Goal: Task Accomplishment & Management: Use online tool/utility

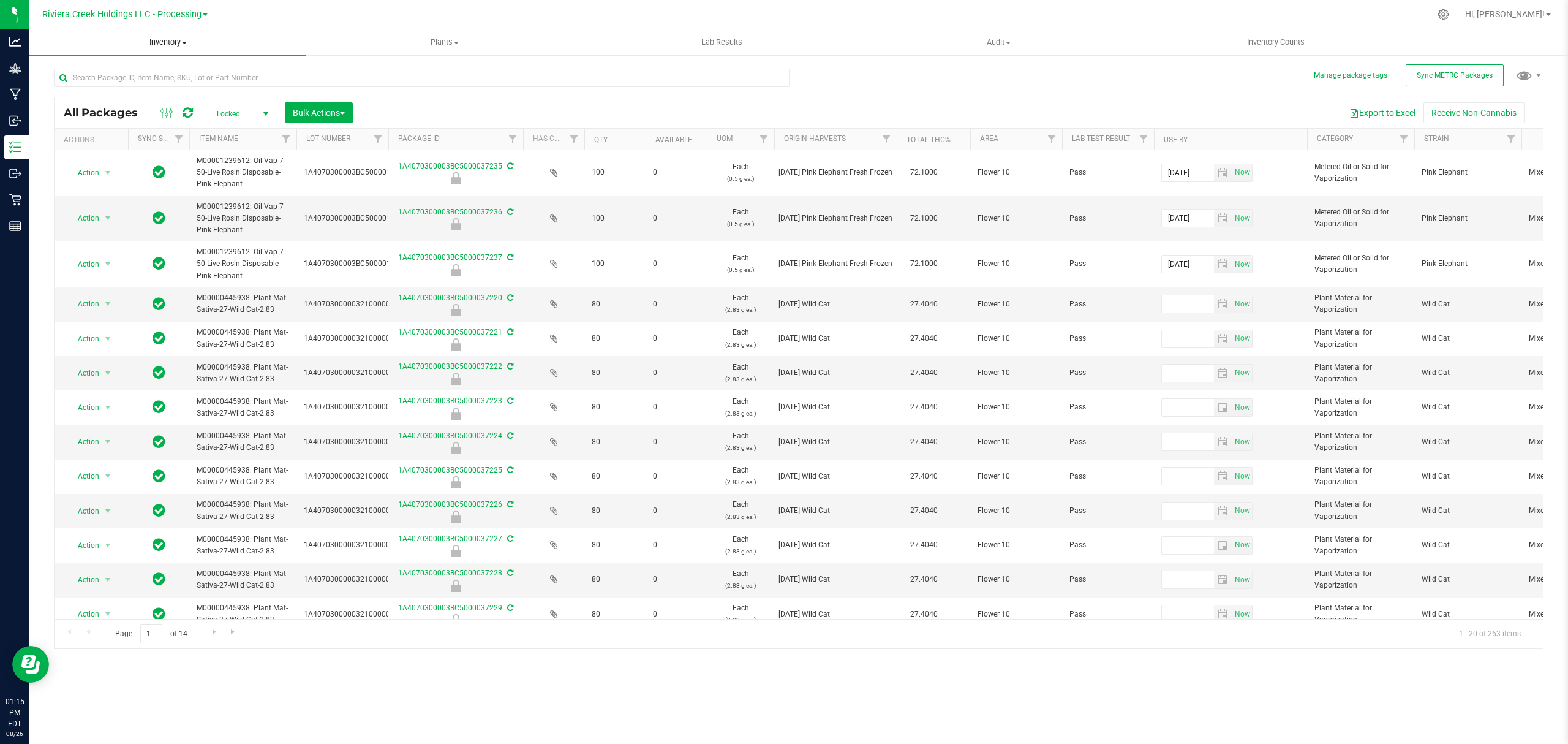
click at [174, 48] on uib-tab-heading "Inventory All packages All inventory Waste log Create inventory" at bounding box center [168, 42] width 277 height 26
click at [109, 150] on span "From bill of materials" at bounding box center [85, 147] width 111 height 10
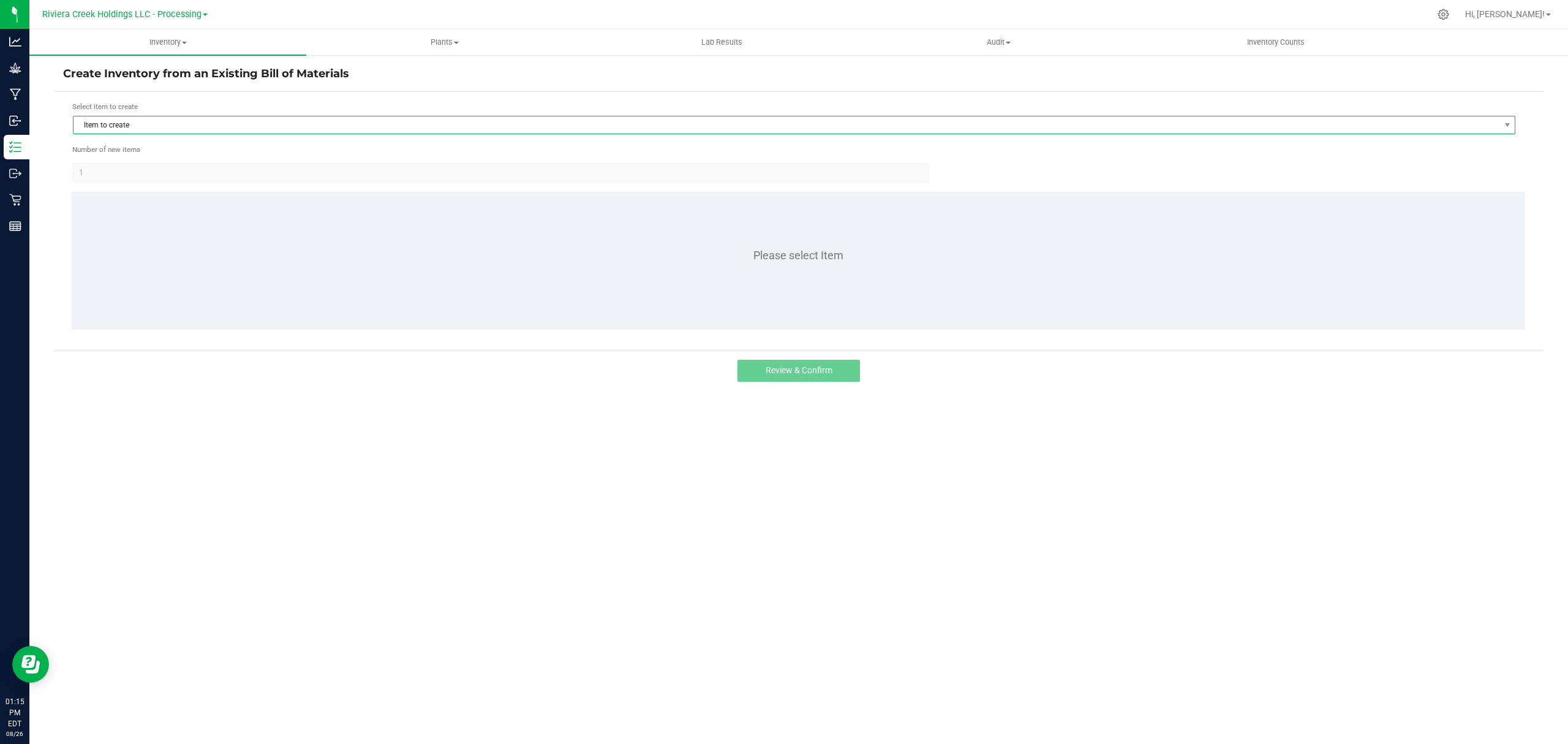
click at [185, 121] on span "Item to create" at bounding box center [786, 125] width 1426 height 17
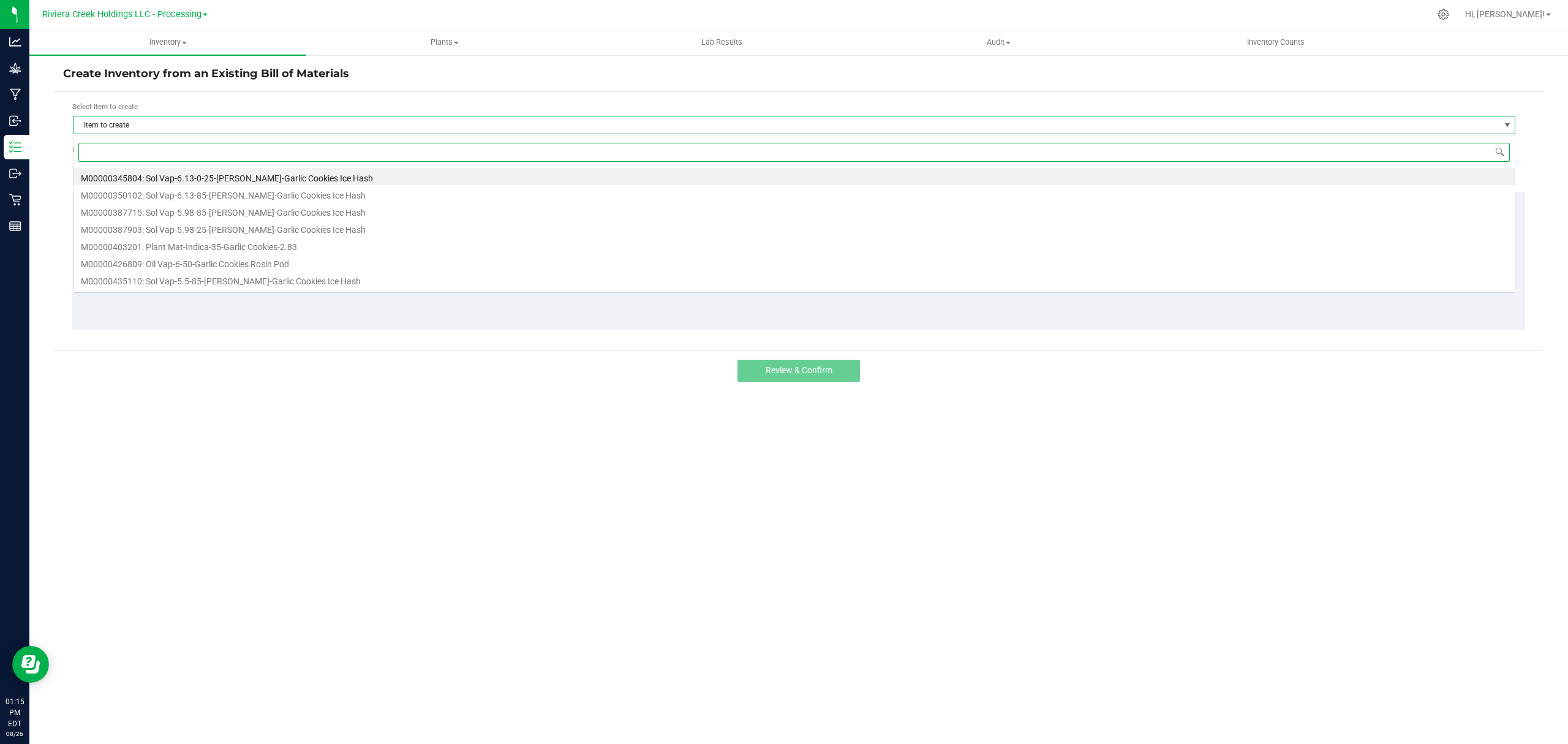
scroll to position [18, 1443]
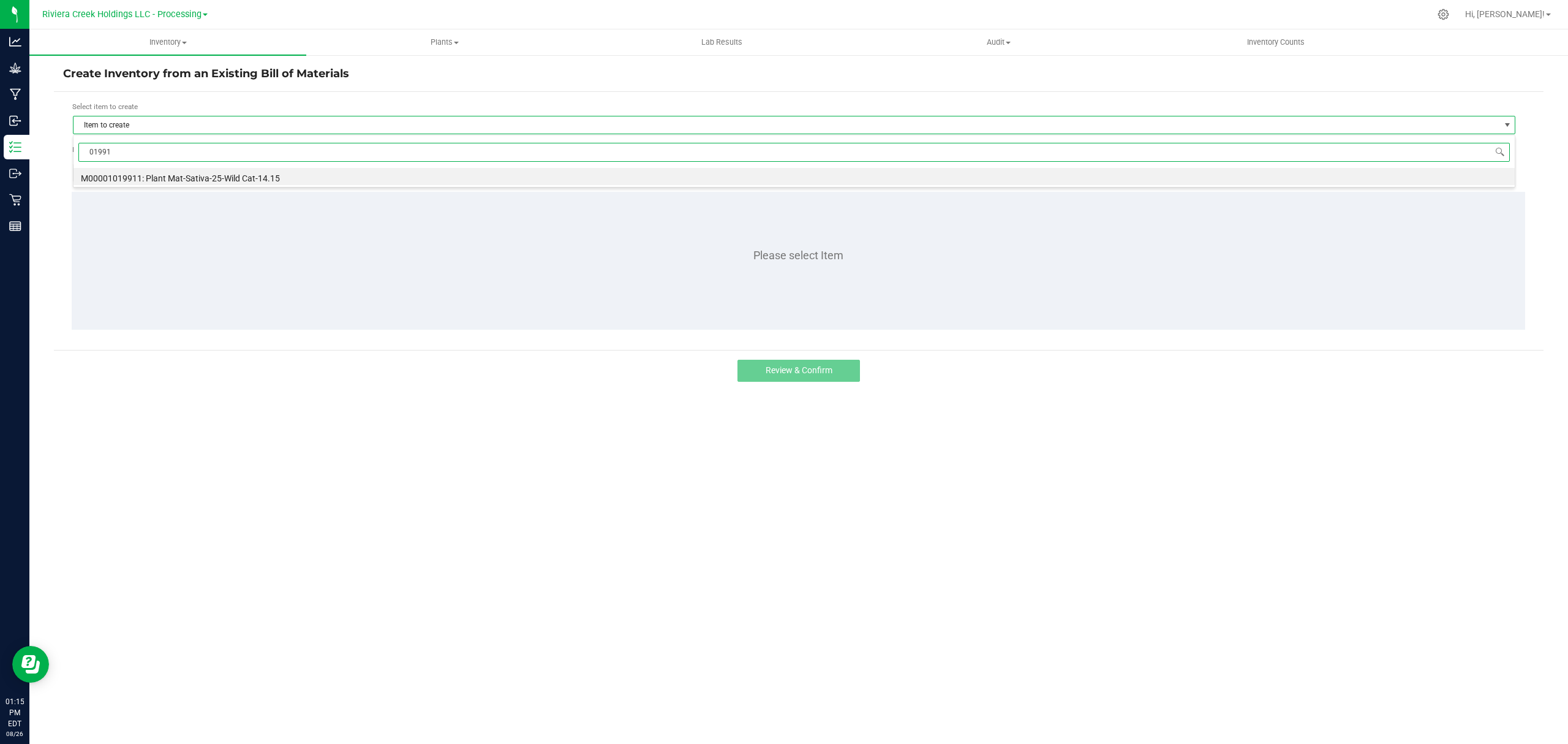
type input "019911"
click at [229, 185] on li "M00001019911: Plant Mat-Sativa-25-Wild Cat-14.15" at bounding box center [794, 176] width 1441 height 17
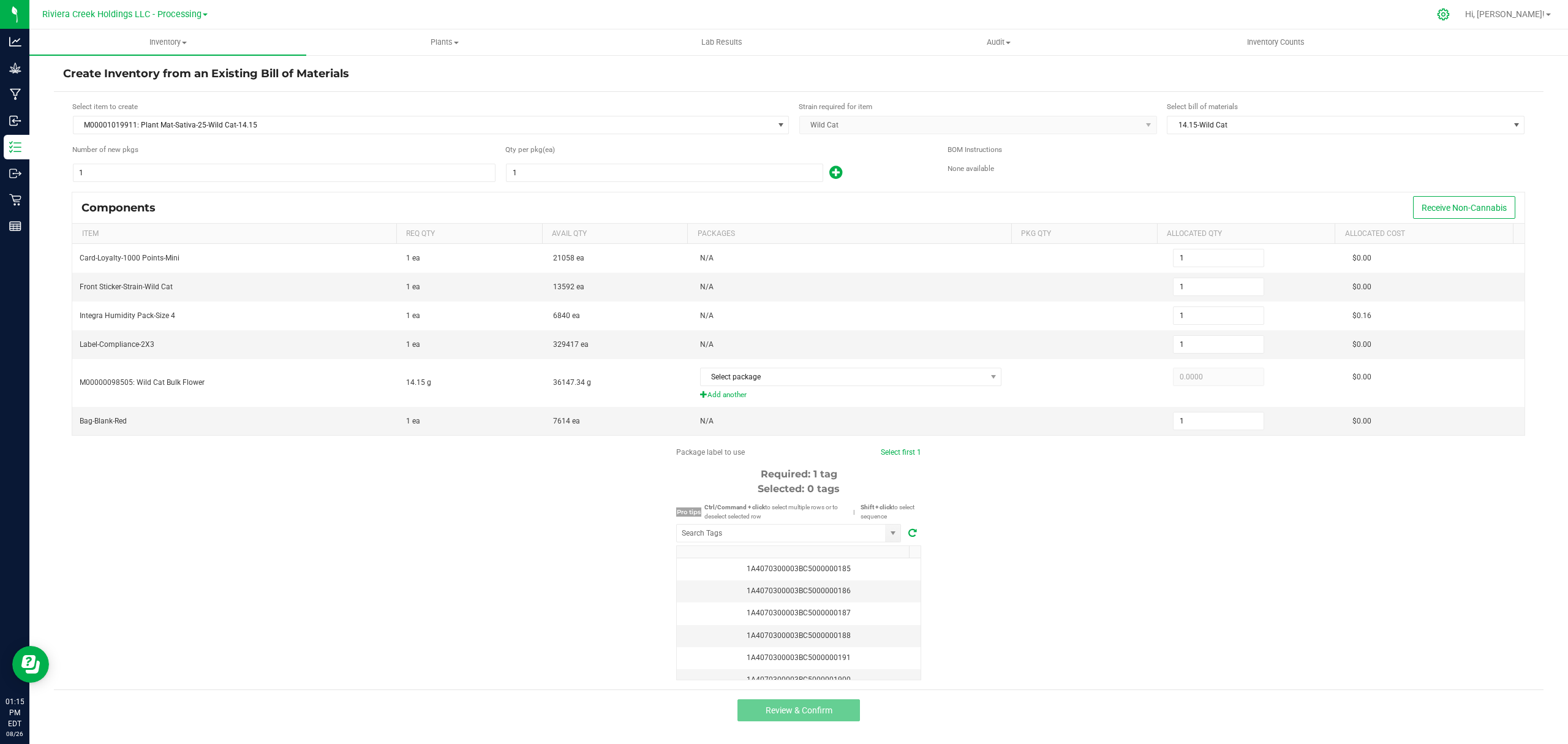
click at [1450, 11] on icon at bounding box center [1444, 14] width 13 height 13
click at [1449, 17] on icon at bounding box center [1443, 14] width 11 height 11
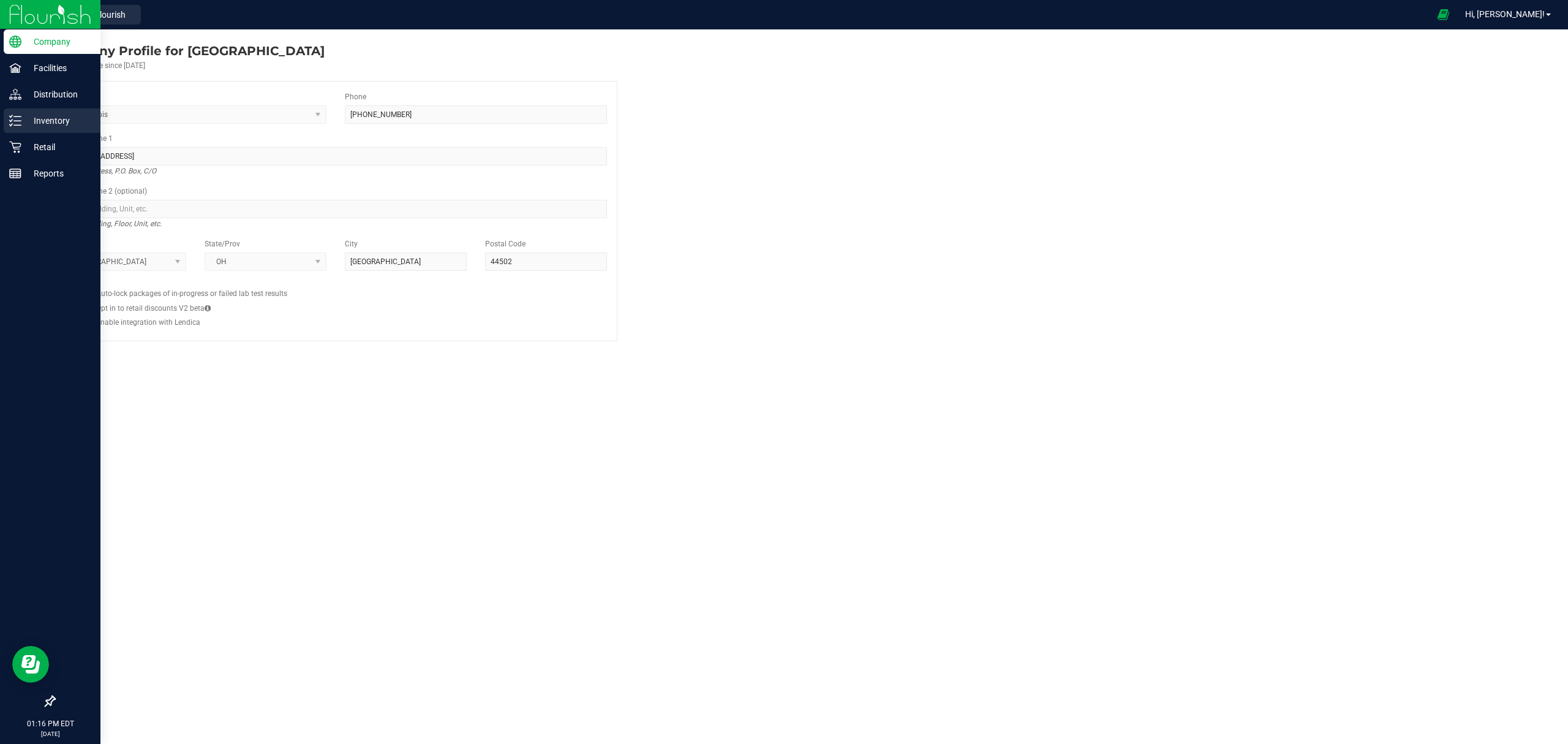
click at [45, 117] on p "Inventory" at bounding box center [58, 120] width 73 height 14
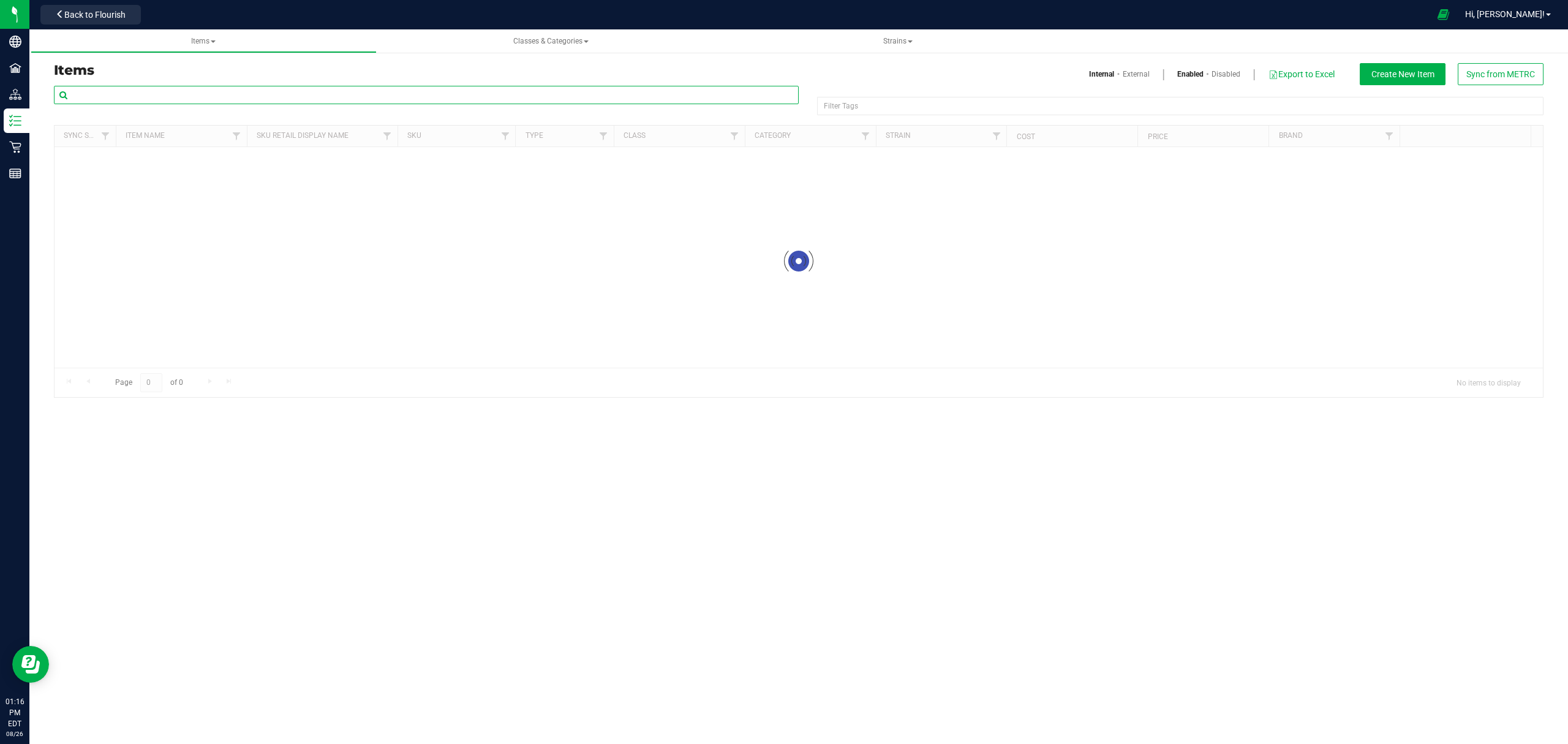
click at [180, 93] on input "text" at bounding box center [427, 94] width 745 height 18
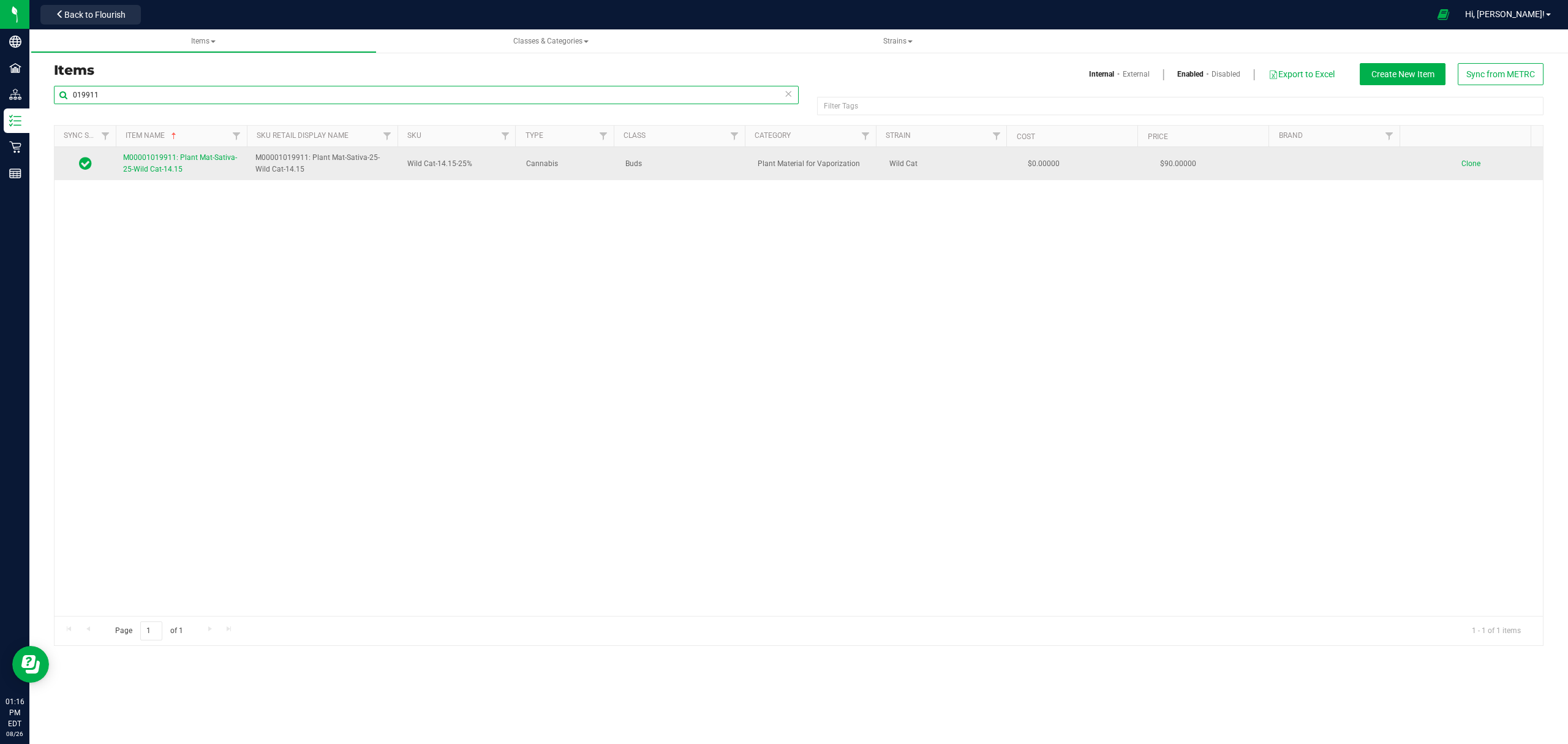
type input "019911"
click at [190, 169] on link "M00001019911: Plant Mat-Sativa-25-Wild Cat-14.15" at bounding box center [181, 163] width 117 height 23
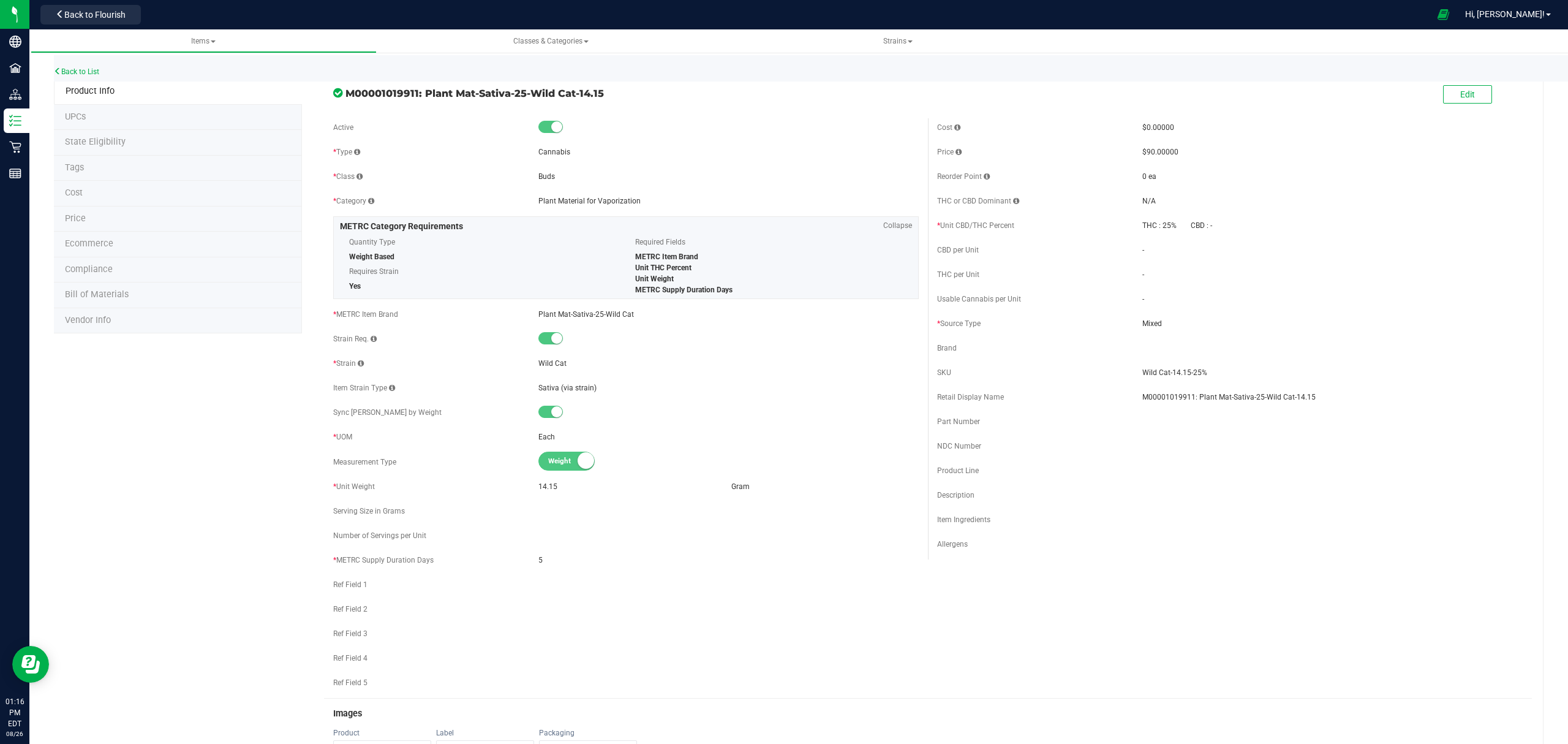
click at [175, 299] on li "Bill of Materials" at bounding box center [178, 294] width 248 height 26
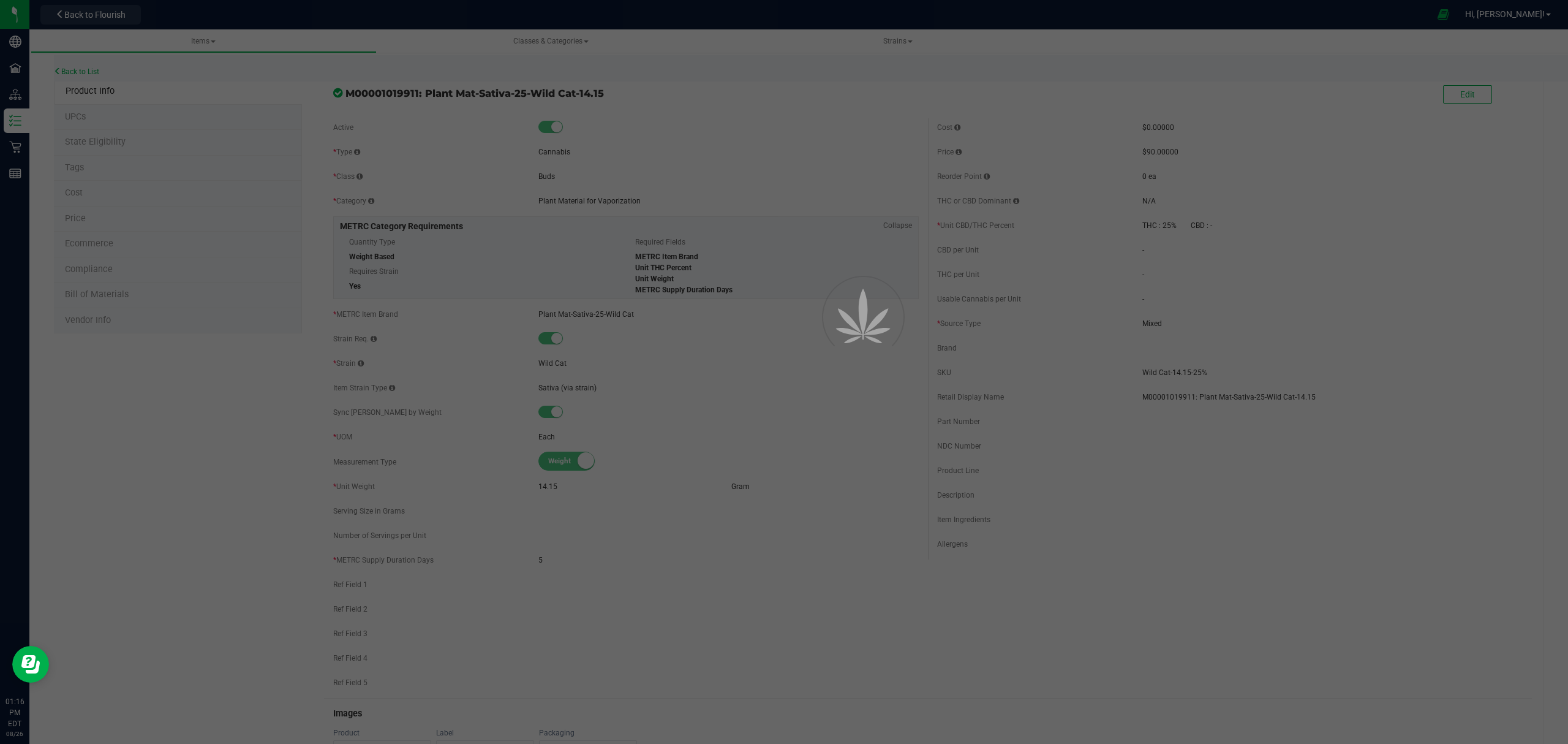
select select "459"
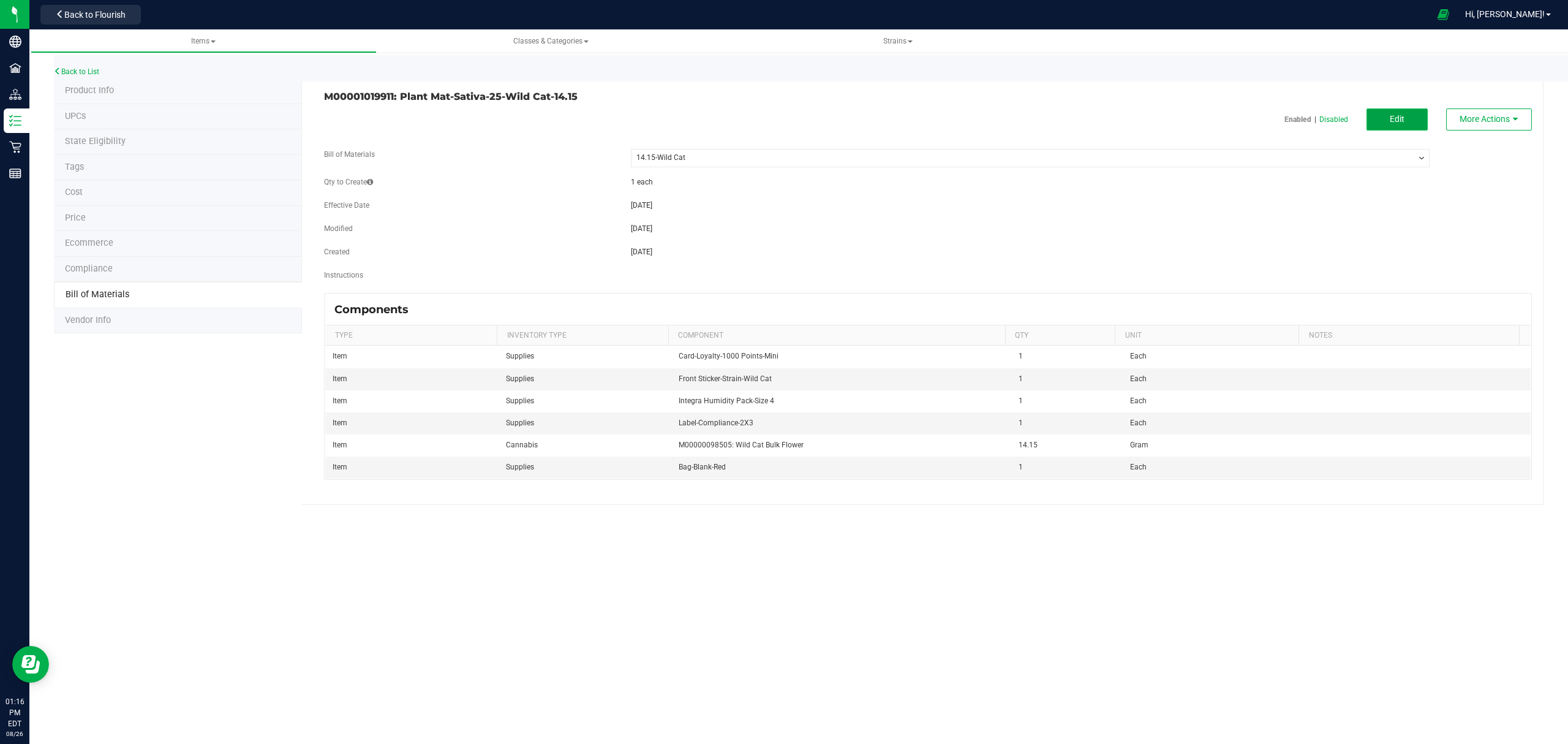
click at [1405, 129] on button "Edit" at bounding box center [1397, 119] width 61 height 22
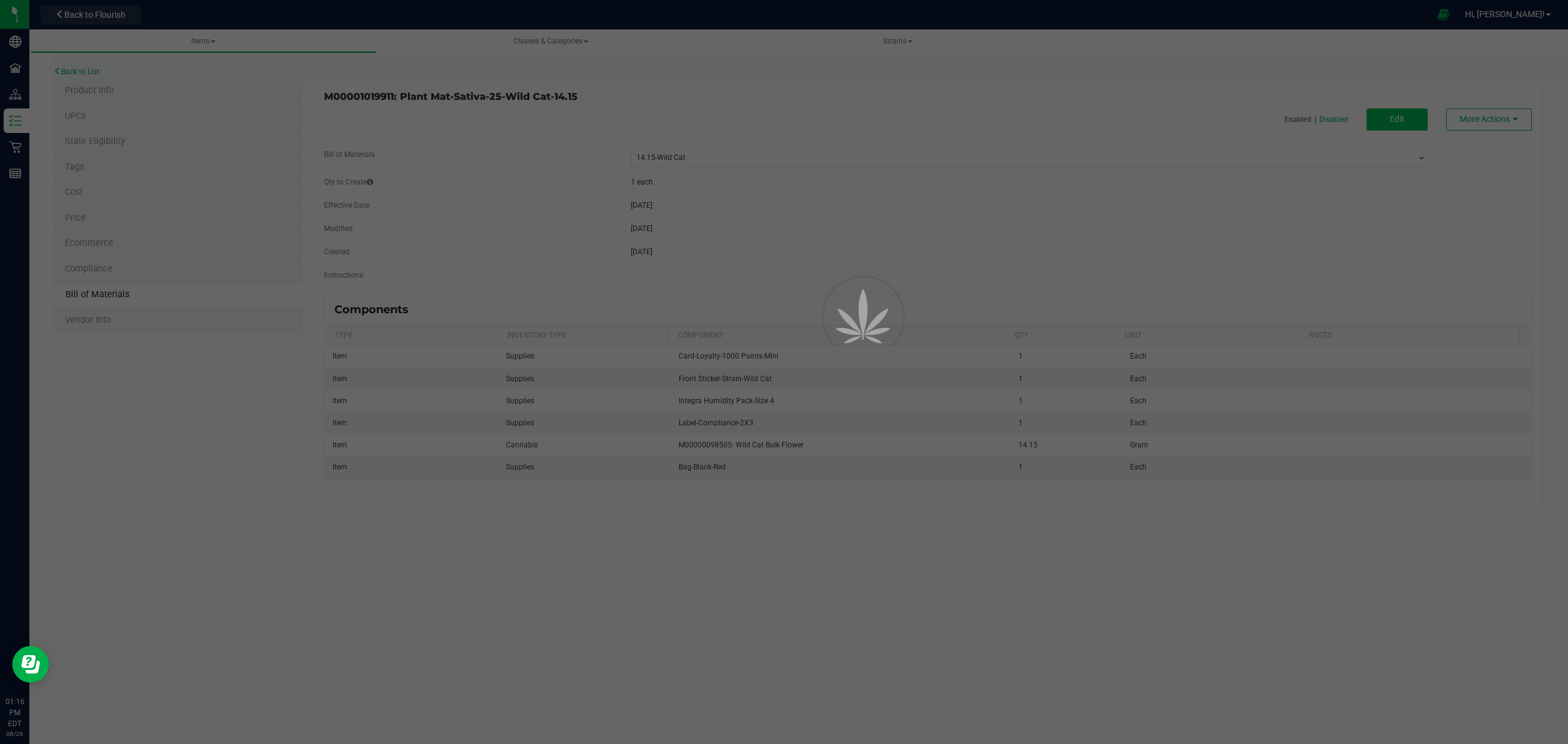
select select "459"
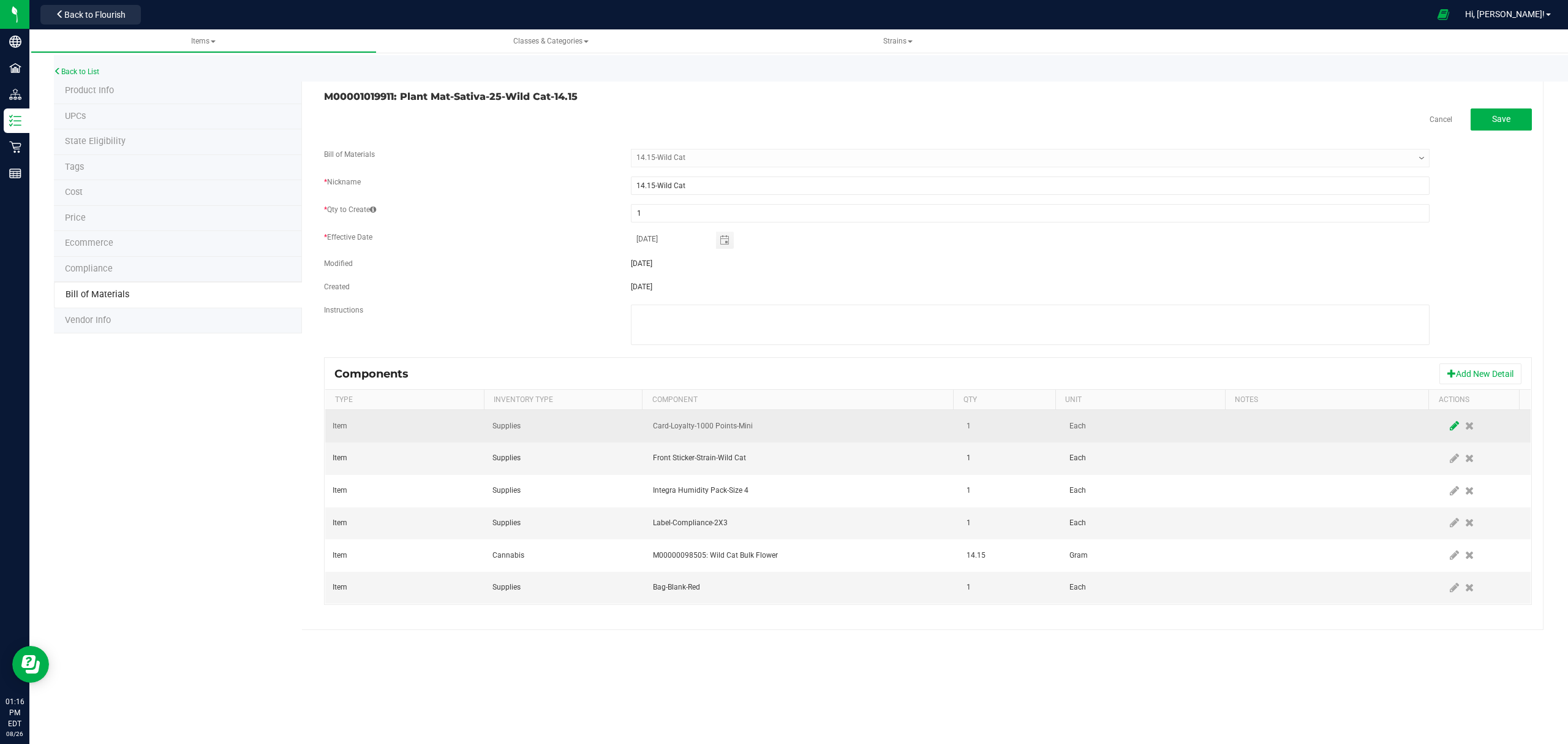
click at [1450, 427] on icon at bounding box center [1455, 426] width 10 height 11
click at [838, 427] on span "Card-Loyalty-1000 Points-Mini" at bounding box center [794, 426] width 283 height 17
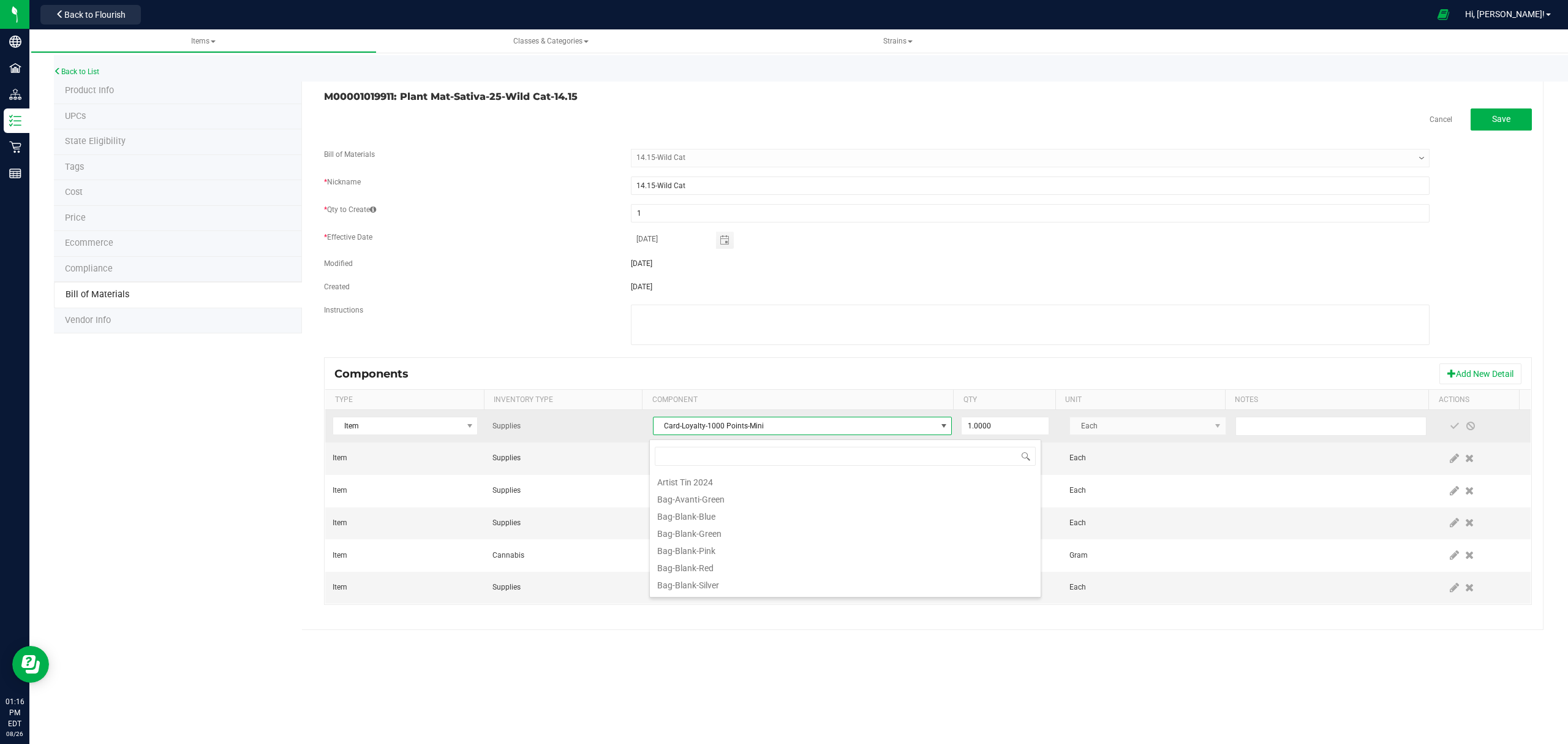
scroll to position [203, 0]
type input "loyalty"
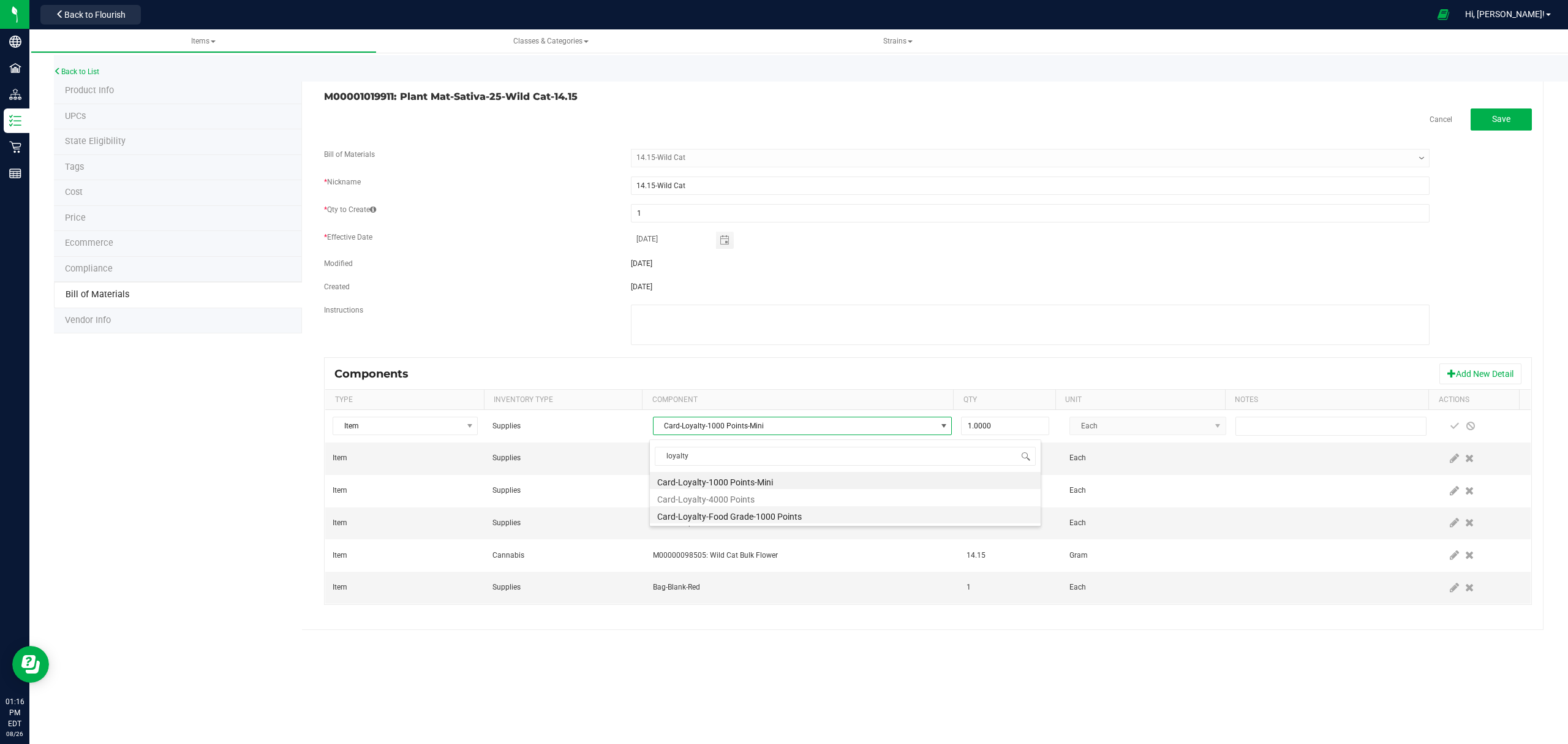
click at [792, 517] on li "Card-Loyalty-Food Grade-1000 Points" at bounding box center [845, 514] width 391 height 17
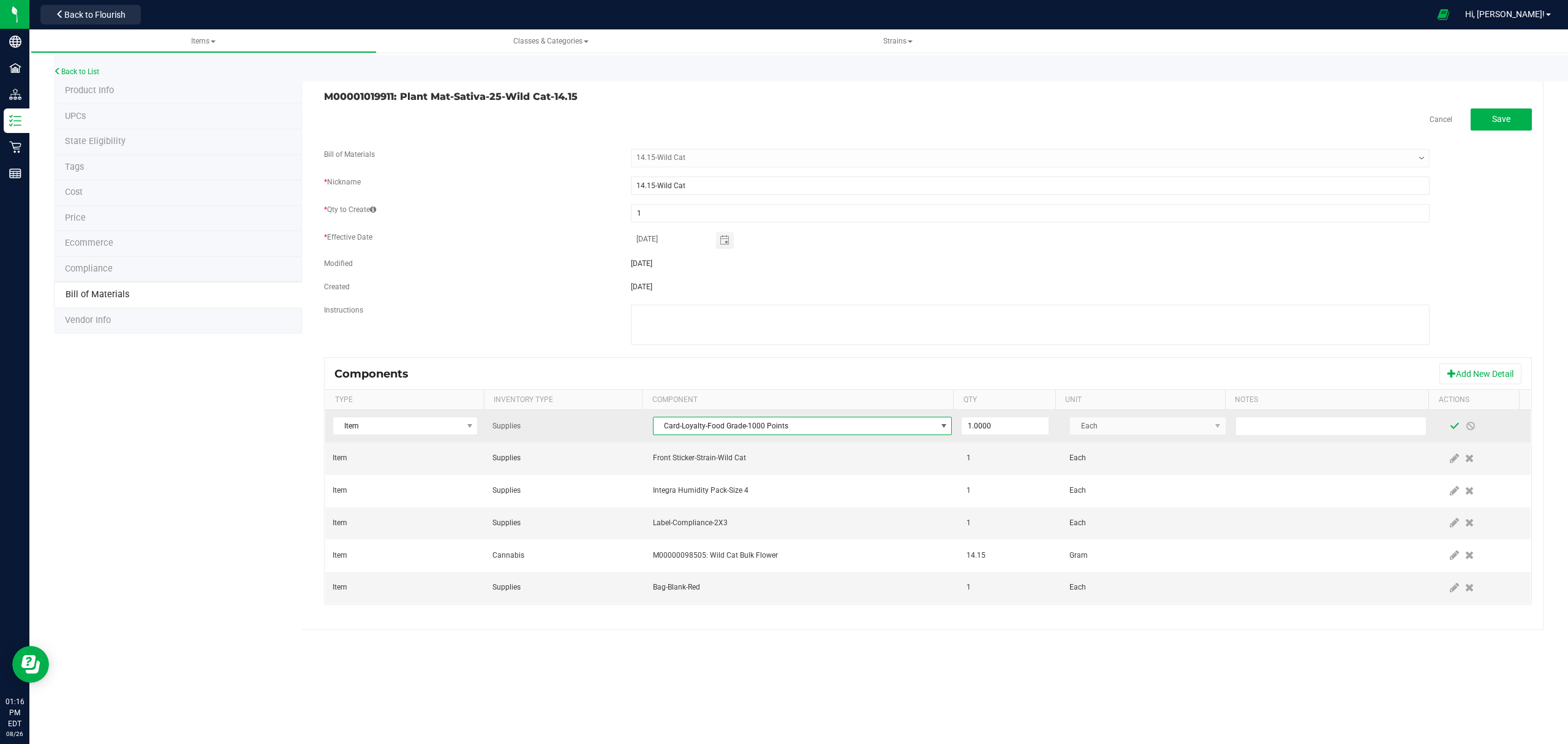
click at [1450, 428] on span at bounding box center [1455, 426] width 10 height 10
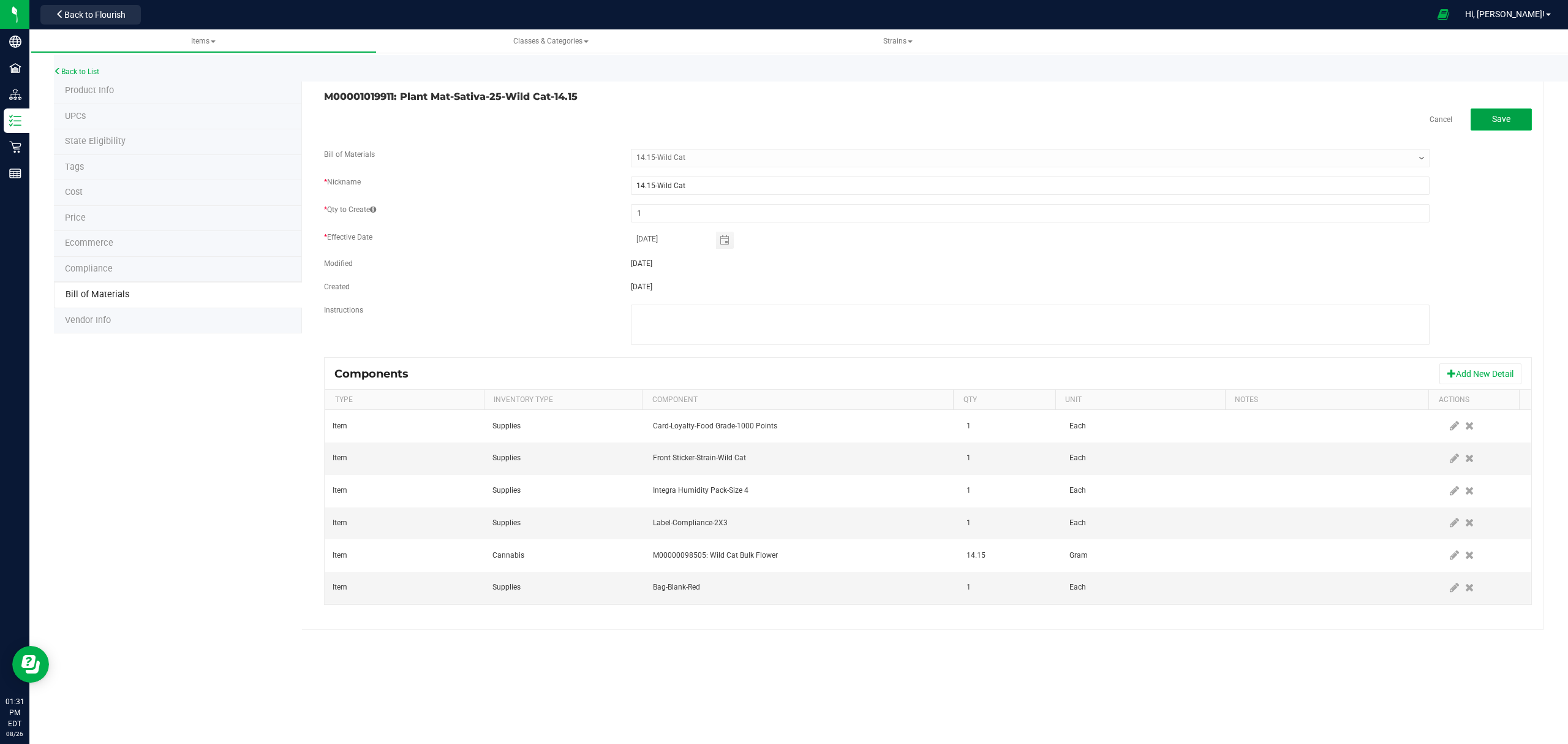
click at [1518, 120] on button "Save" at bounding box center [1501, 119] width 61 height 22
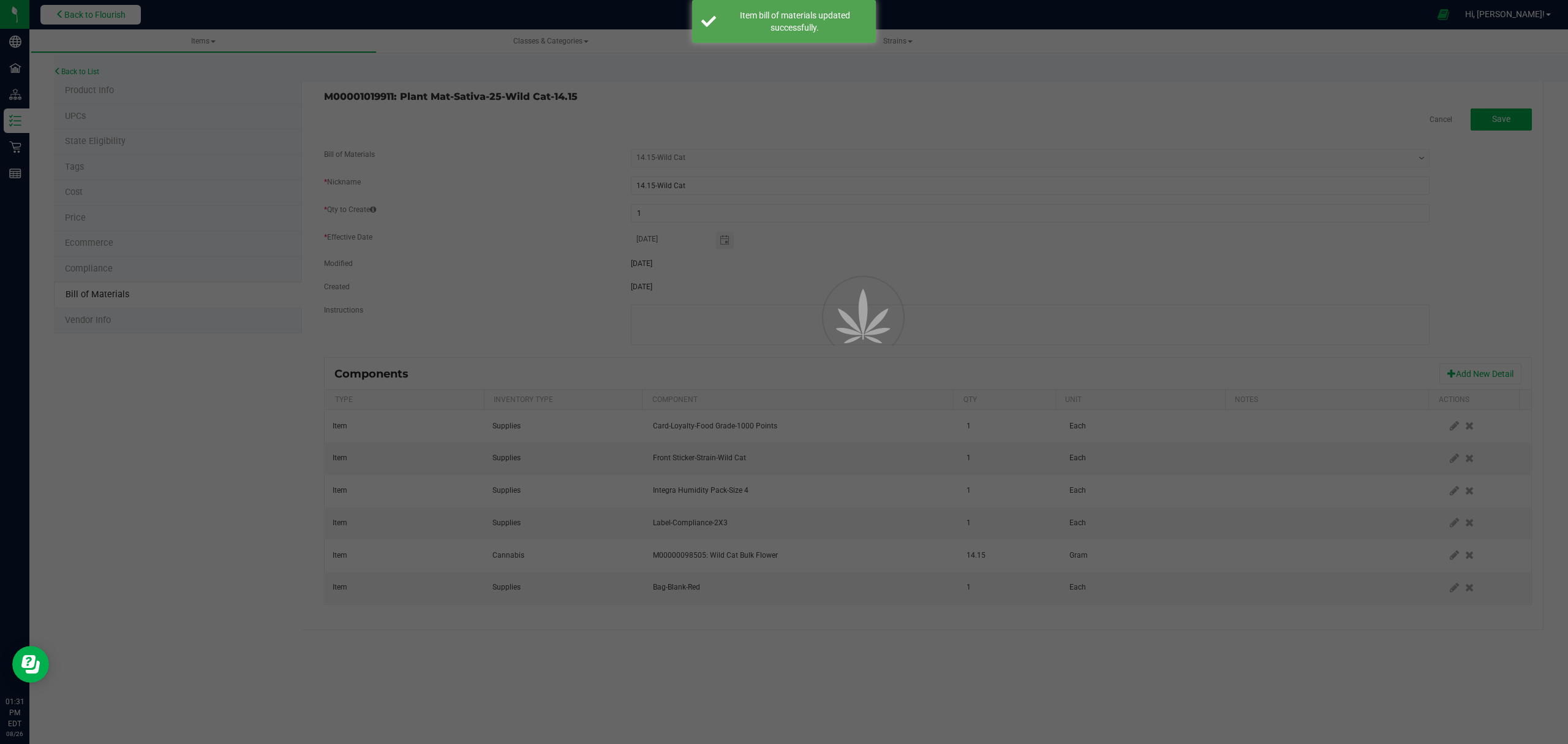
select select "459"
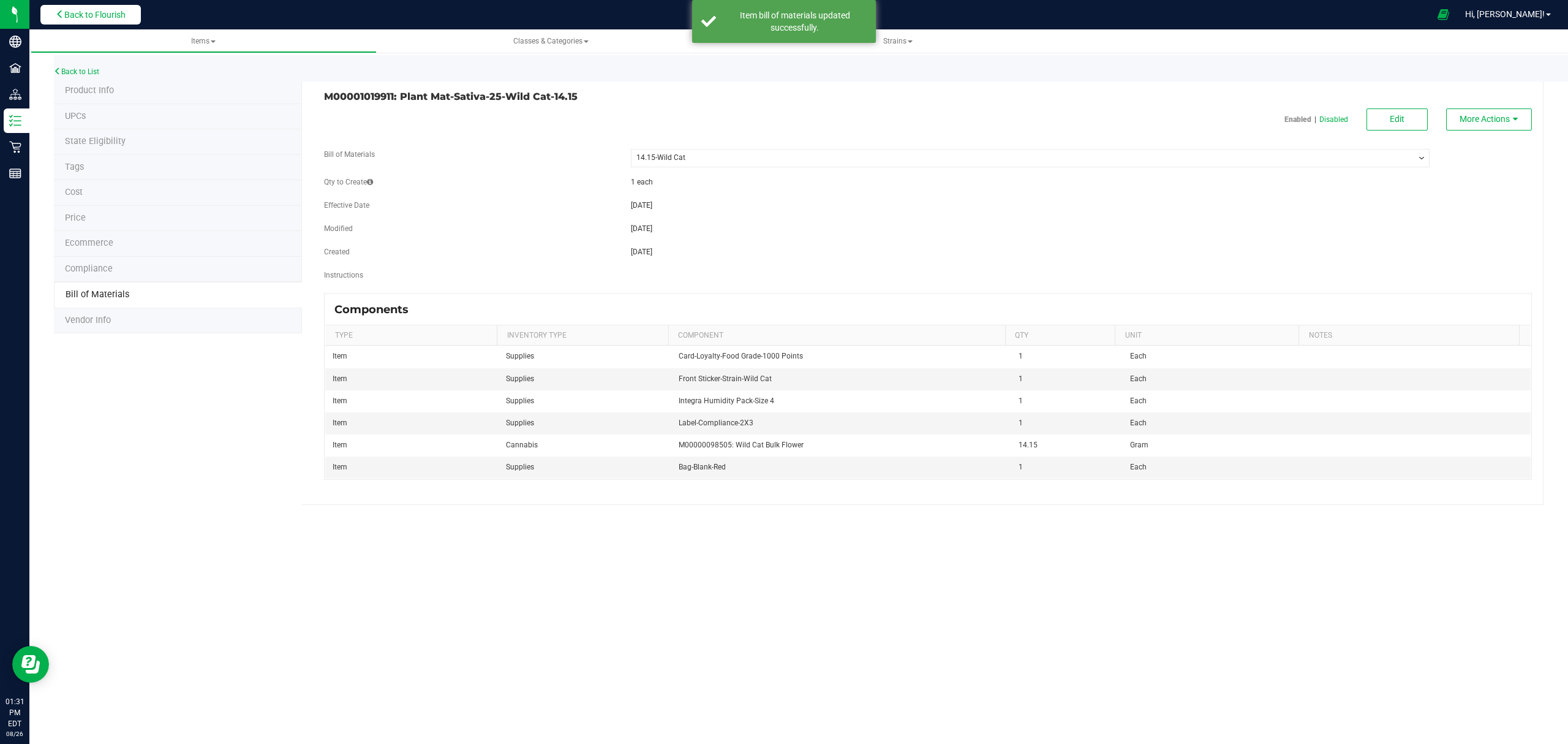
click at [102, 11] on span "Back to Flourish" at bounding box center [95, 14] width 61 height 10
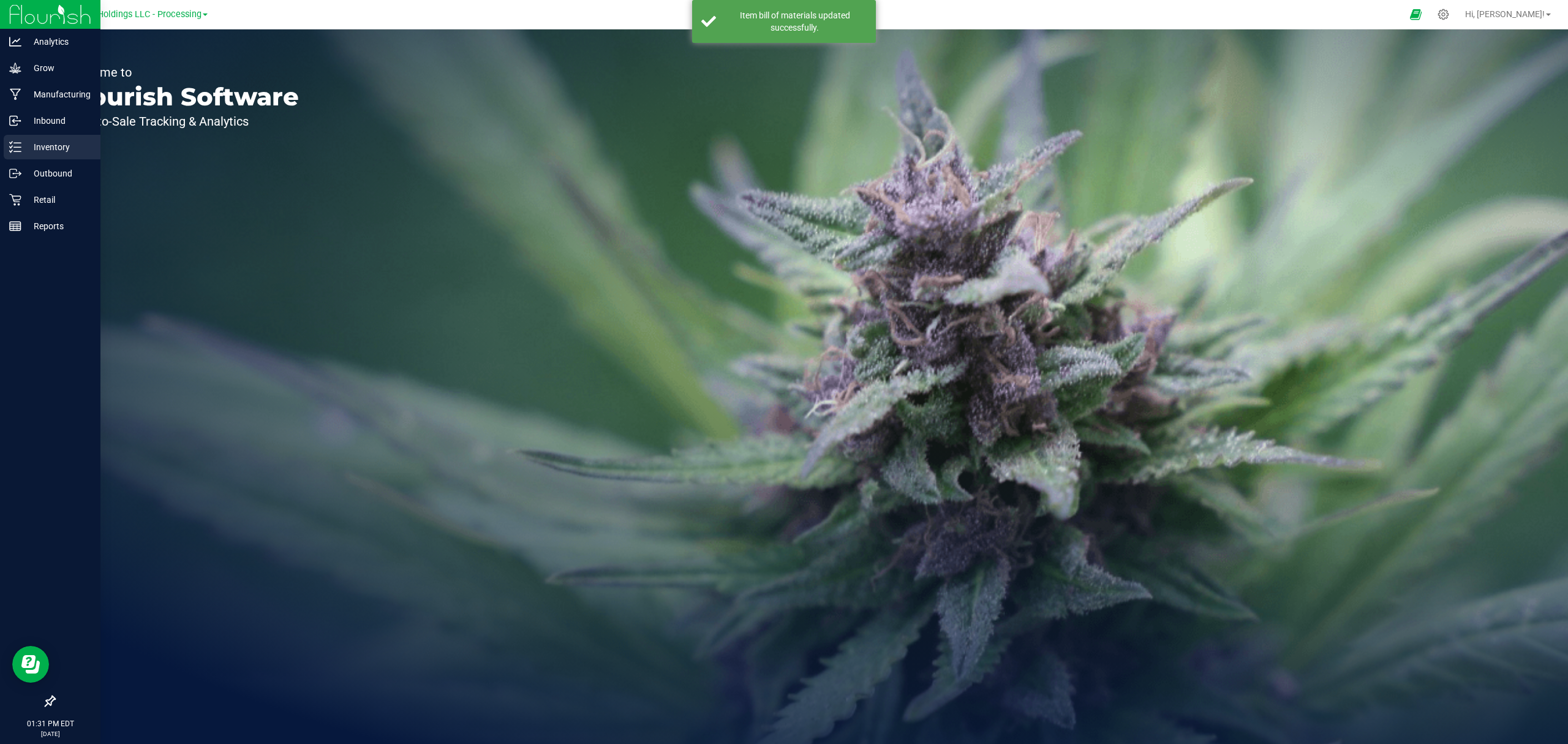
click at [11, 143] on icon at bounding box center [15, 147] width 12 height 12
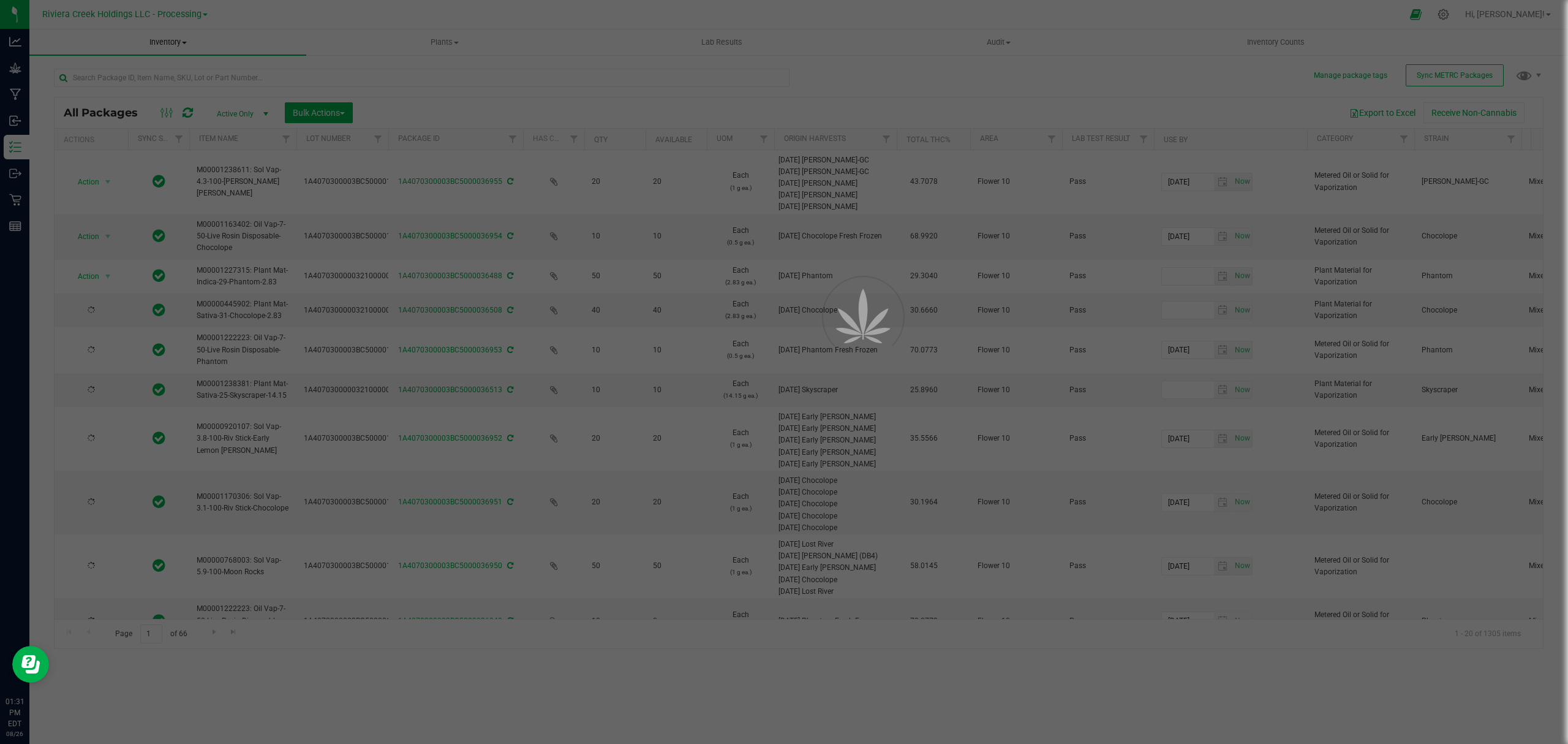
click at [169, 42] on span "Inventory" at bounding box center [168, 43] width 277 height 11
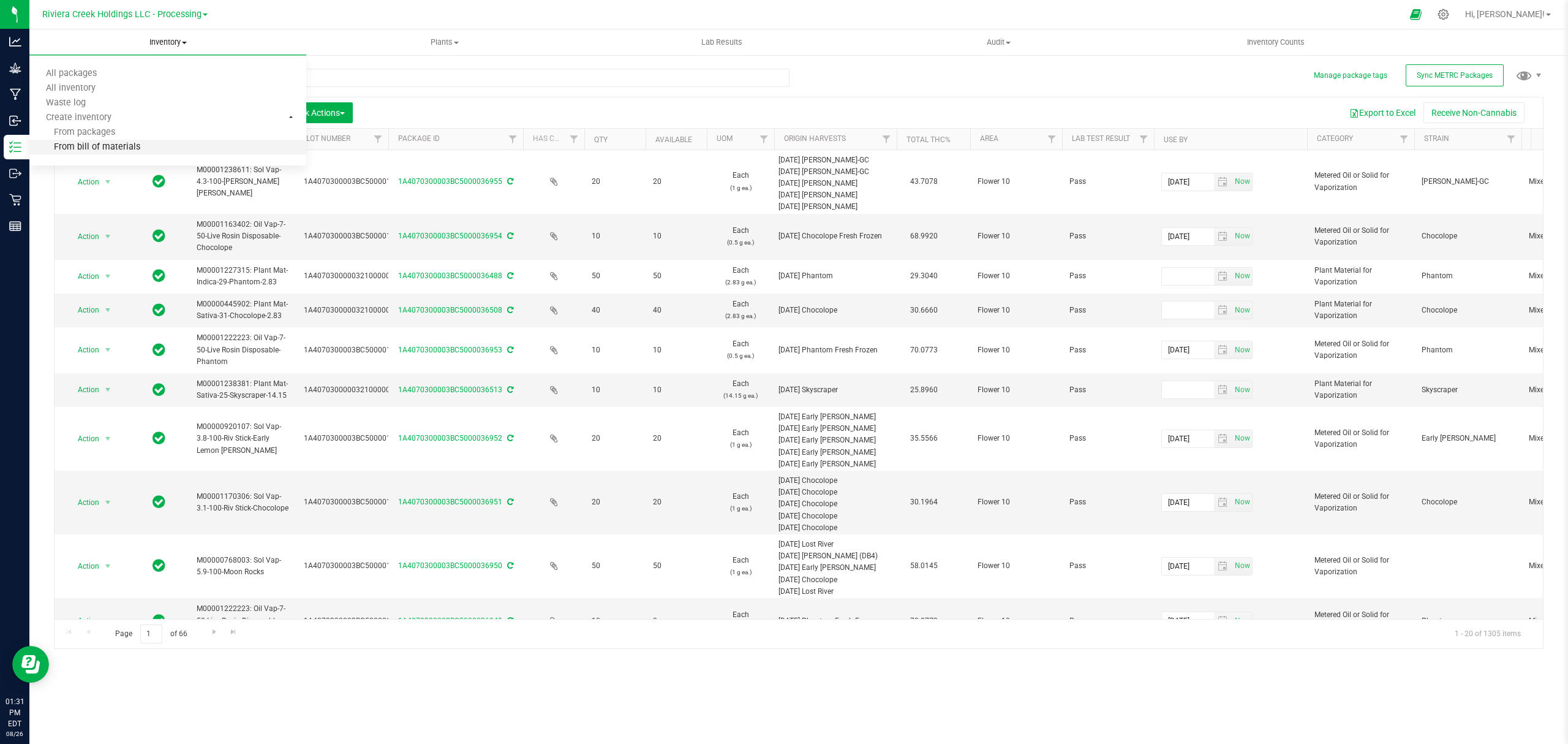
click at [165, 150] on li "From bill of materials" at bounding box center [168, 147] width 277 height 14
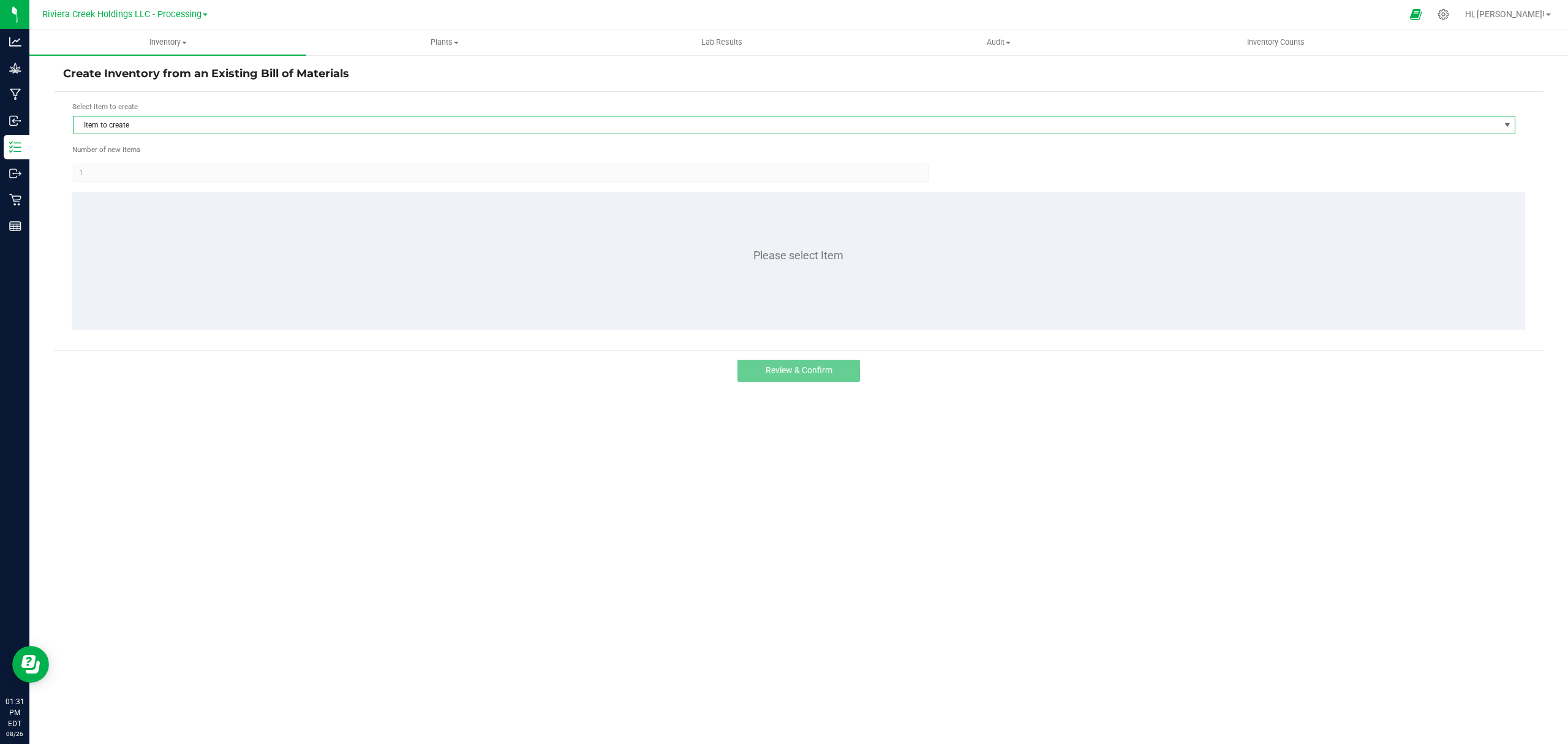
click at [204, 123] on span "Item to create" at bounding box center [786, 125] width 1426 height 17
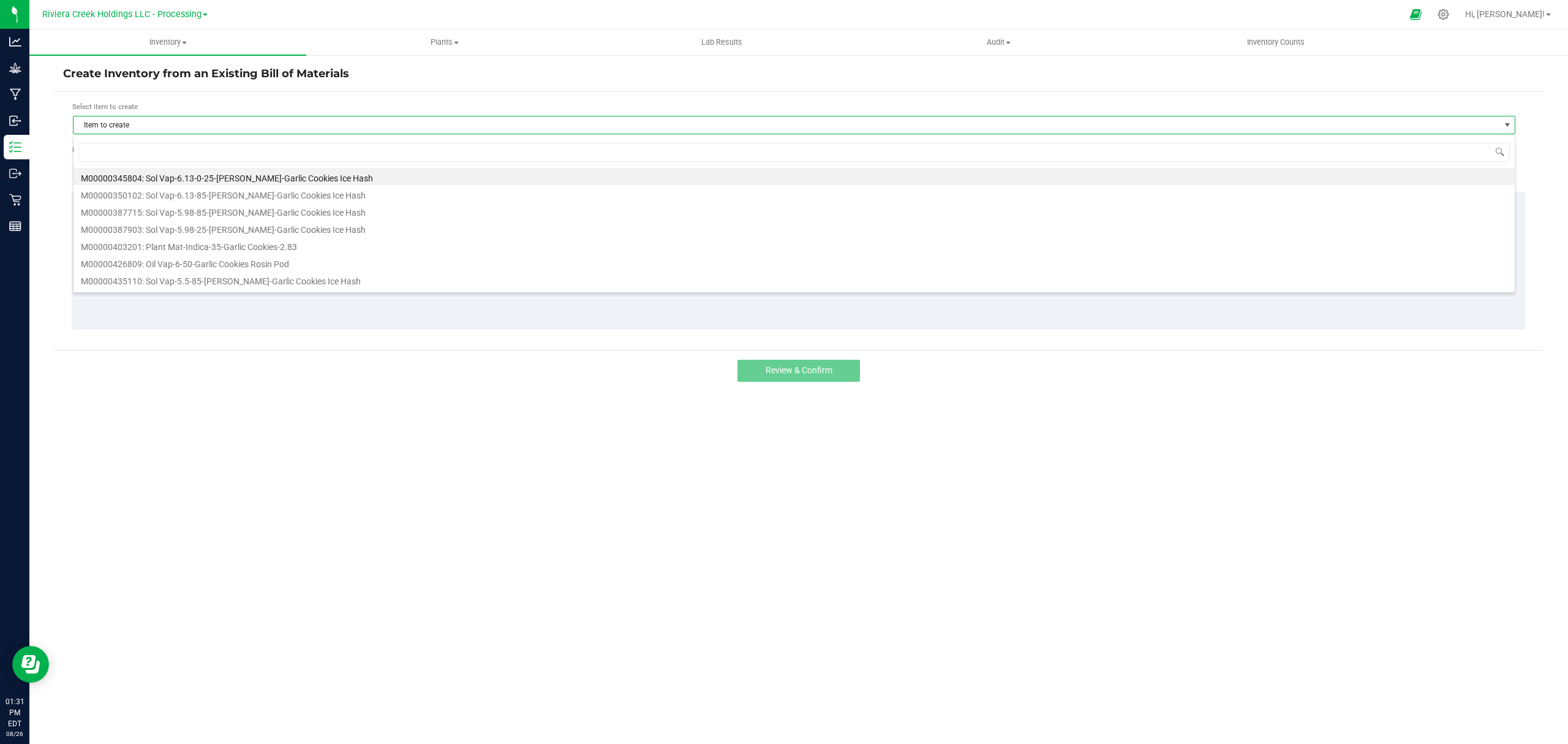
scroll to position [18, 1443]
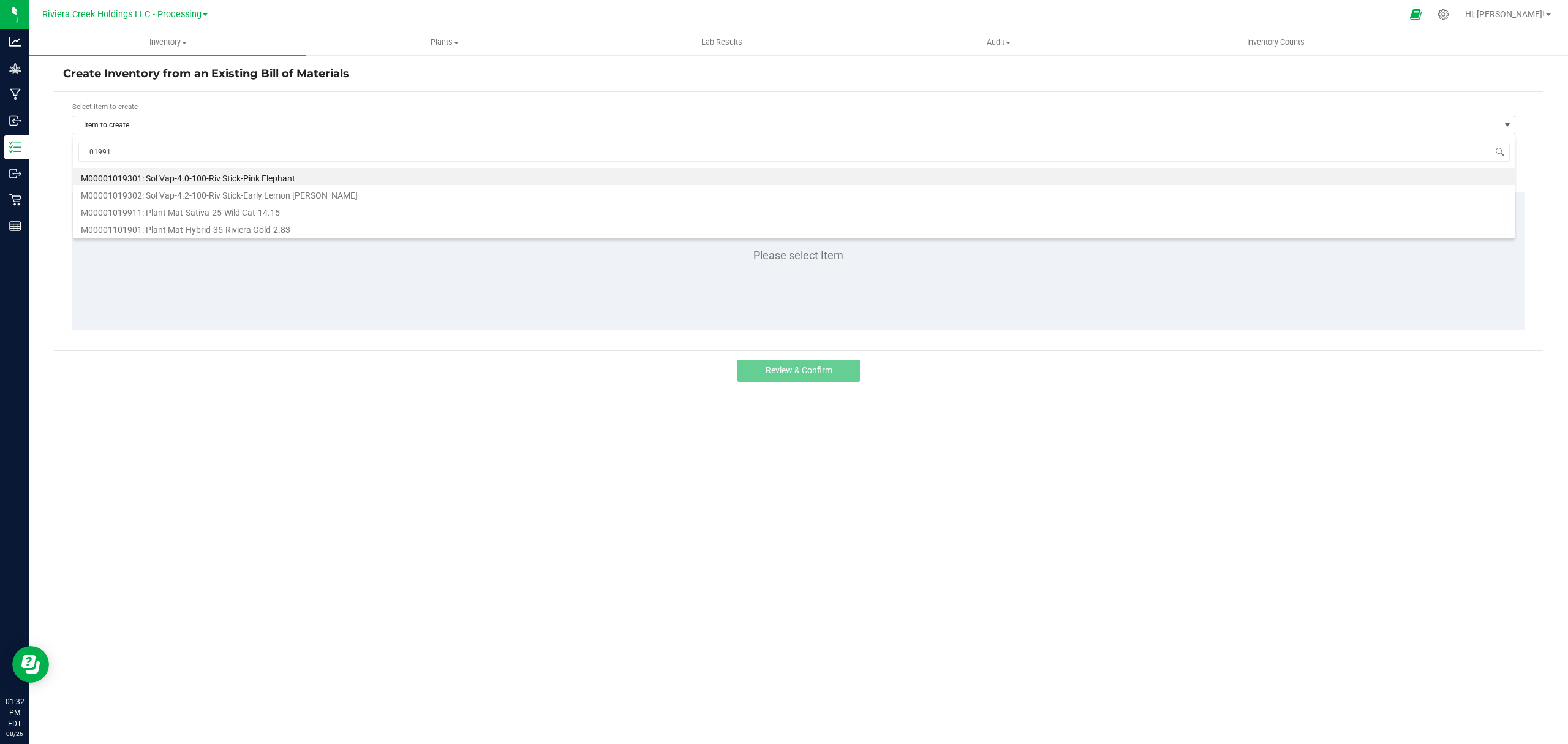
type input "019911"
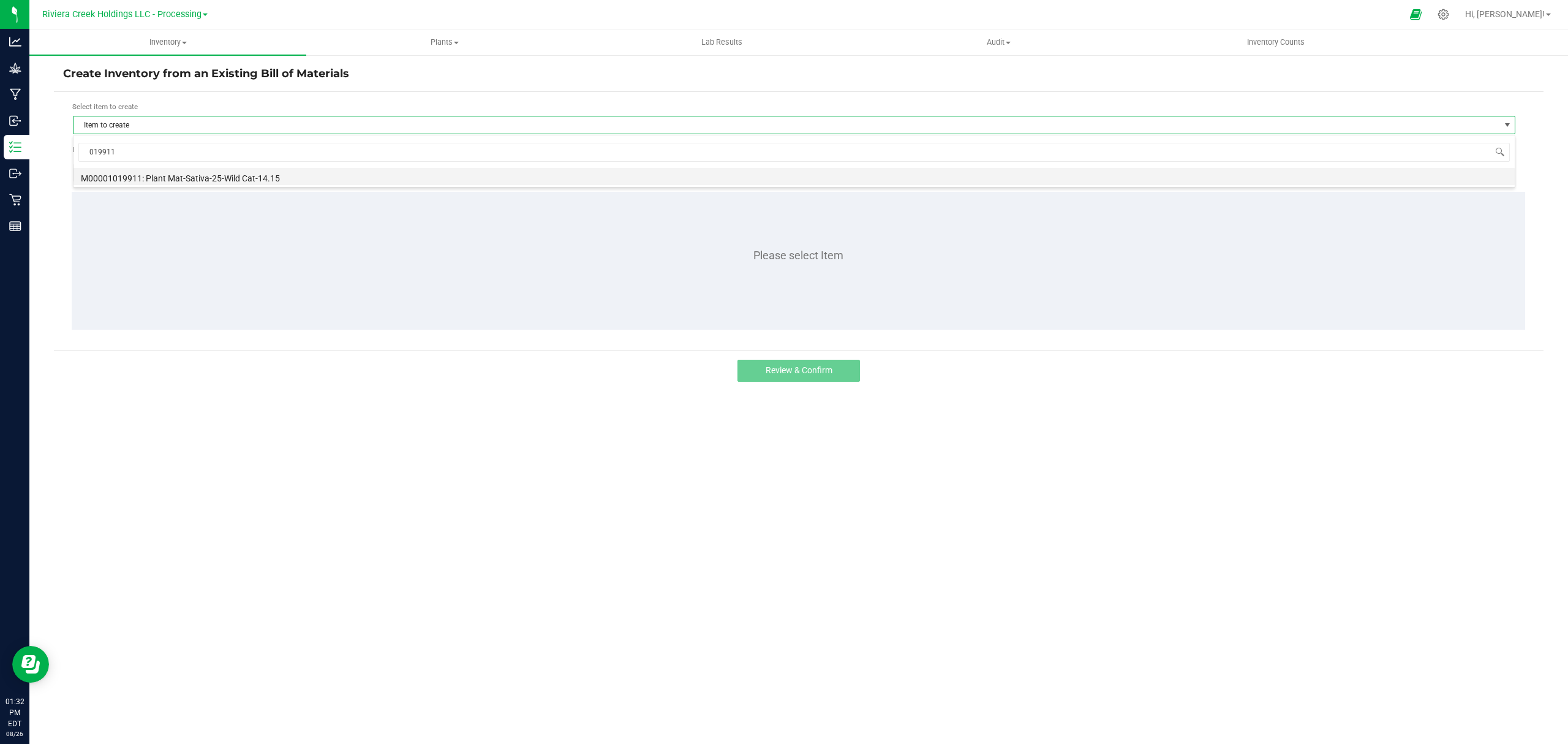
click at [221, 172] on li "M00001019911: Plant Mat-Sativa-25-Wild Cat-14.15" at bounding box center [794, 176] width 1441 height 17
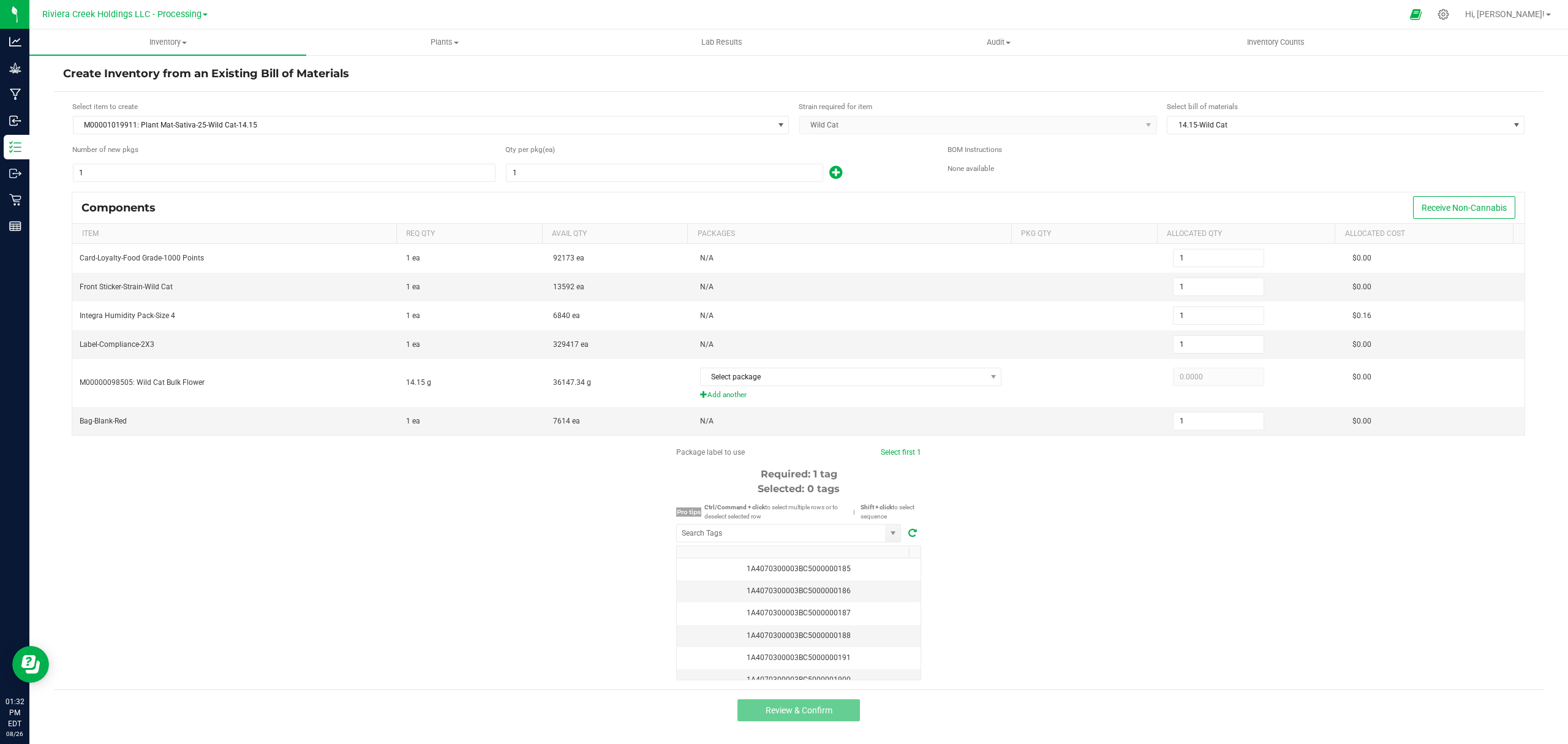
click at [221, 172] on input "1" at bounding box center [284, 172] width 421 height 17
type input "14"
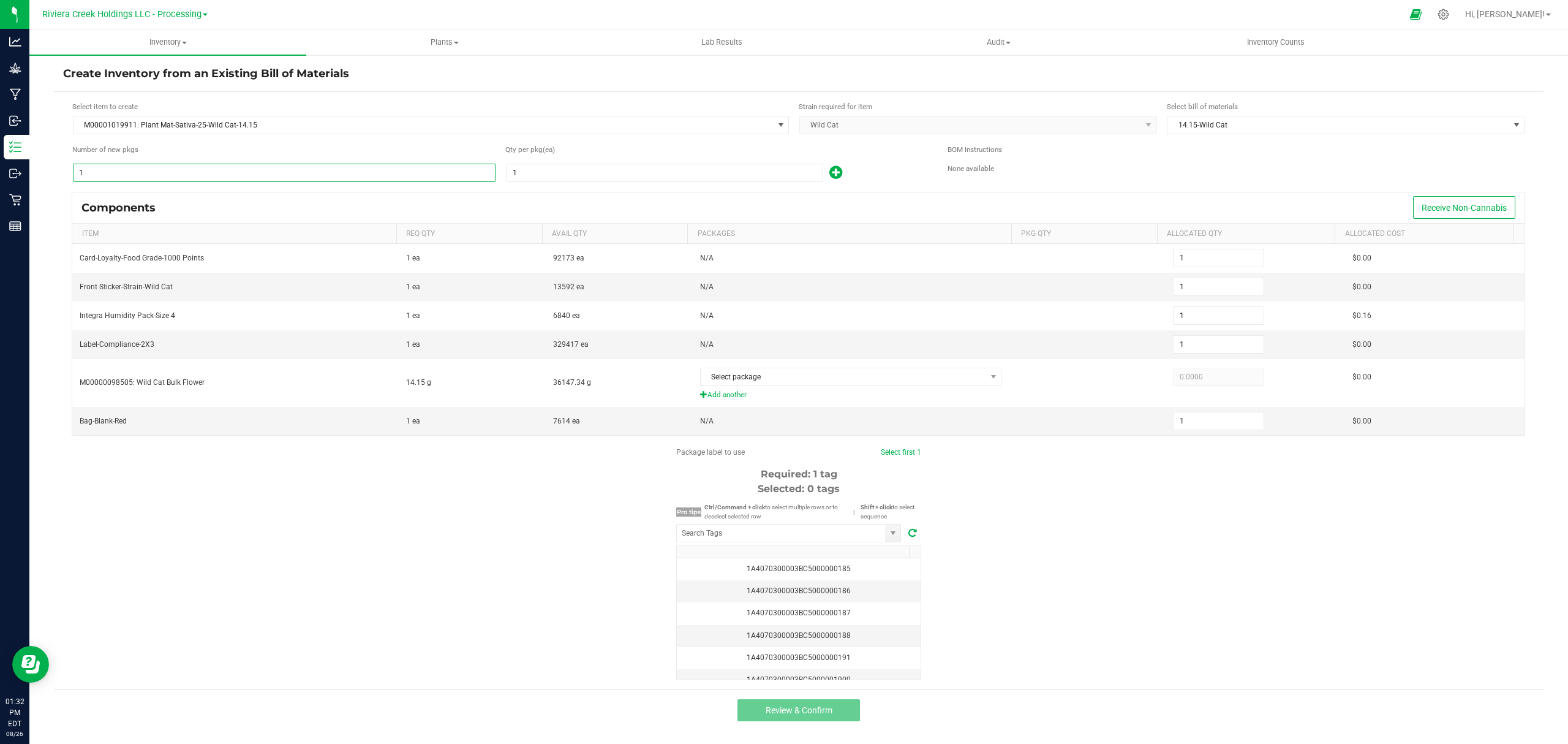
type input "14"
click at [552, 177] on input "1" at bounding box center [665, 172] width 316 height 17
type input "2"
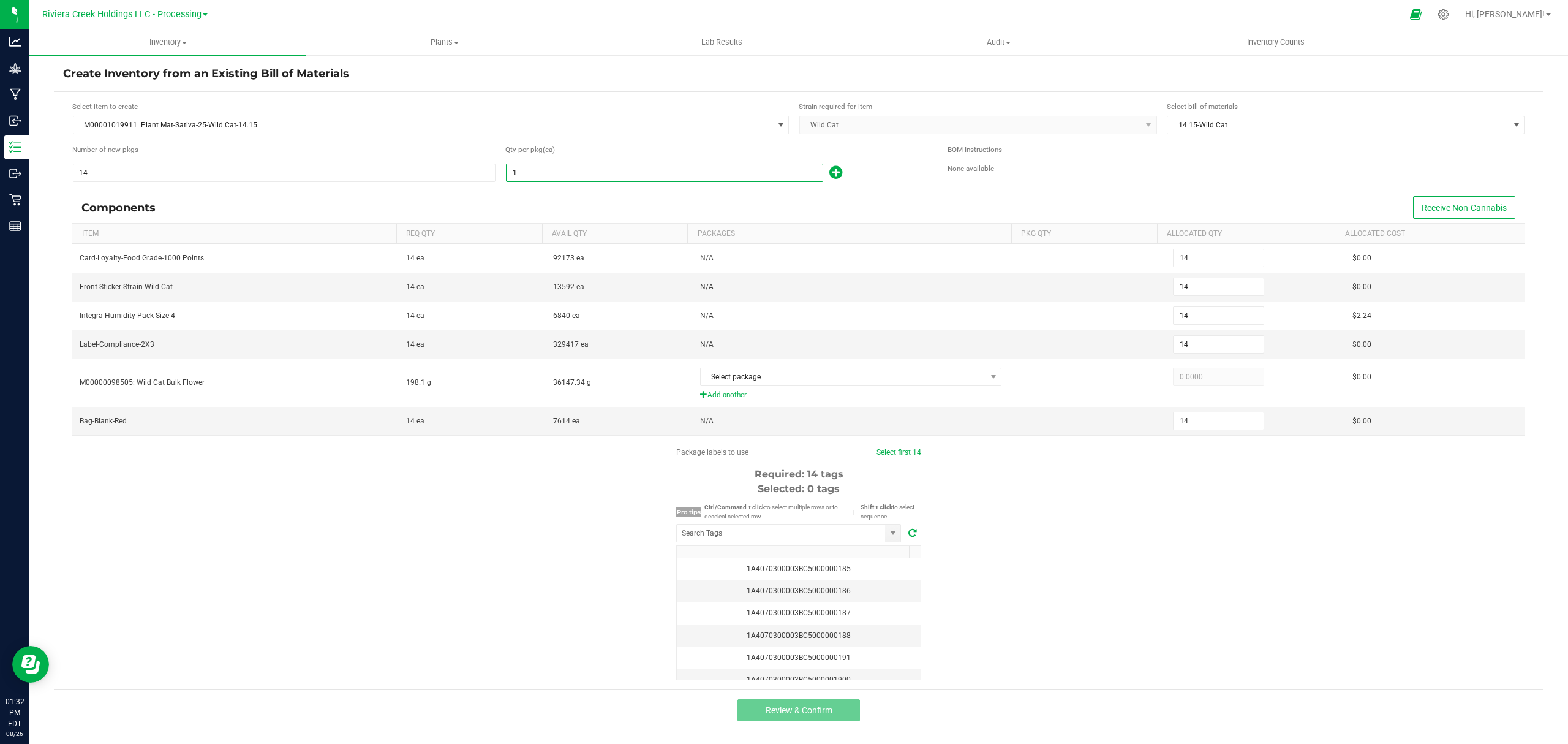
type input "28"
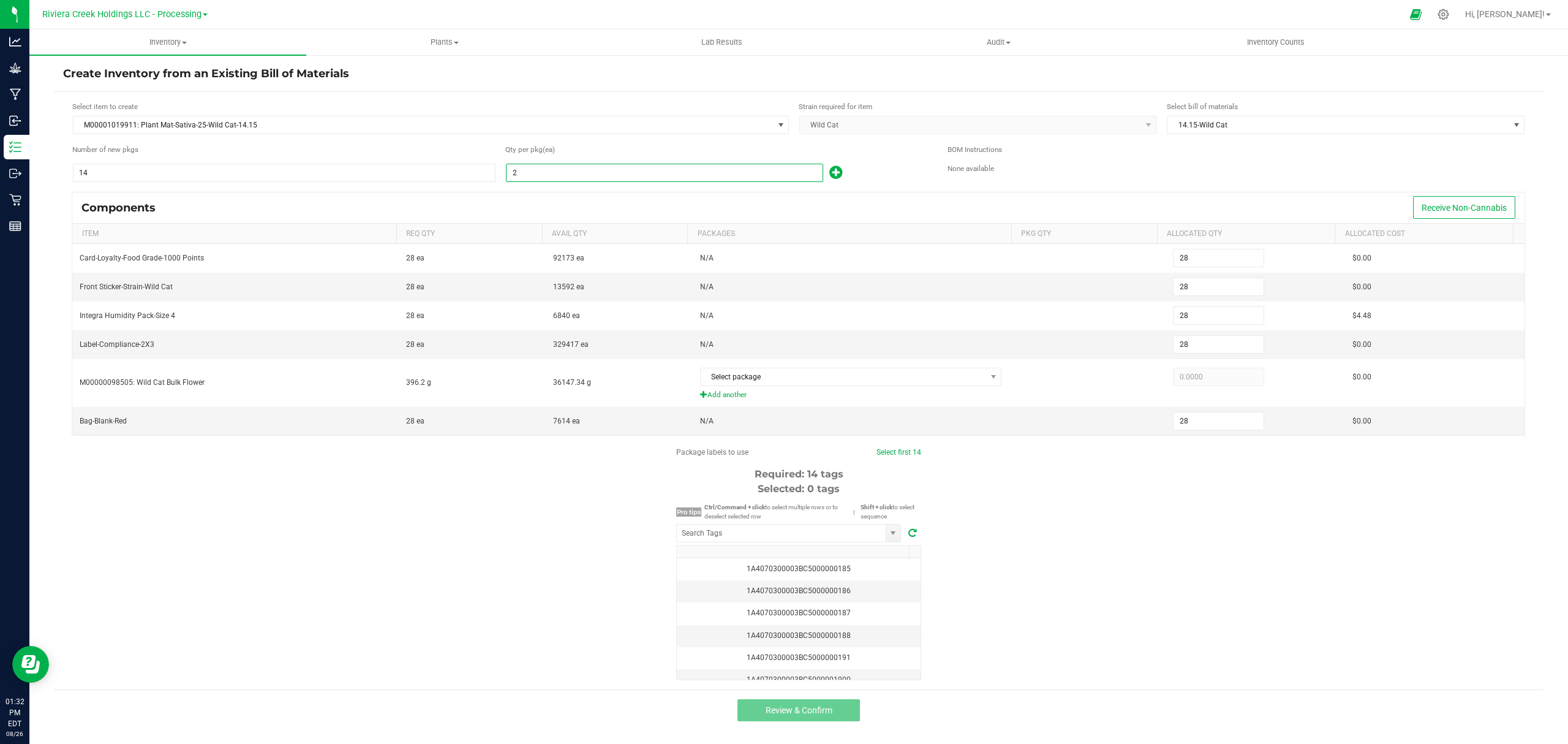
type input "20"
type input "280"
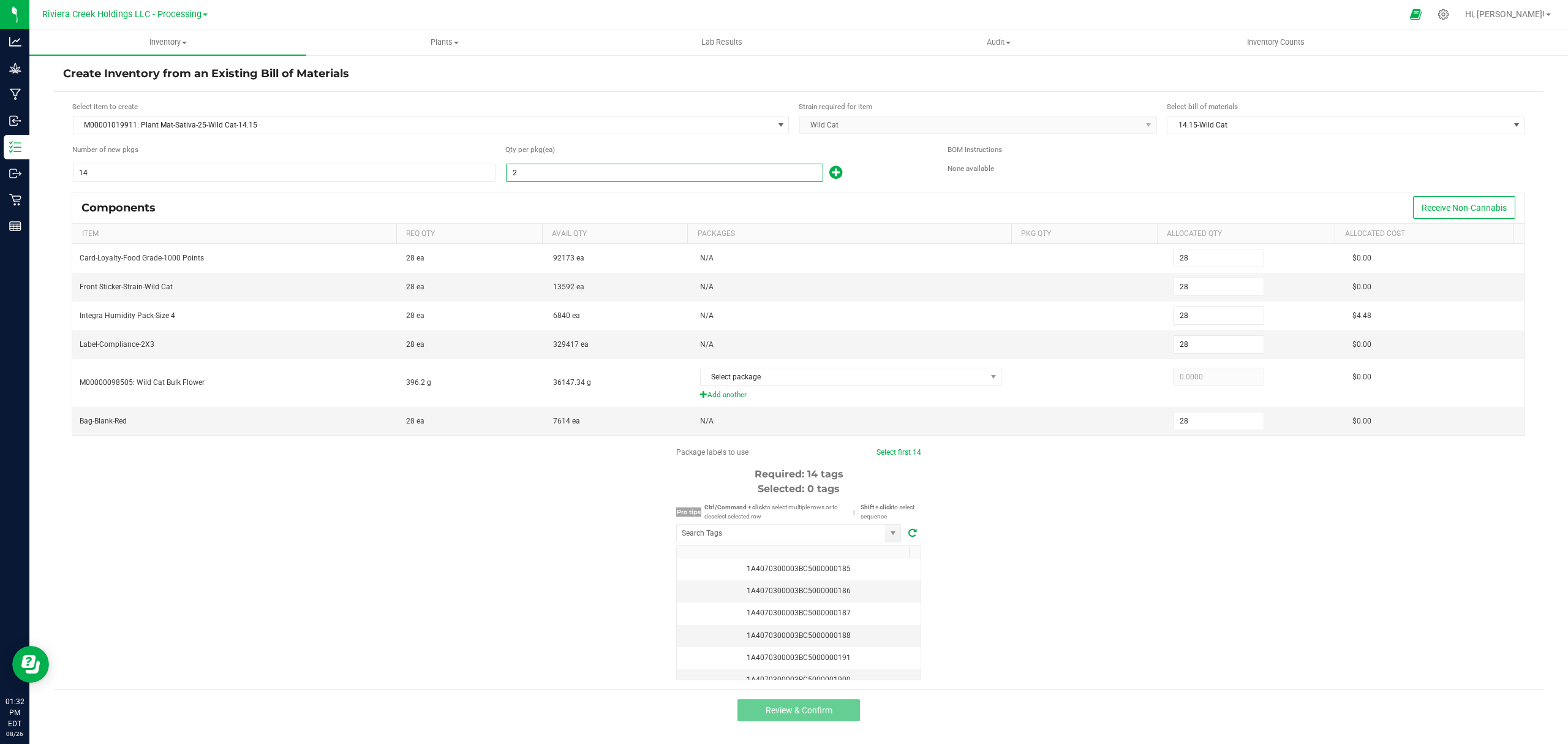
type input "280"
type input "20"
click at [838, 172] on icon at bounding box center [836, 172] width 13 height 15
type input "281"
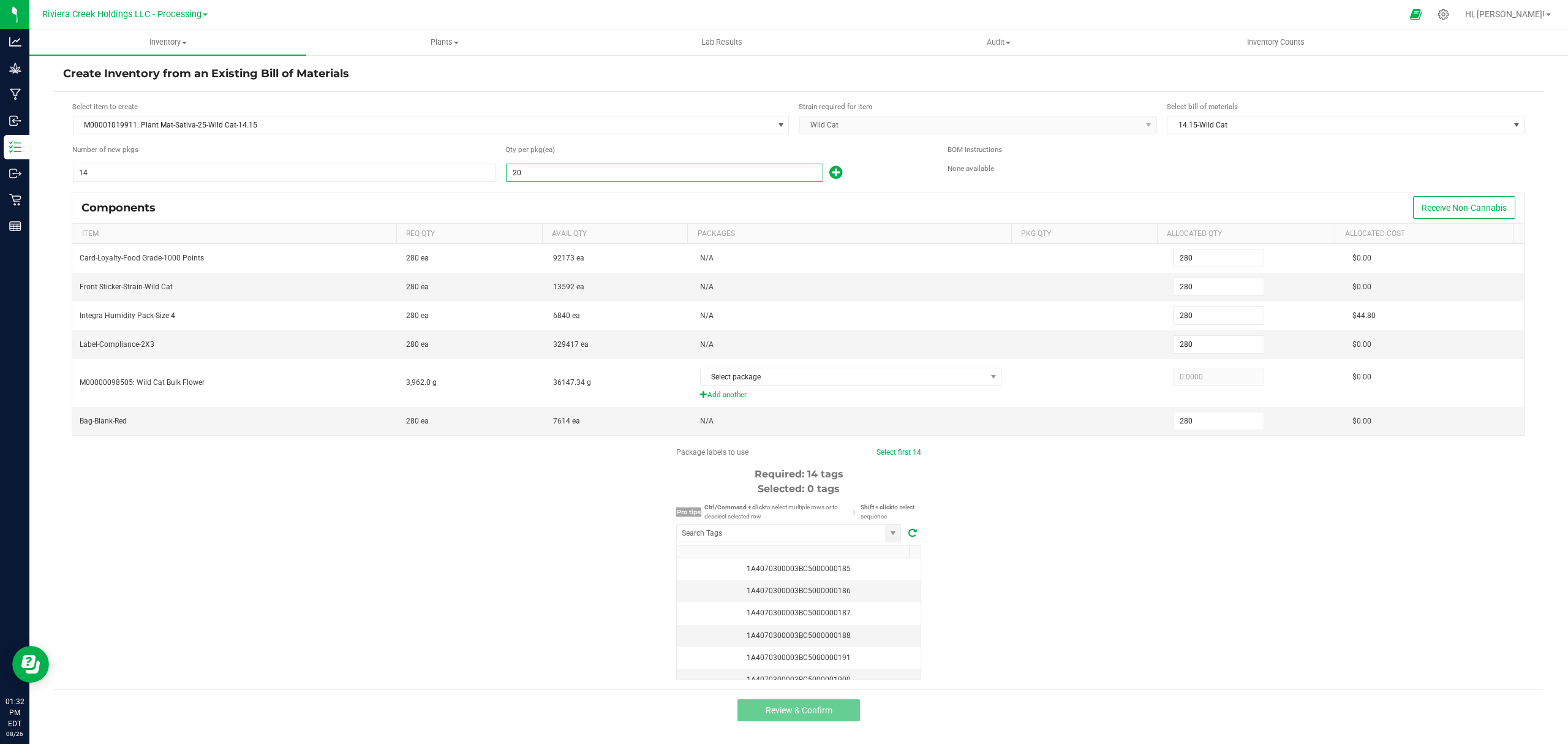
type input "281"
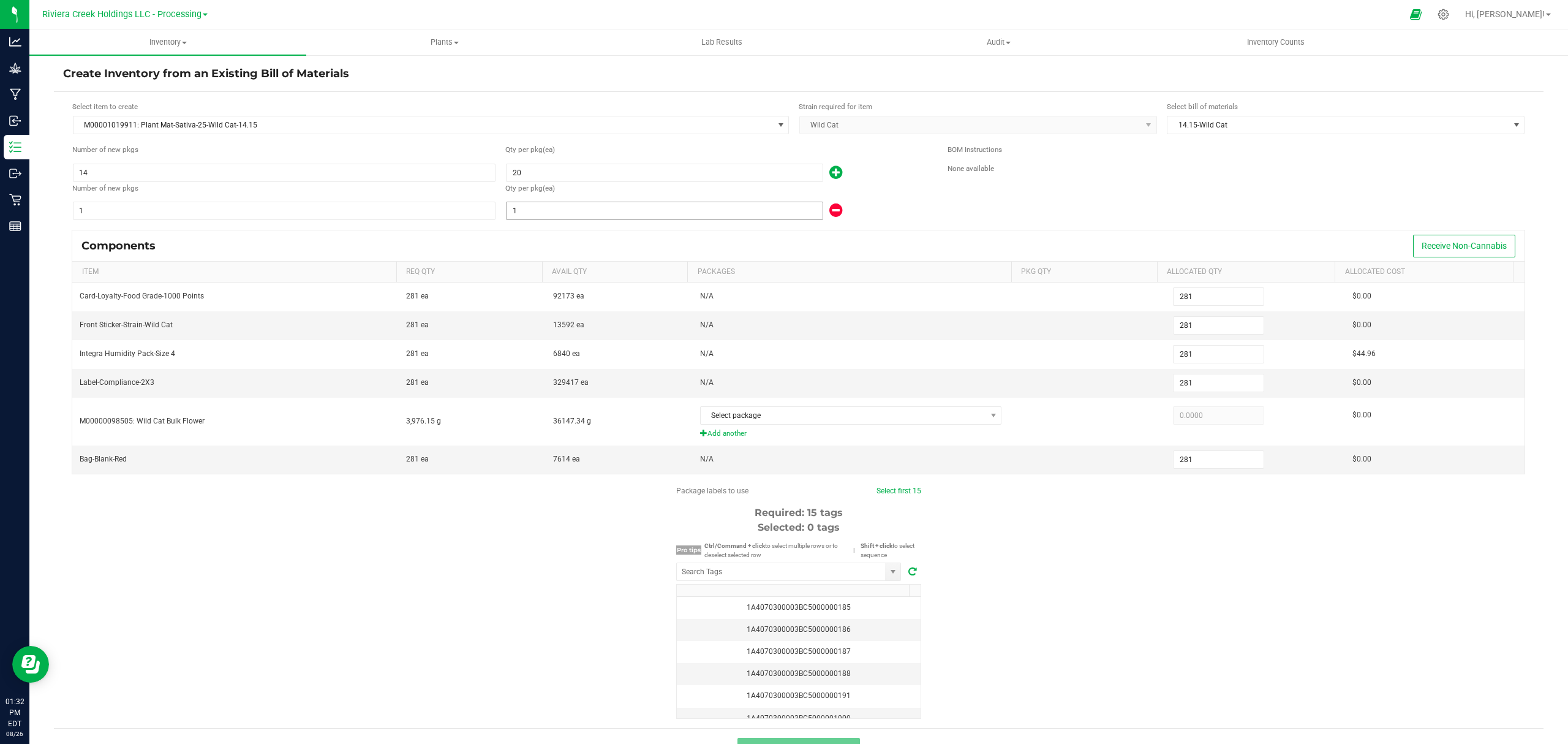
click at [637, 207] on input "1" at bounding box center [665, 211] width 316 height 17
type input "291"
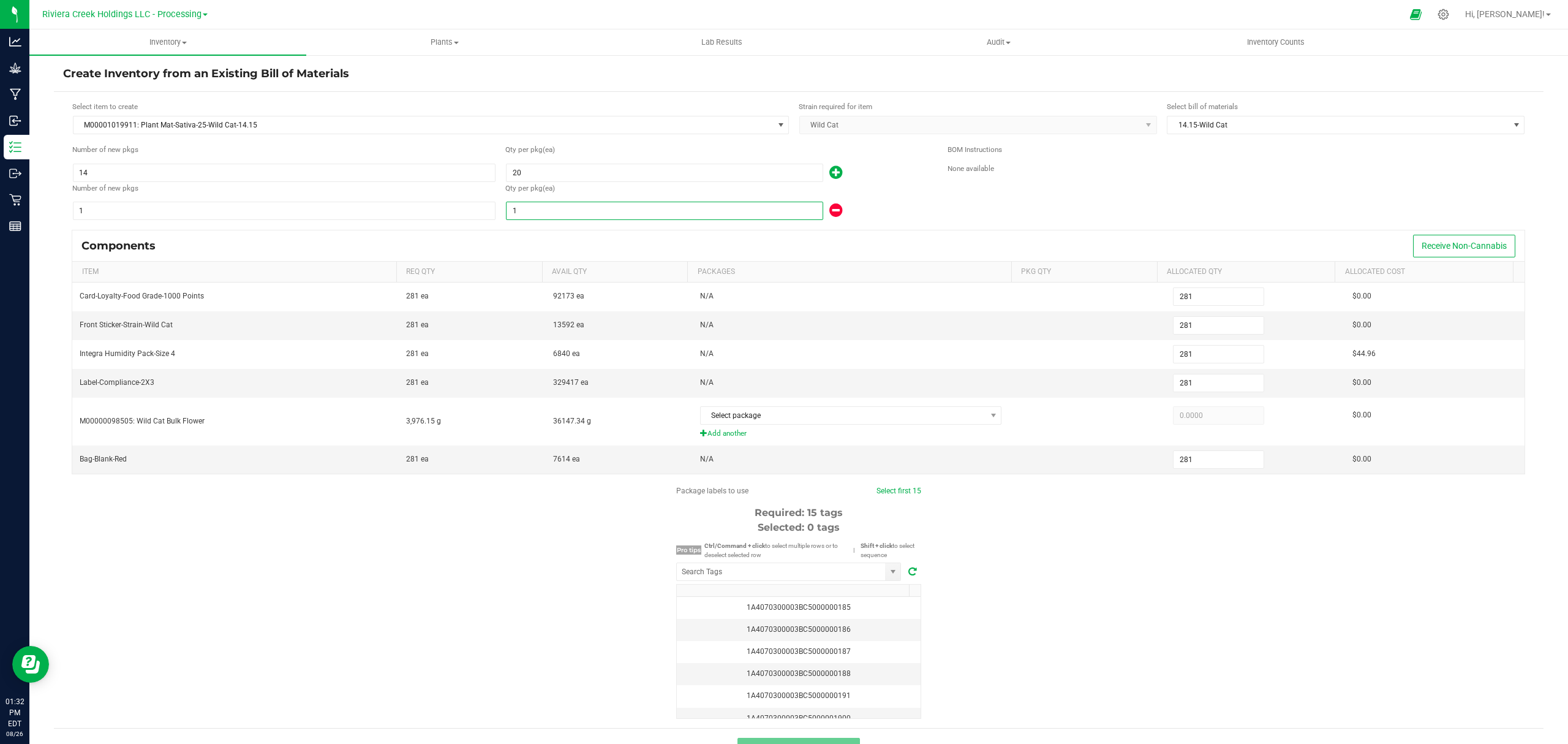
type input "291"
type input "11"
click at [954, 196] on div "BOM Instructions None available" at bounding box center [1236, 182] width 577 height 76
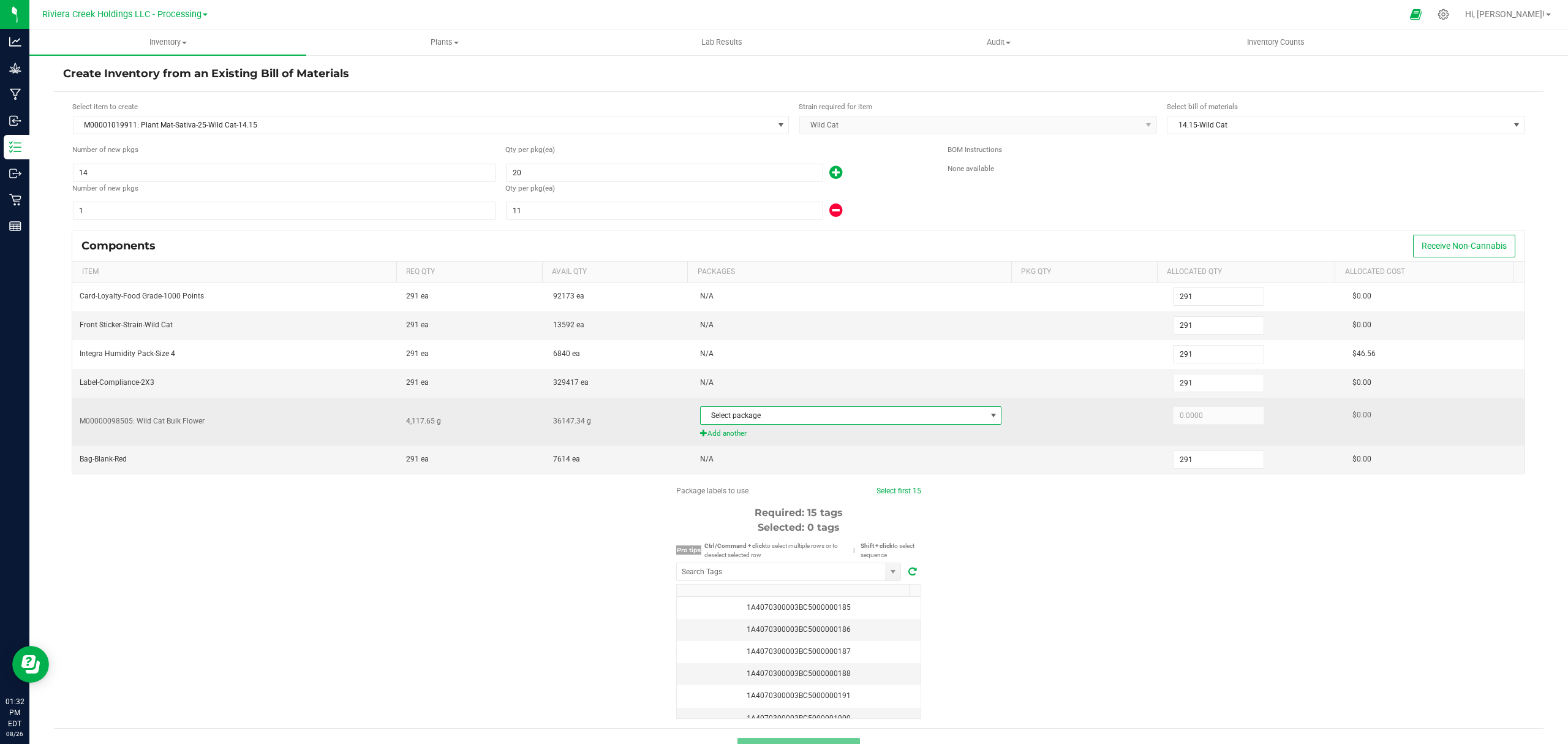
click at [866, 414] on span "Select package" at bounding box center [844, 415] width 286 height 17
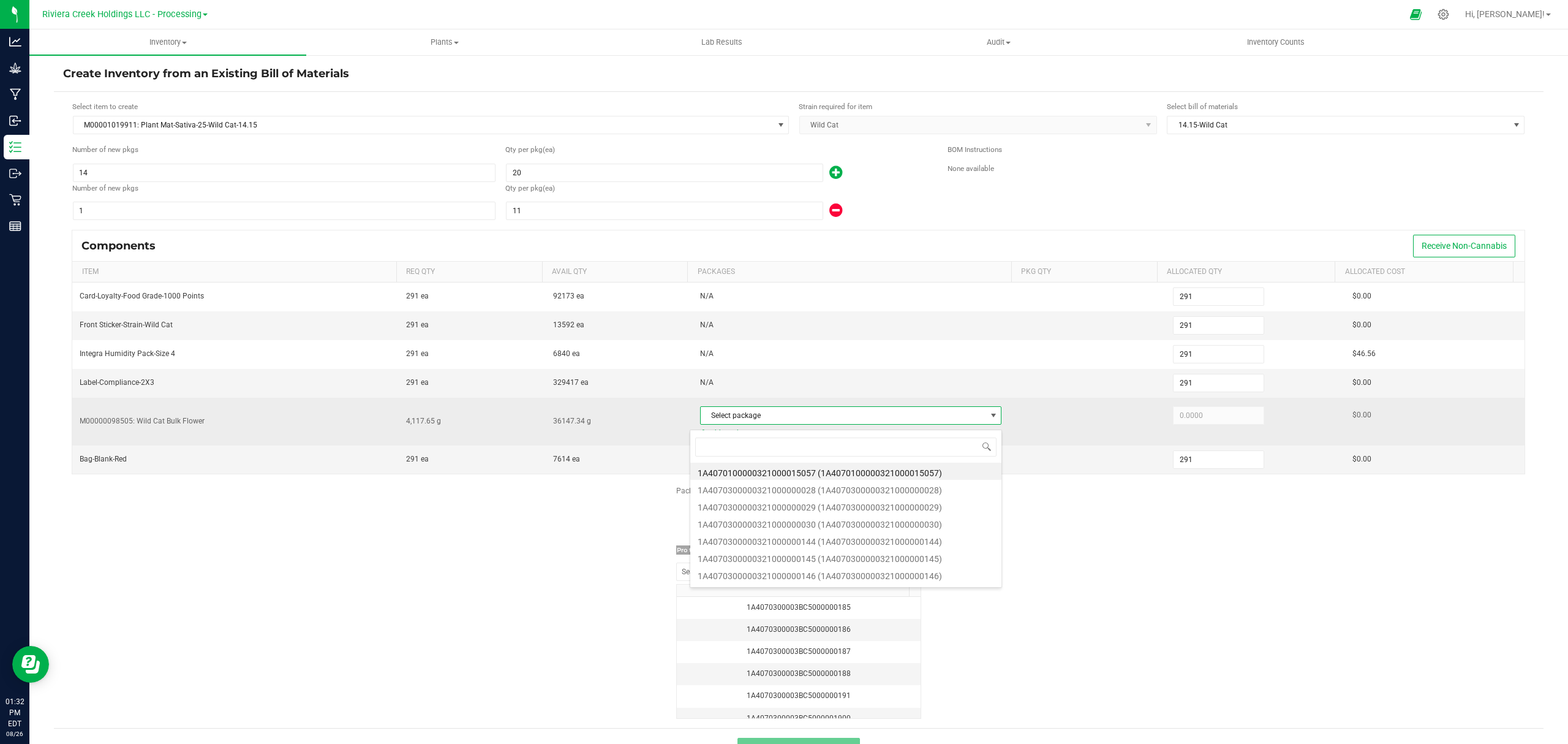
scroll to position [18, 295]
type input "781"
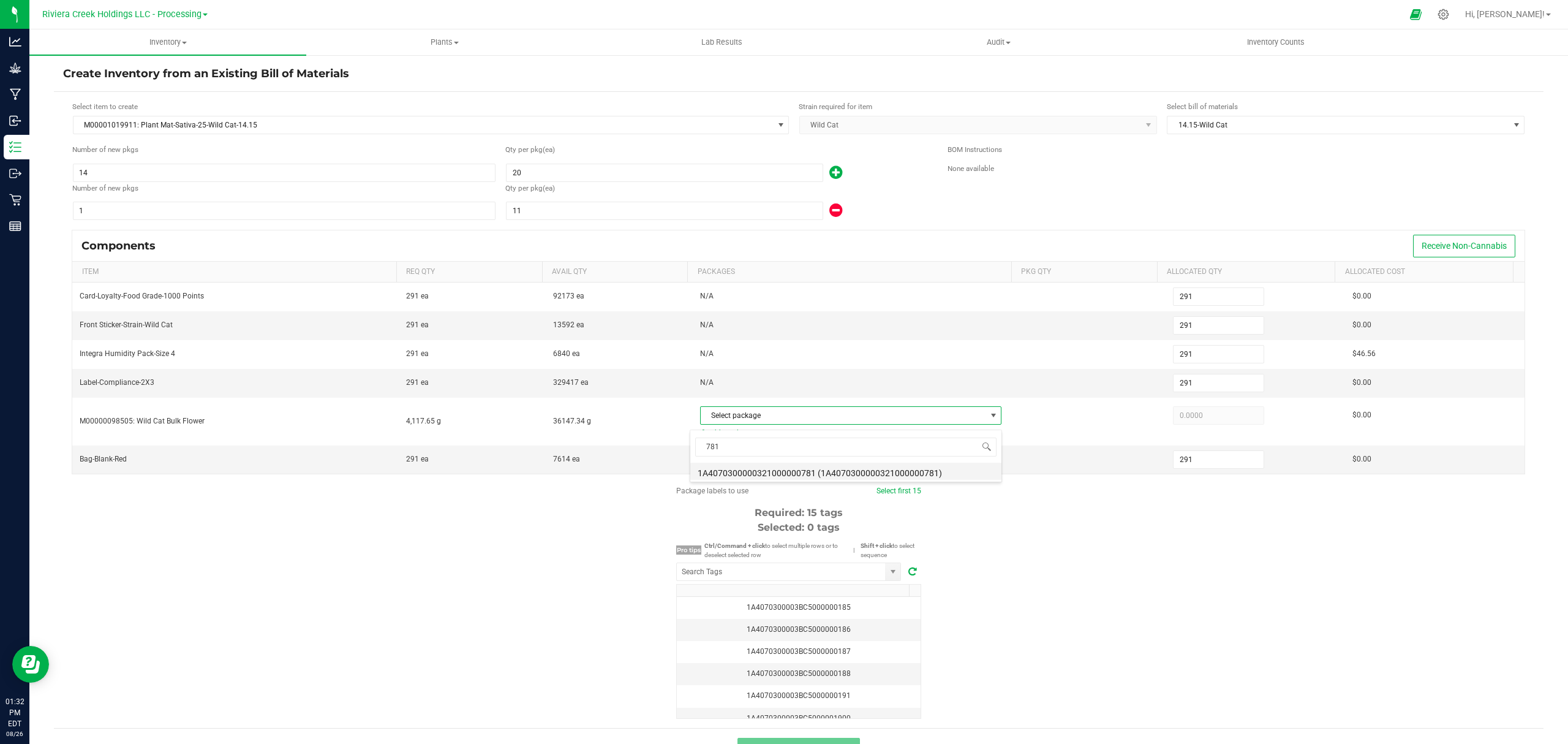
click at [900, 472] on li "1A4070300000321000000781 (1A4070300000321000000781)" at bounding box center [846, 472] width 312 height 17
type input "4,117.6500"
click at [1121, 554] on div "Package labels to use Select first 15 Required: 15 tags Selected: 0 tags Pro ti…" at bounding box center [799, 601] width 1490 height 233
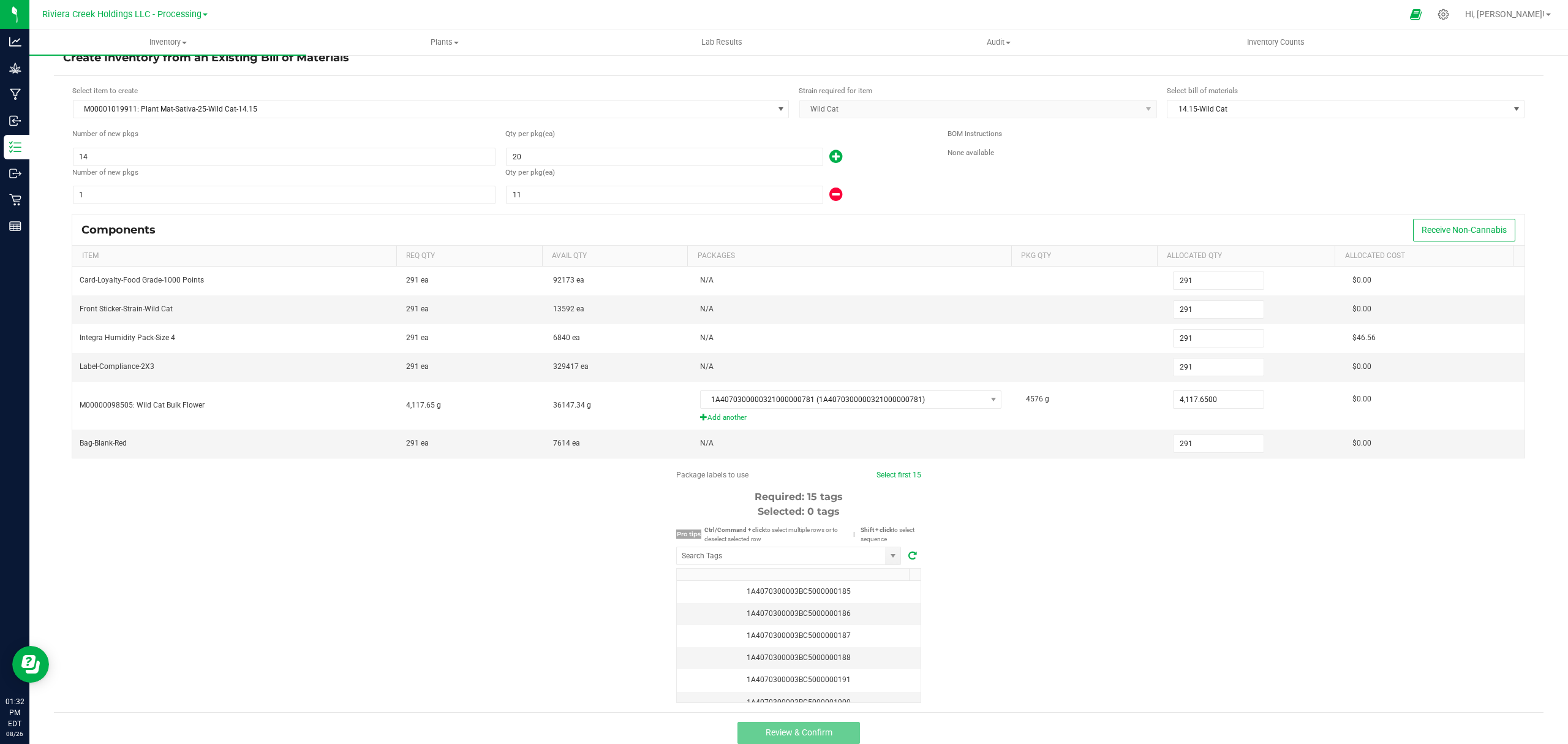
scroll to position [30, 0]
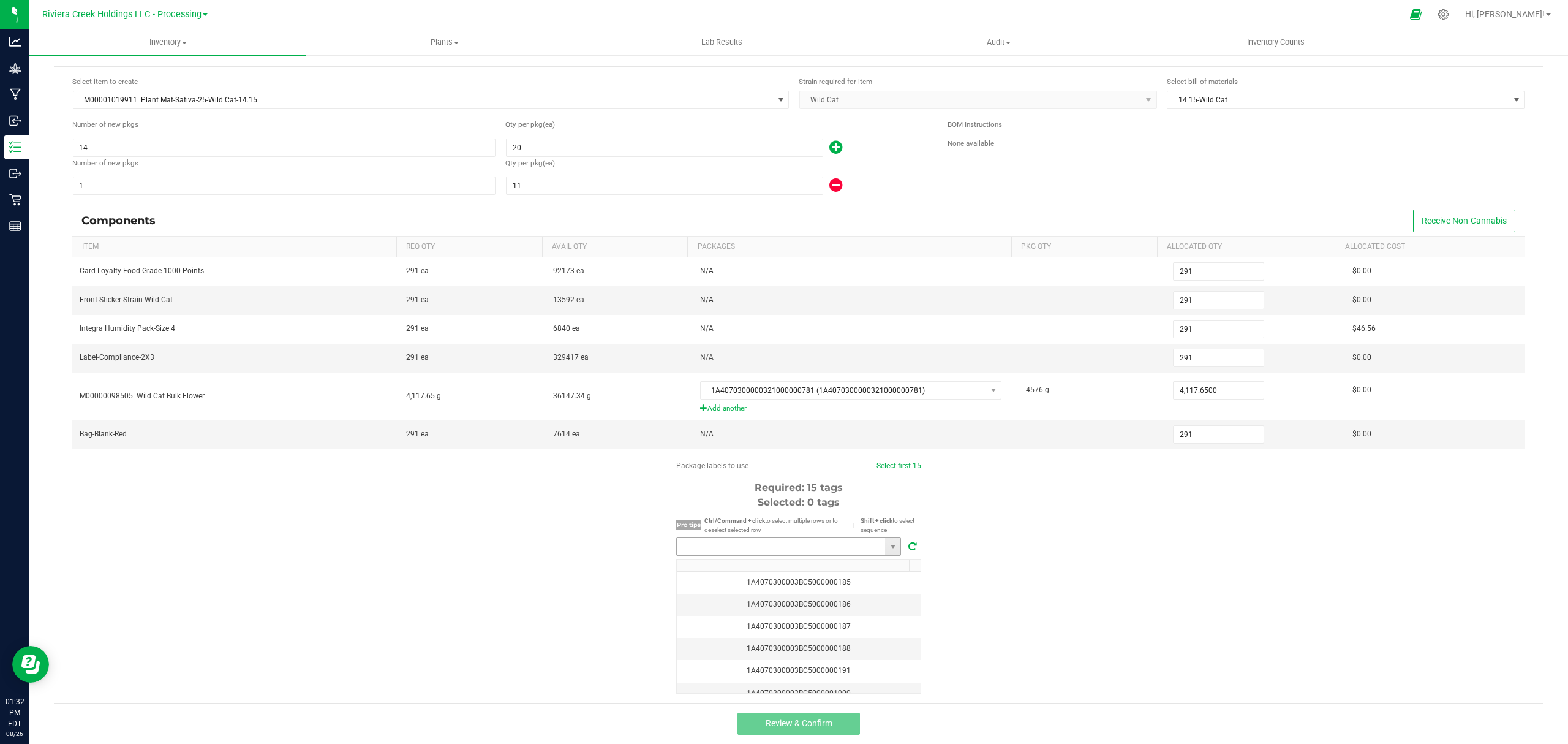
click at [828, 545] on input "NO DATA FOUND" at bounding box center [781, 547] width 209 height 17
click at [809, 560] on li "1A4070300003BC5000037238" at bounding box center [782, 569] width 224 height 21
type input "1A4070300003BC5000037238"
click at [875, 461] on span "Select first 15" at bounding box center [897, 466] width 45 height 11
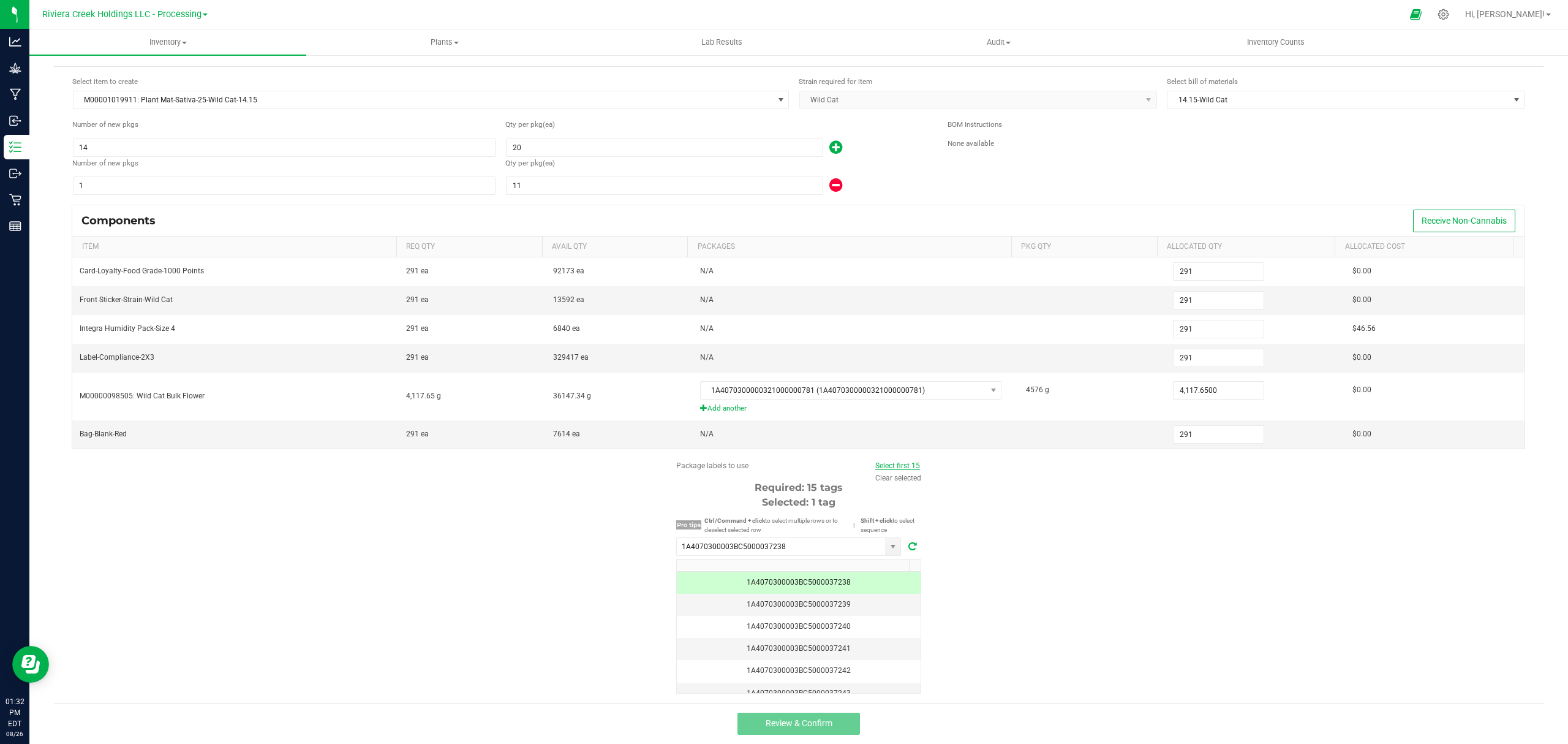
click at [875, 461] on link "Select first 15" at bounding box center [897, 465] width 45 height 9
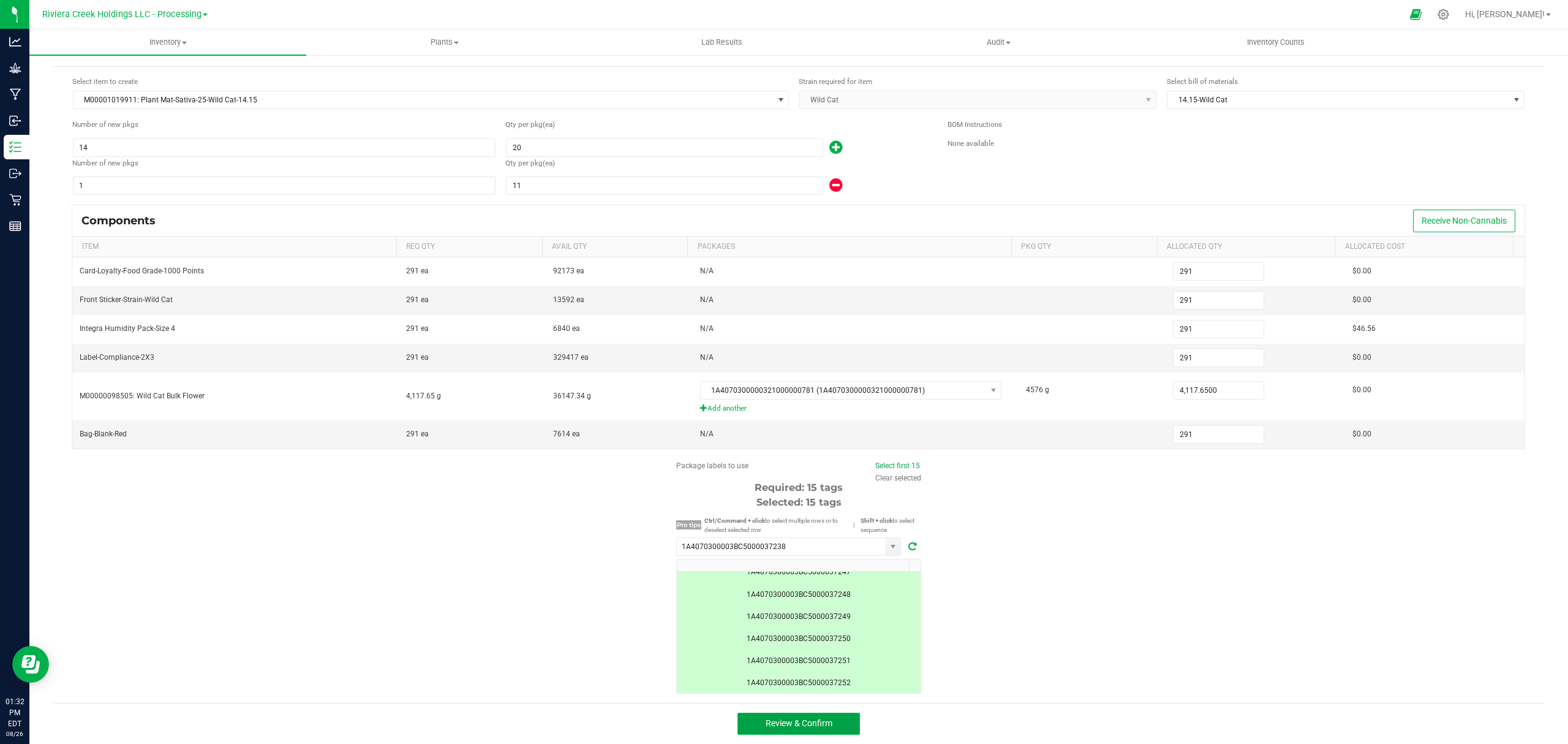
click at [819, 718] on span "Review & Confirm" at bounding box center [799, 723] width 67 height 10
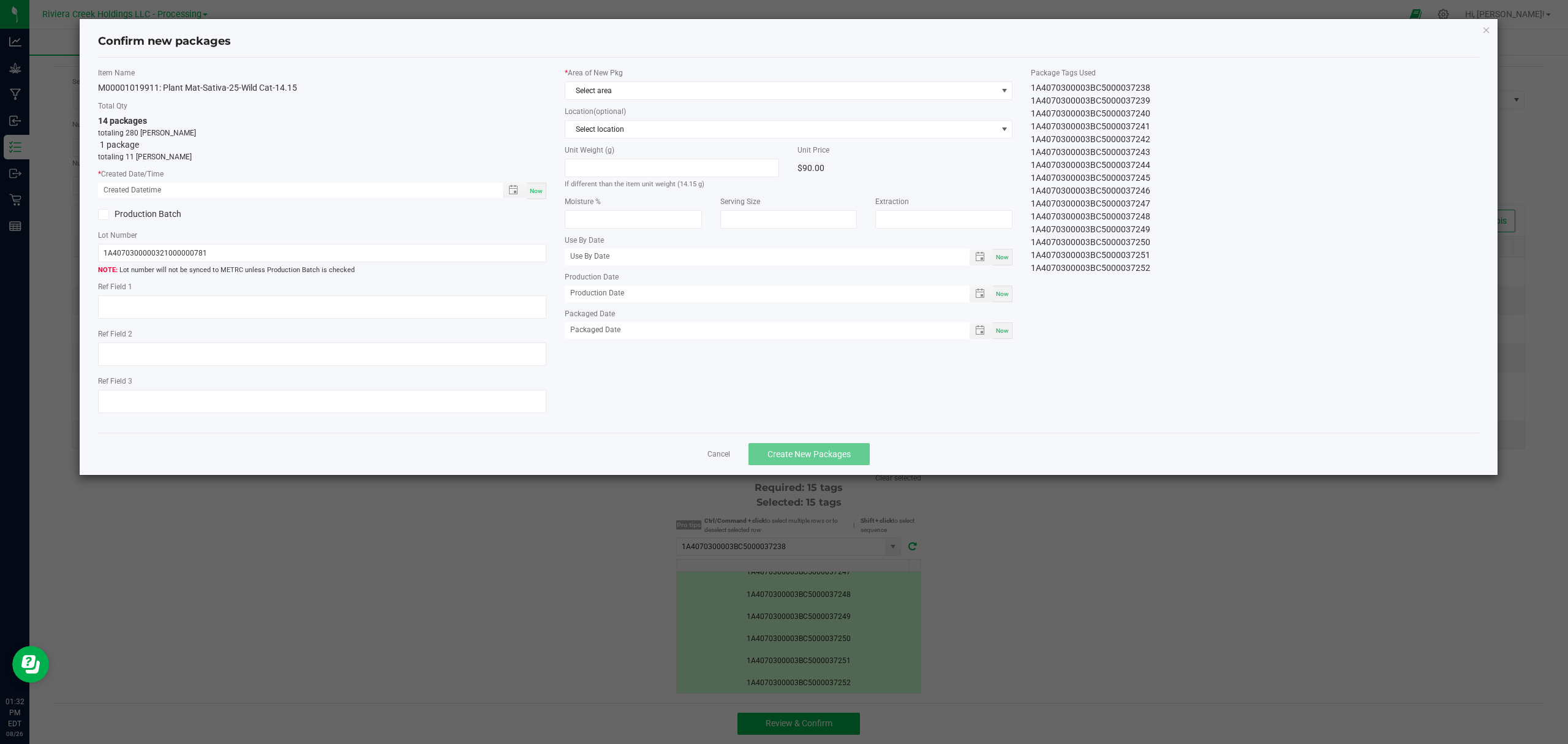
click at [530, 190] on span "Now" at bounding box center [536, 191] width 13 height 7
type input "08/26/2025 01:32 PM"
click at [638, 97] on span "Select area" at bounding box center [781, 90] width 432 height 17
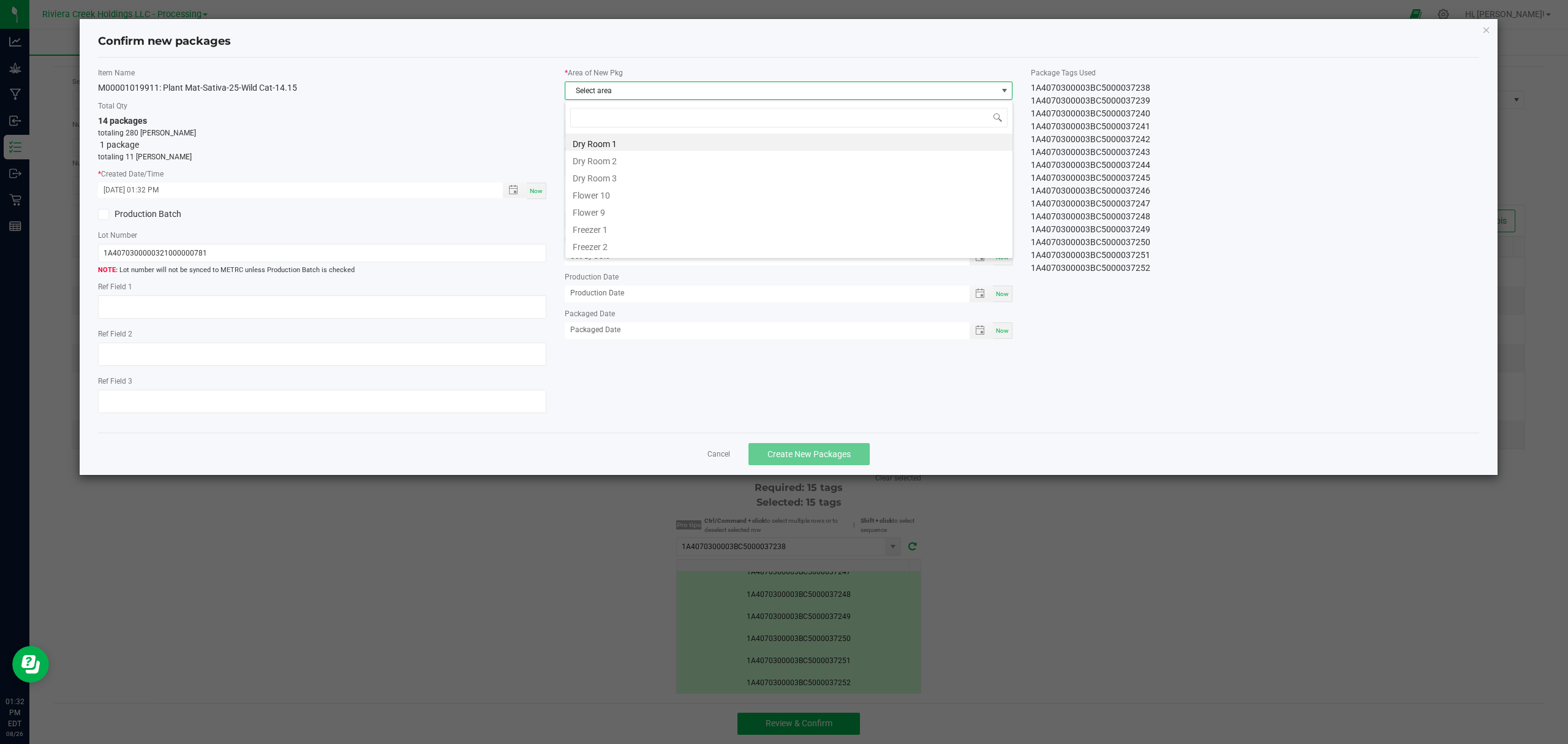
scroll to position [18, 447]
click at [613, 191] on li "Flower 10" at bounding box center [789, 193] width 447 height 17
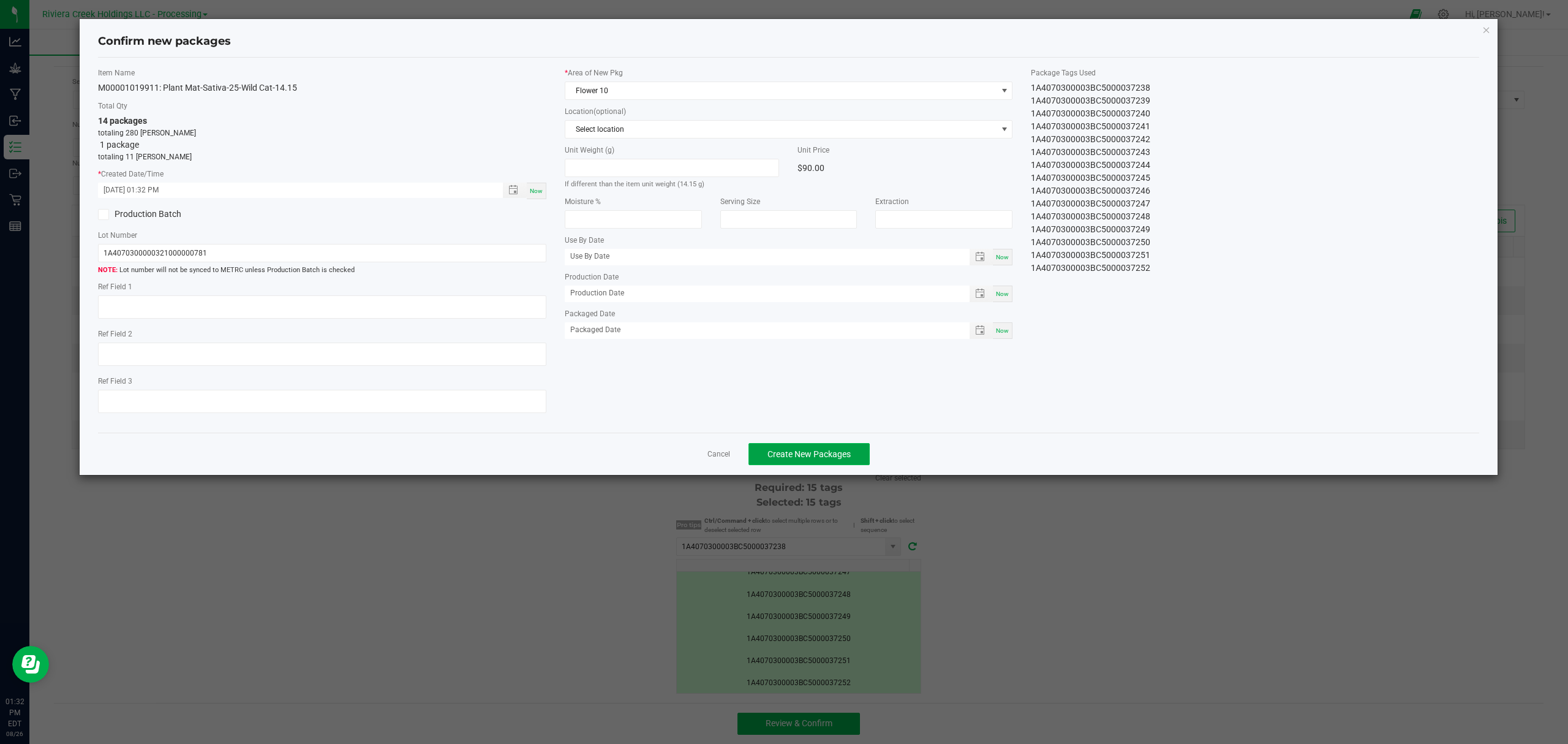
click at [838, 456] on span "Create New Packages" at bounding box center [809, 453] width 83 height 10
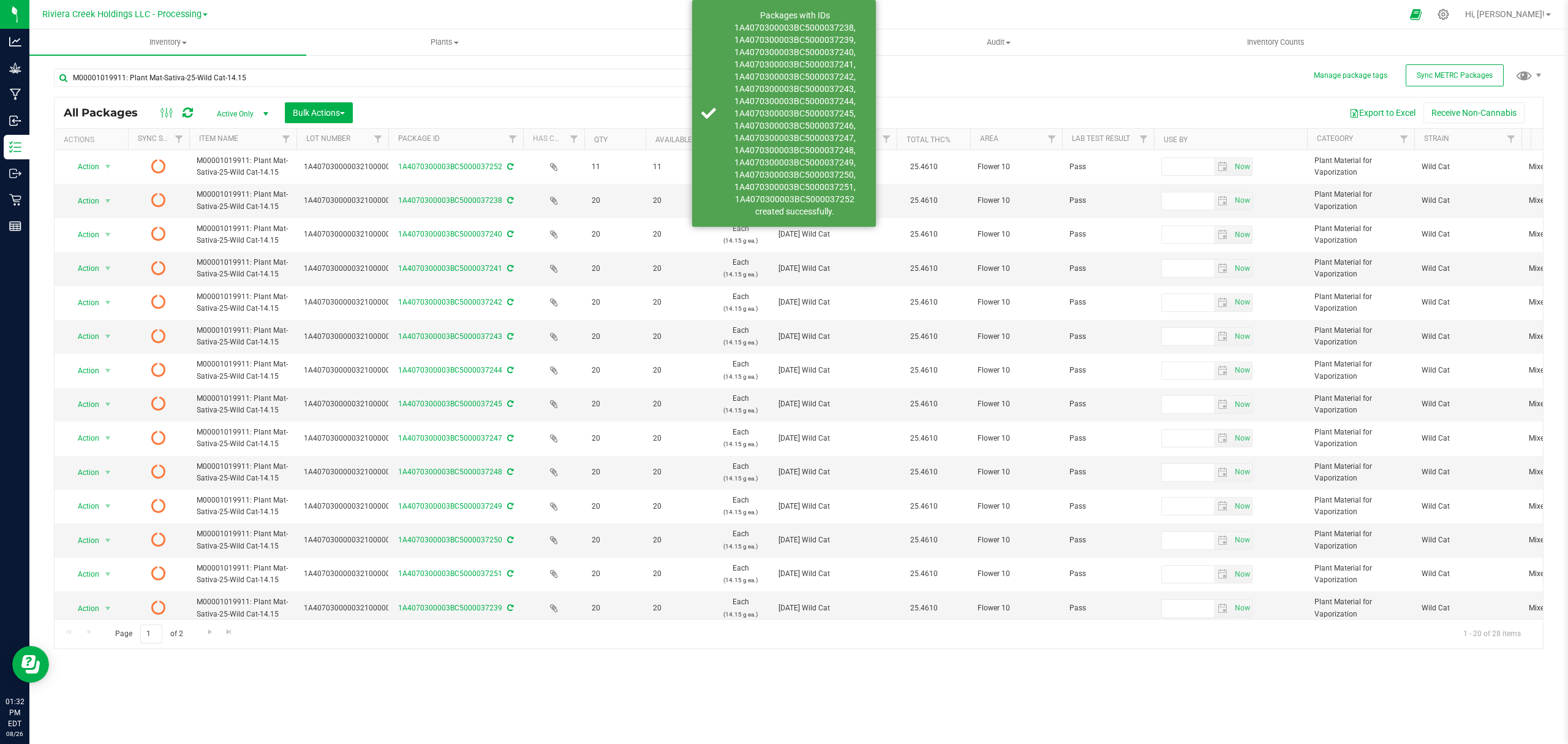
click at [187, 111] on icon at bounding box center [188, 112] width 10 height 12
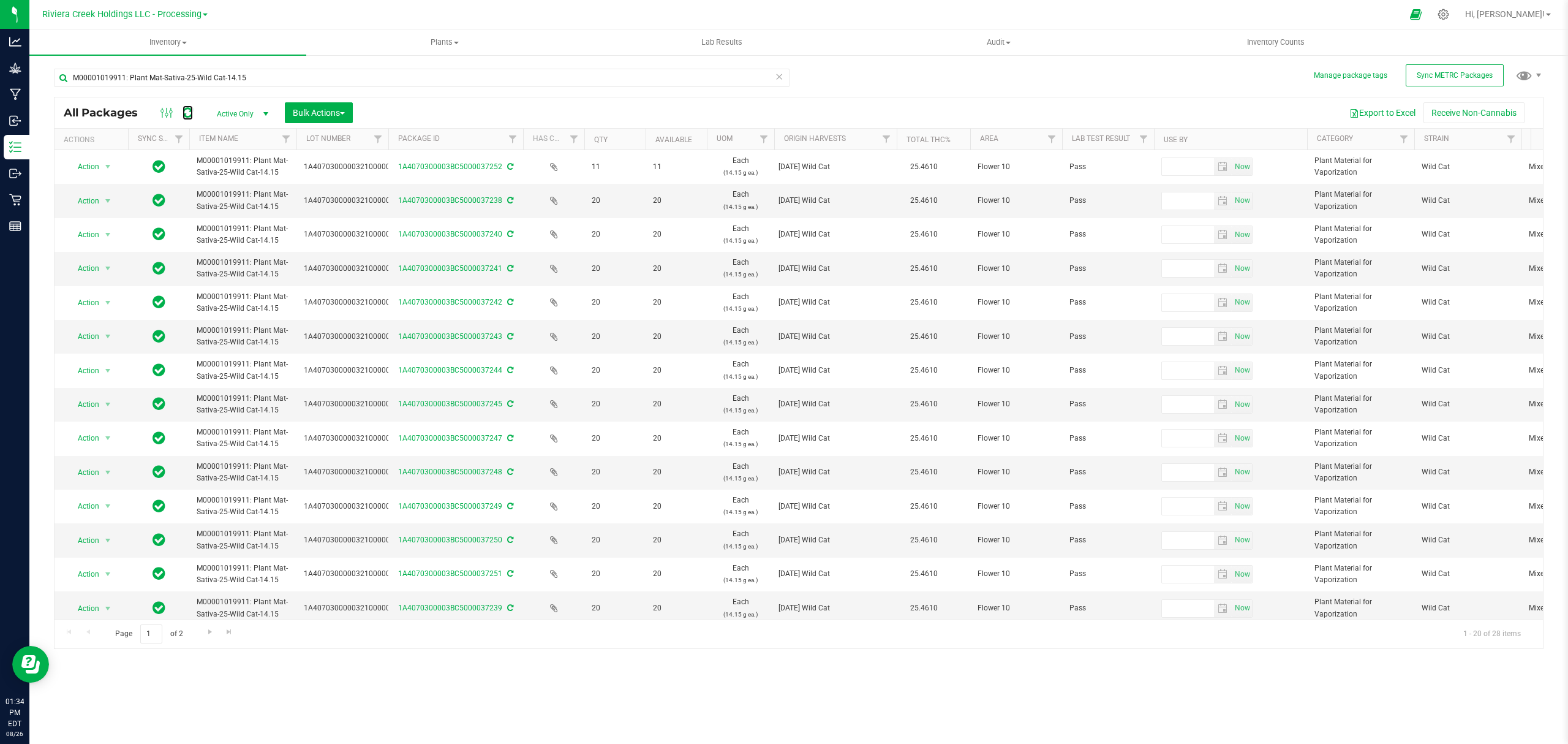
click at [187, 111] on icon at bounding box center [188, 112] width 10 height 12
click at [1266, 46] on span "Inventory Counts" at bounding box center [1276, 43] width 90 height 11
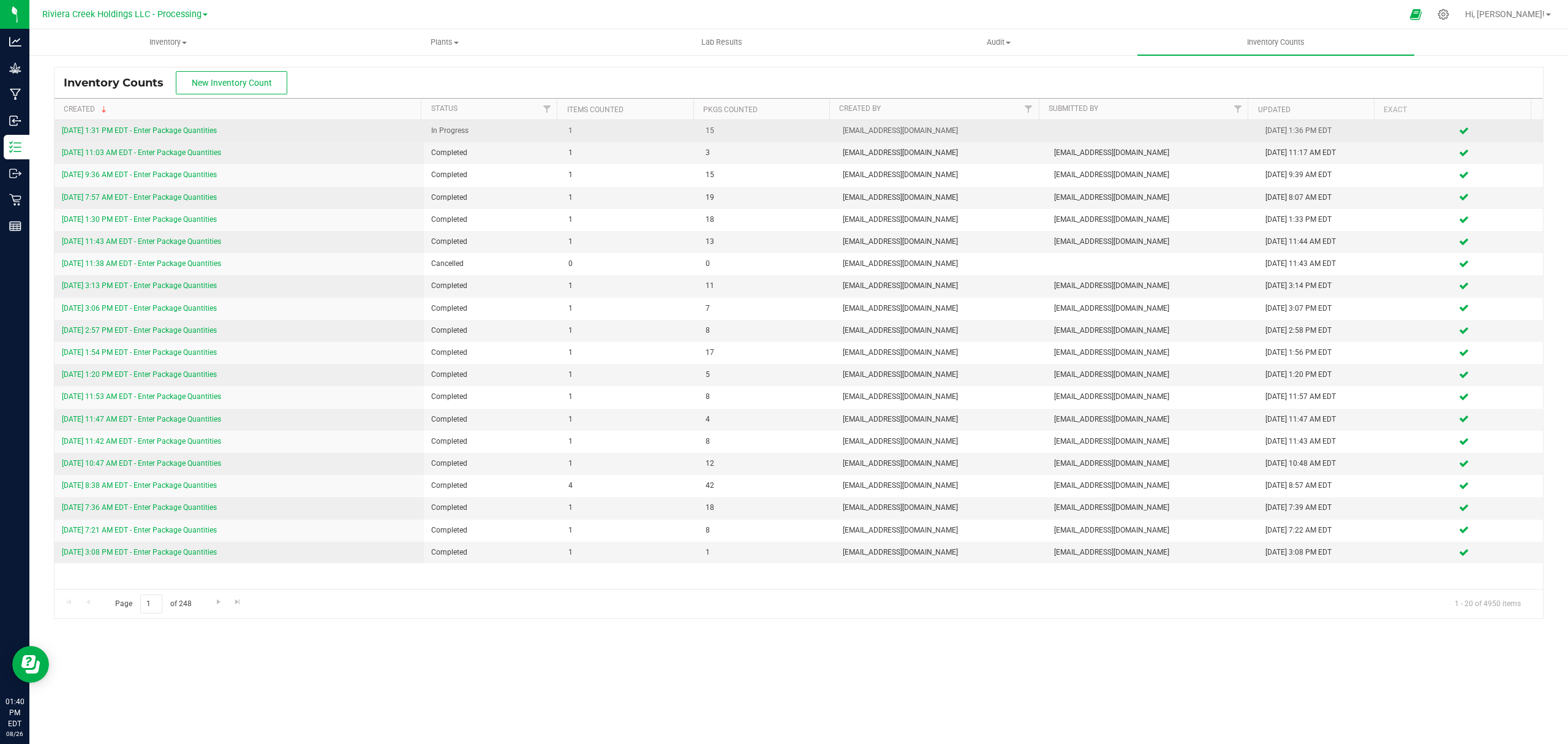
click at [212, 131] on link "[DATE] 1:31 PM EDT - Enter Package Quantities" at bounding box center [139, 130] width 155 height 9
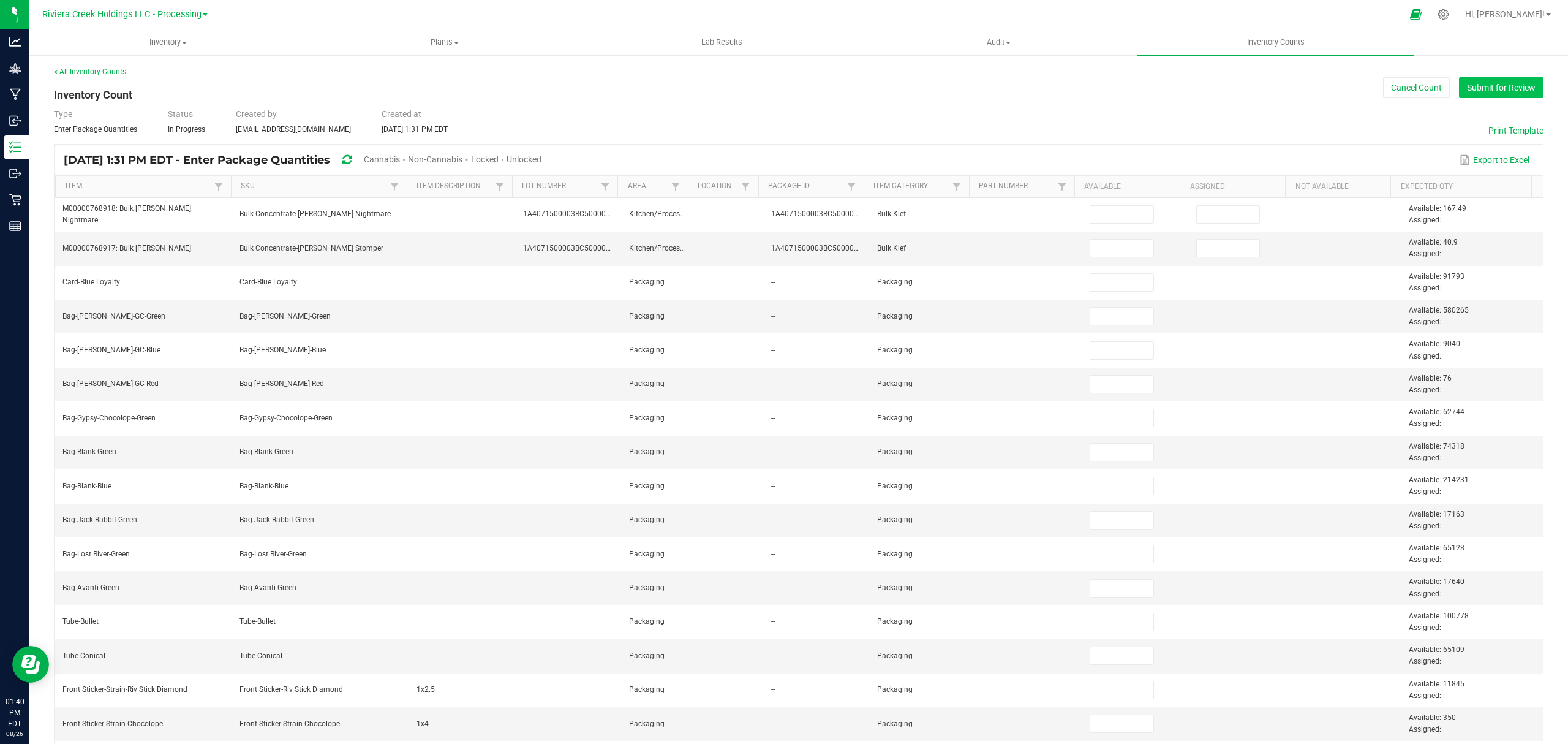
click at [1476, 91] on button "Submit for Review" at bounding box center [1501, 88] width 85 height 21
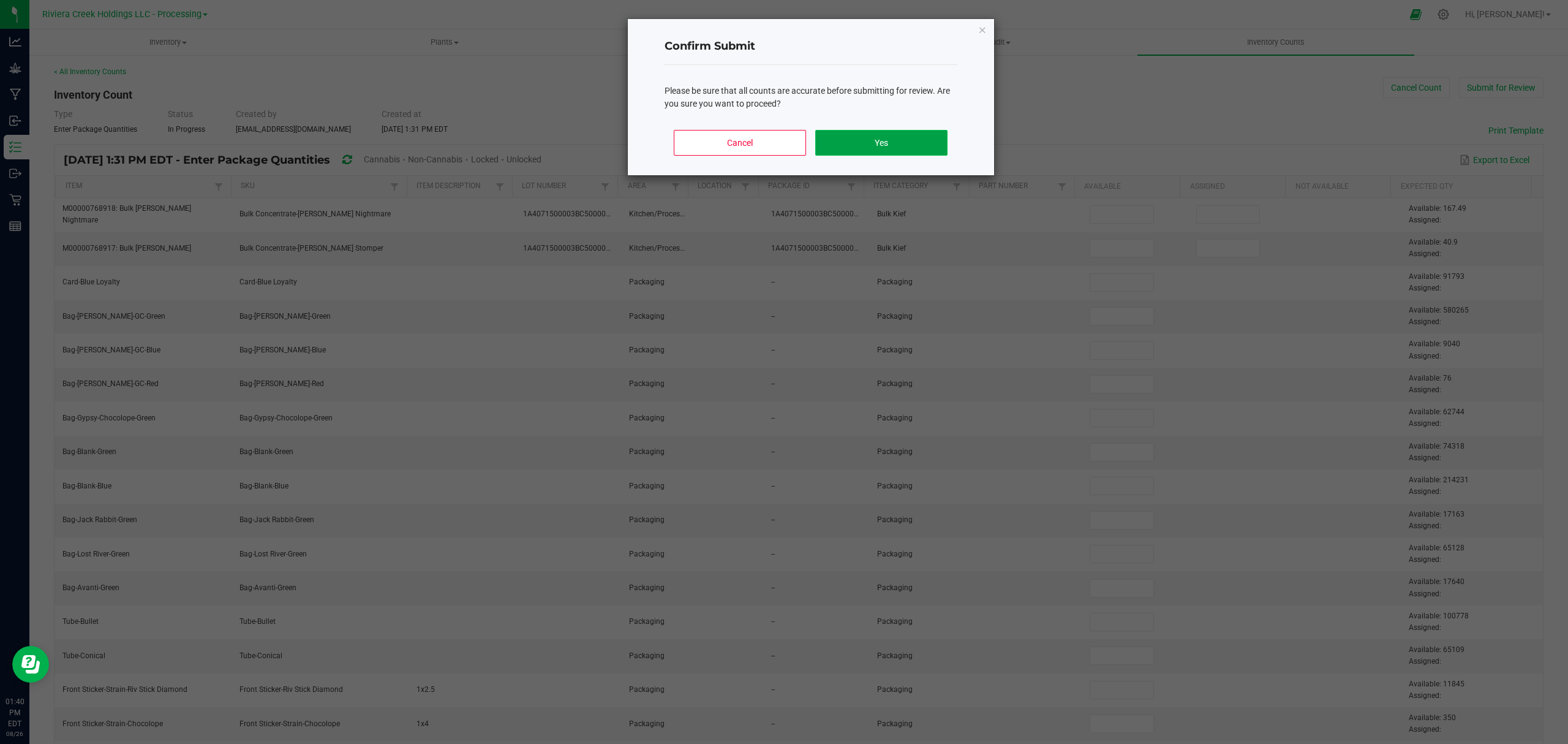
click at [893, 146] on button "Yes" at bounding box center [881, 142] width 131 height 26
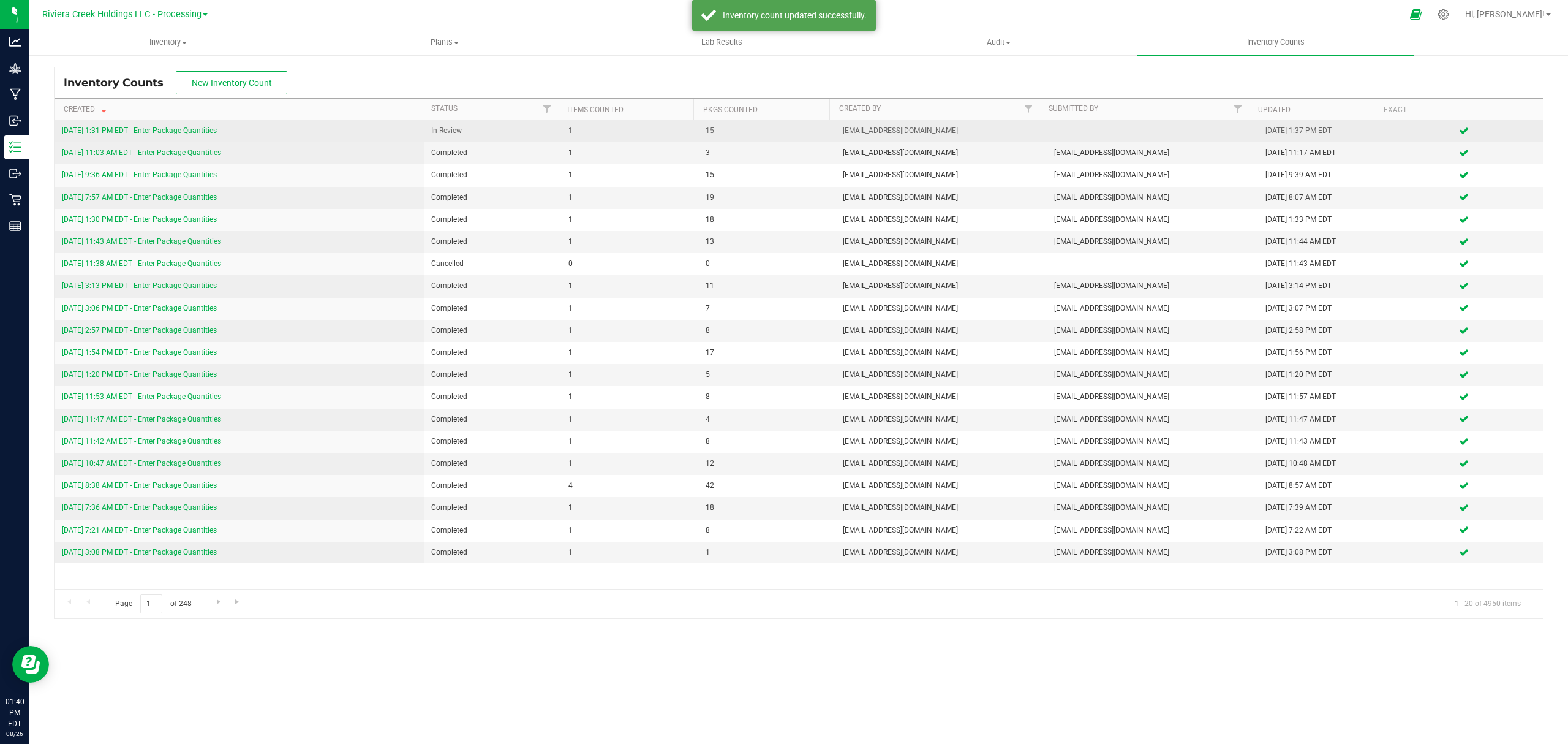
click at [182, 136] on div "[DATE] 1:31 PM EDT - Enter Package Quantities" at bounding box center [239, 131] width 354 height 11
click at [185, 132] on link "[DATE] 1:31 PM EDT - Enter Package Quantities" at bounding box center [139, 130] width 155 height 9
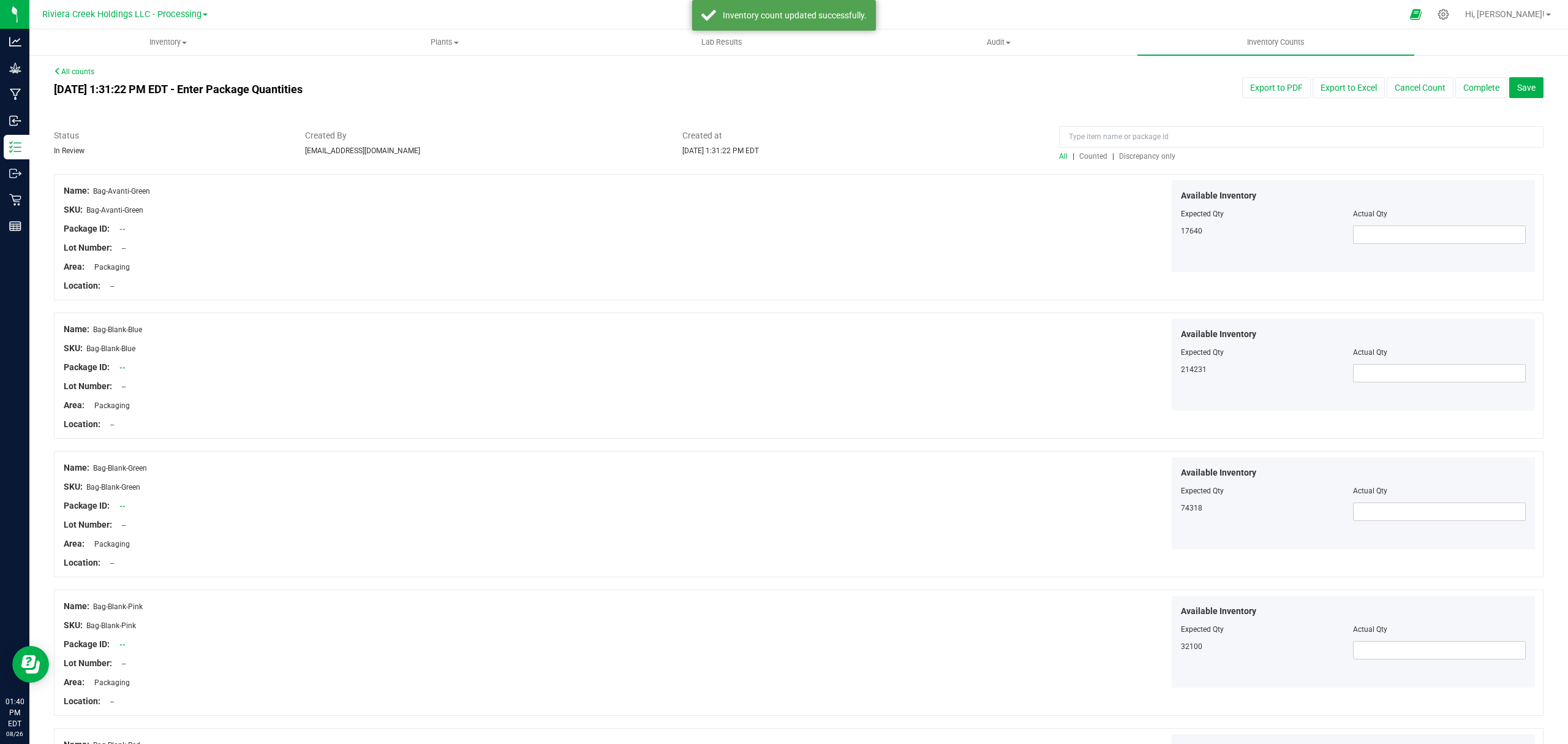
click at [1091, 157] on span "Counted" at bounding box center [1094, 155] width 29 height 9
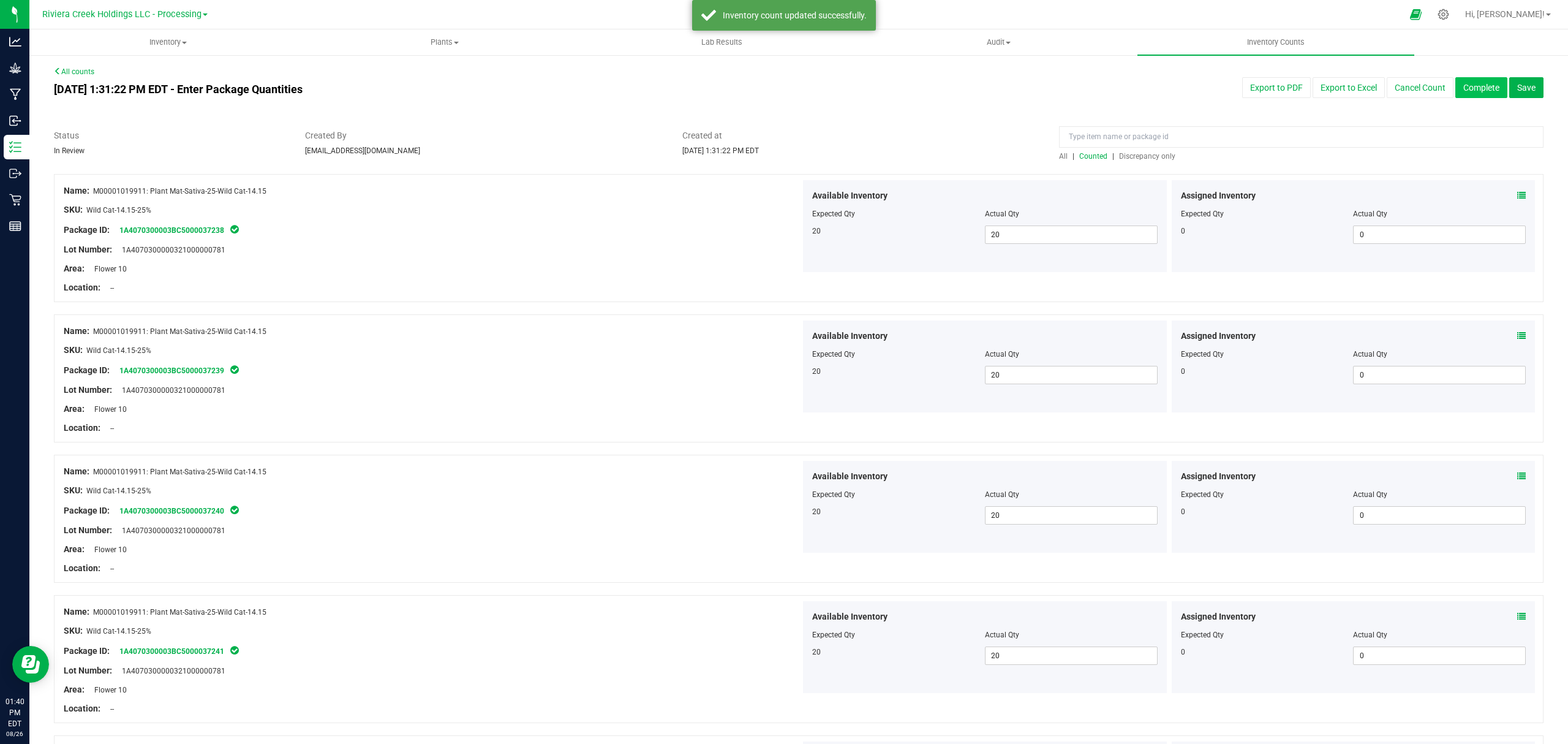
click at [1460, 87] on button "Complete" at bounding box center [1481, 88] width 52 height 21
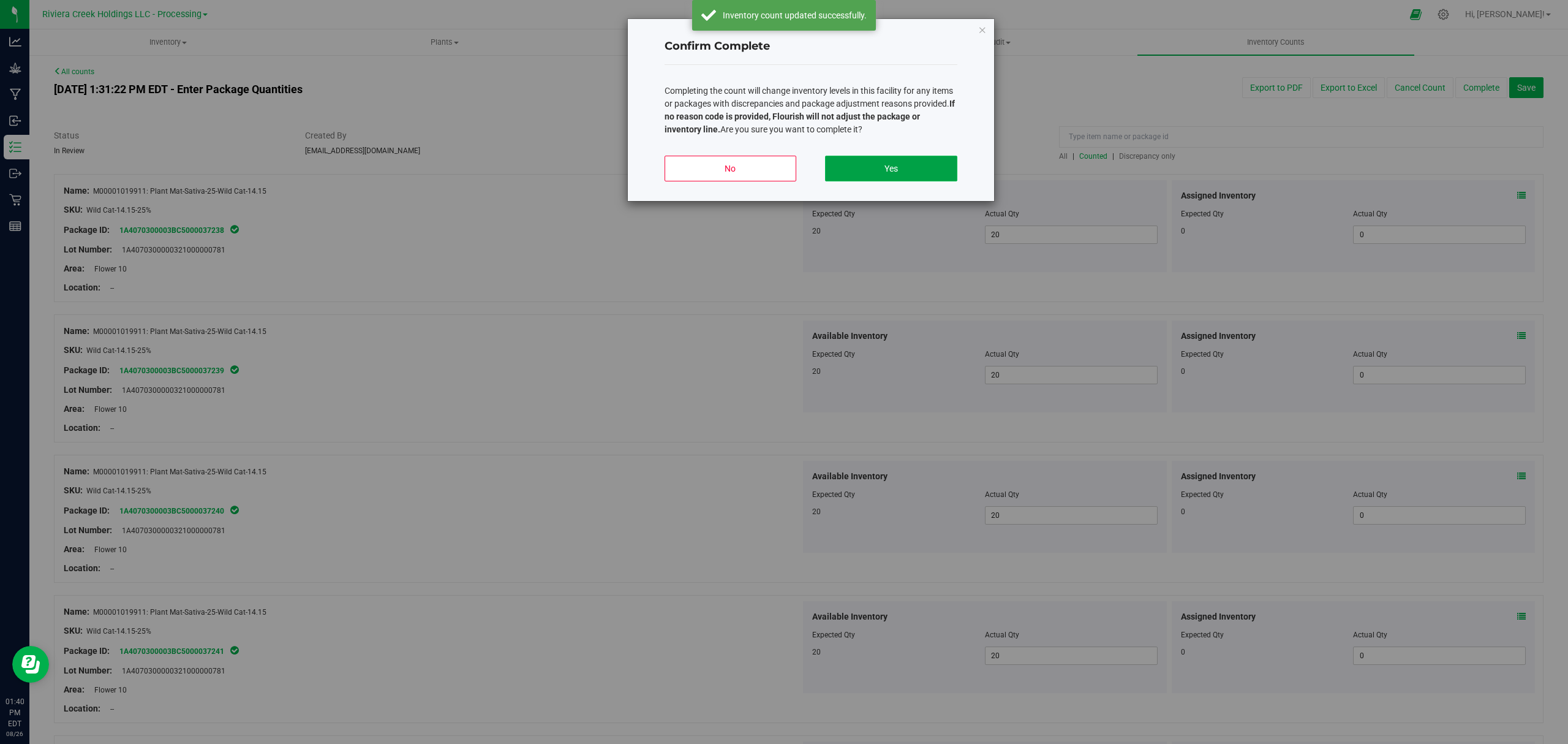
click at [905, 166] on button "Yes" at bounding box center [891, 168] width 131 height 26
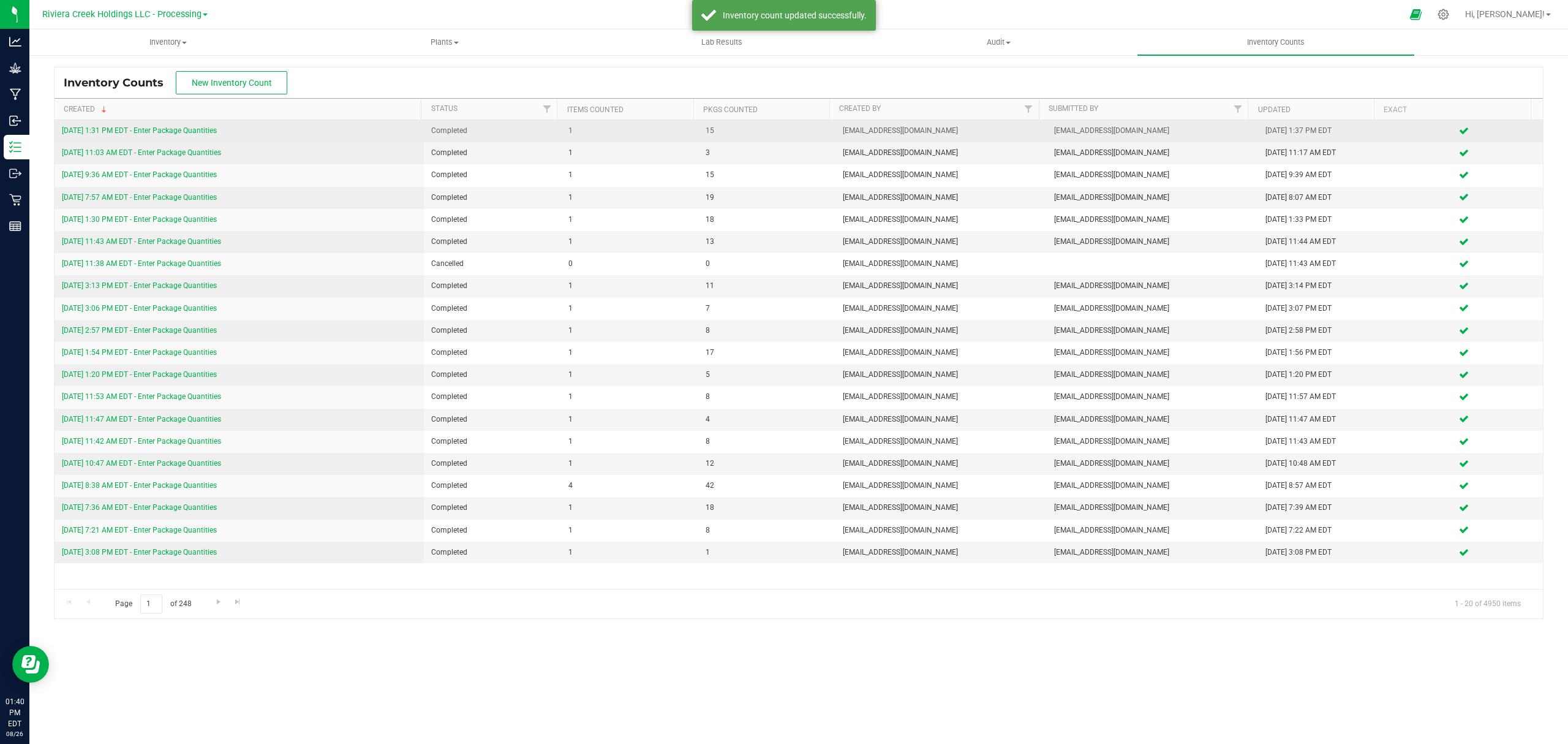
click at [200, 132] on link "[DATE] 1:31 PM EDT - Enter Package Quantities" at bounding box center [139, 130] width 155 height 9
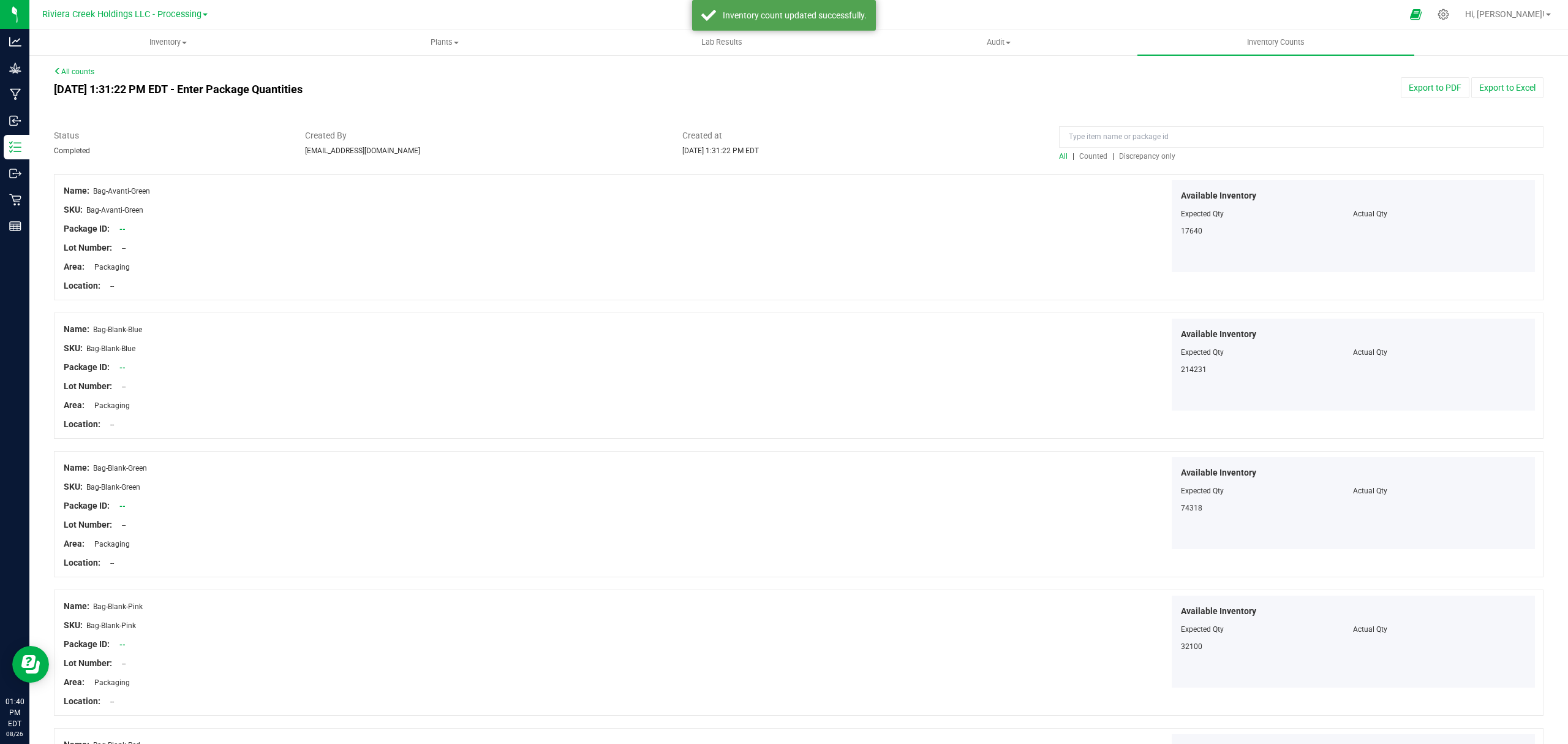
click at [1083, 154] on span "Counted" at bounding box center [1094, 155] width 29 height 9
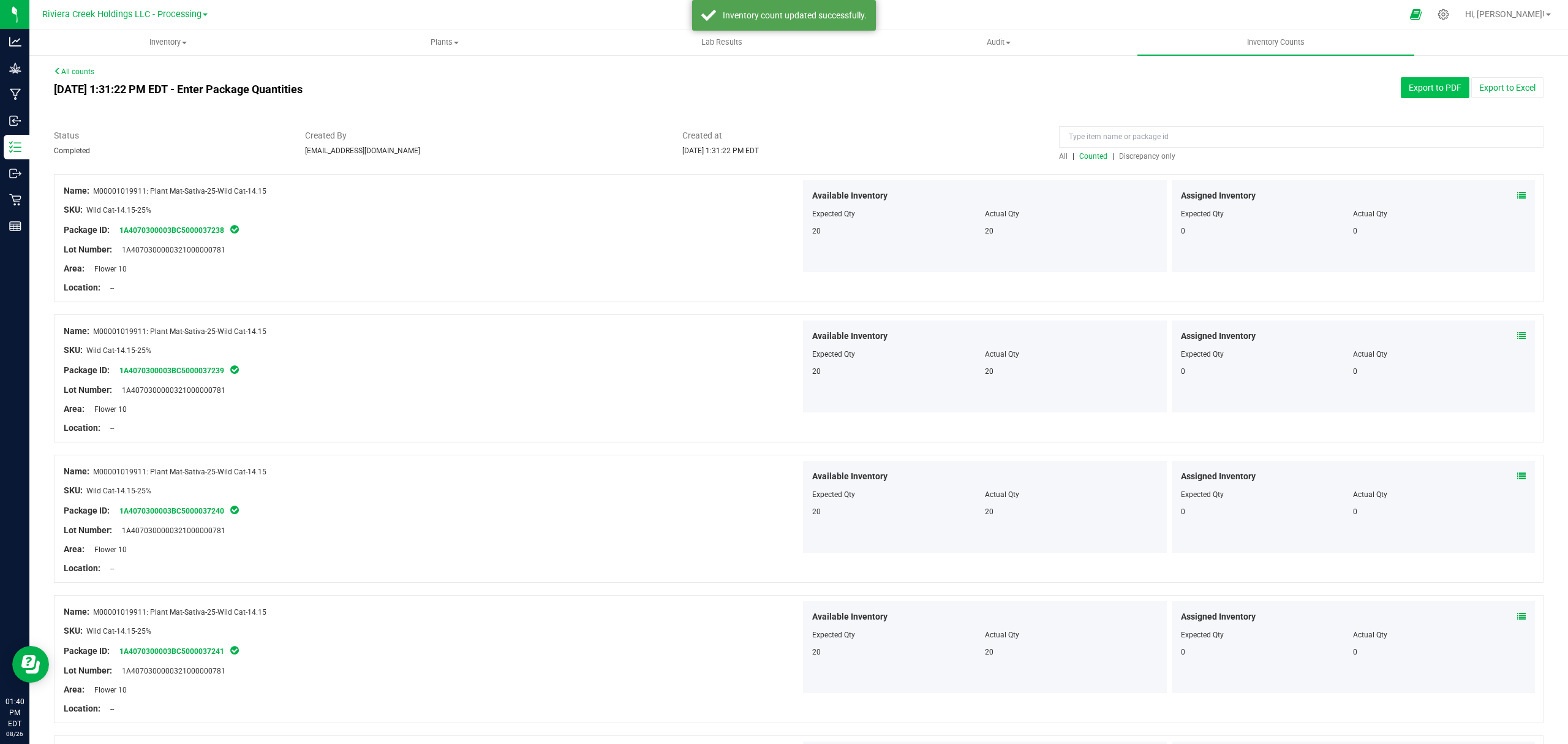
click at [1429, 96] on button "Export to PDF" at bounding box center [1436, 88] width 69 height 21
drag, startPoint x: 157, startPoint y: 42, endPoint x: 153, endPoint y: 47, distance: 6.4
click at [157, 42] on span "Inventory" at bounding box center [168, 43] width 275 height 11
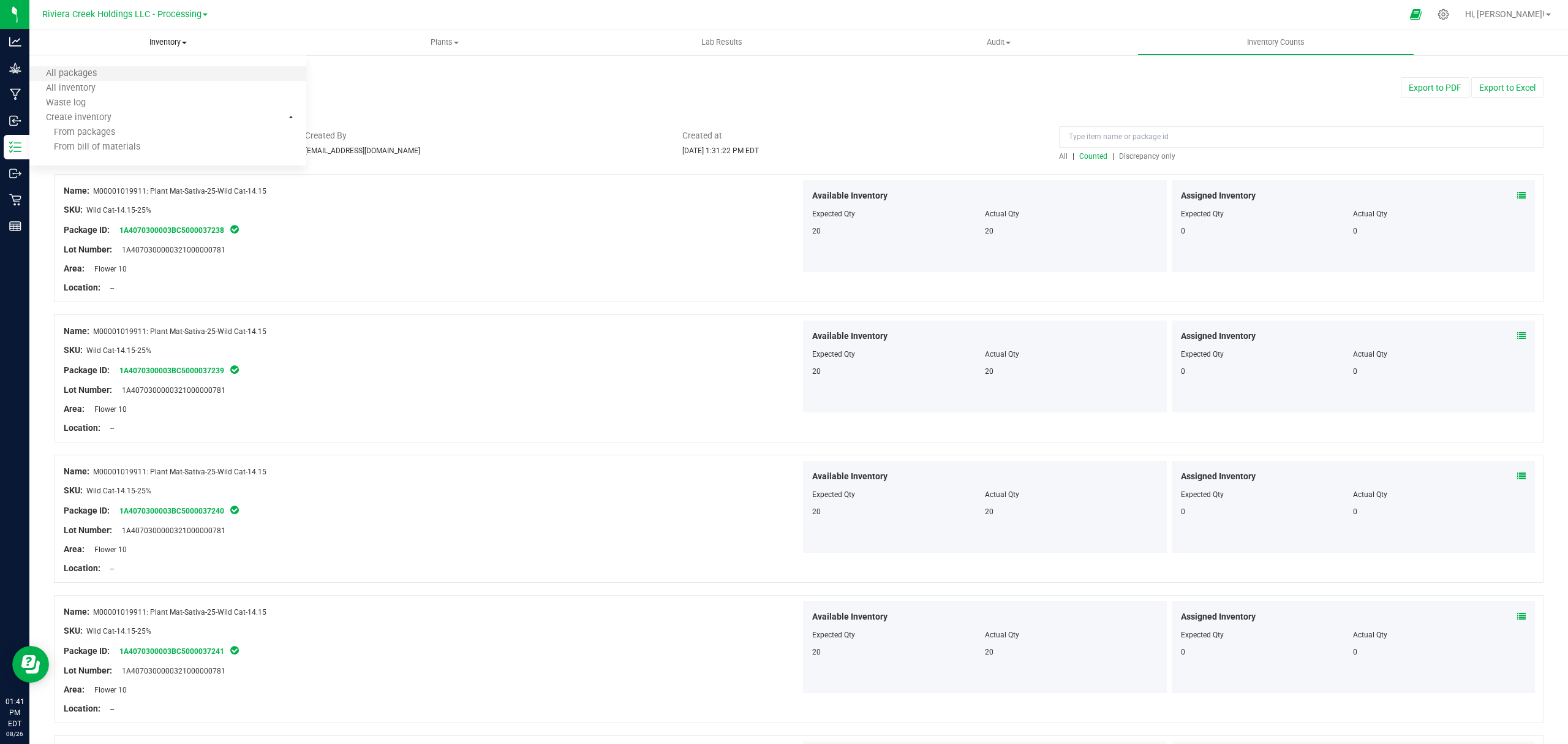
click at [133, 77] on li "All packages" at bounding box center [168, 73] width 277 height 14
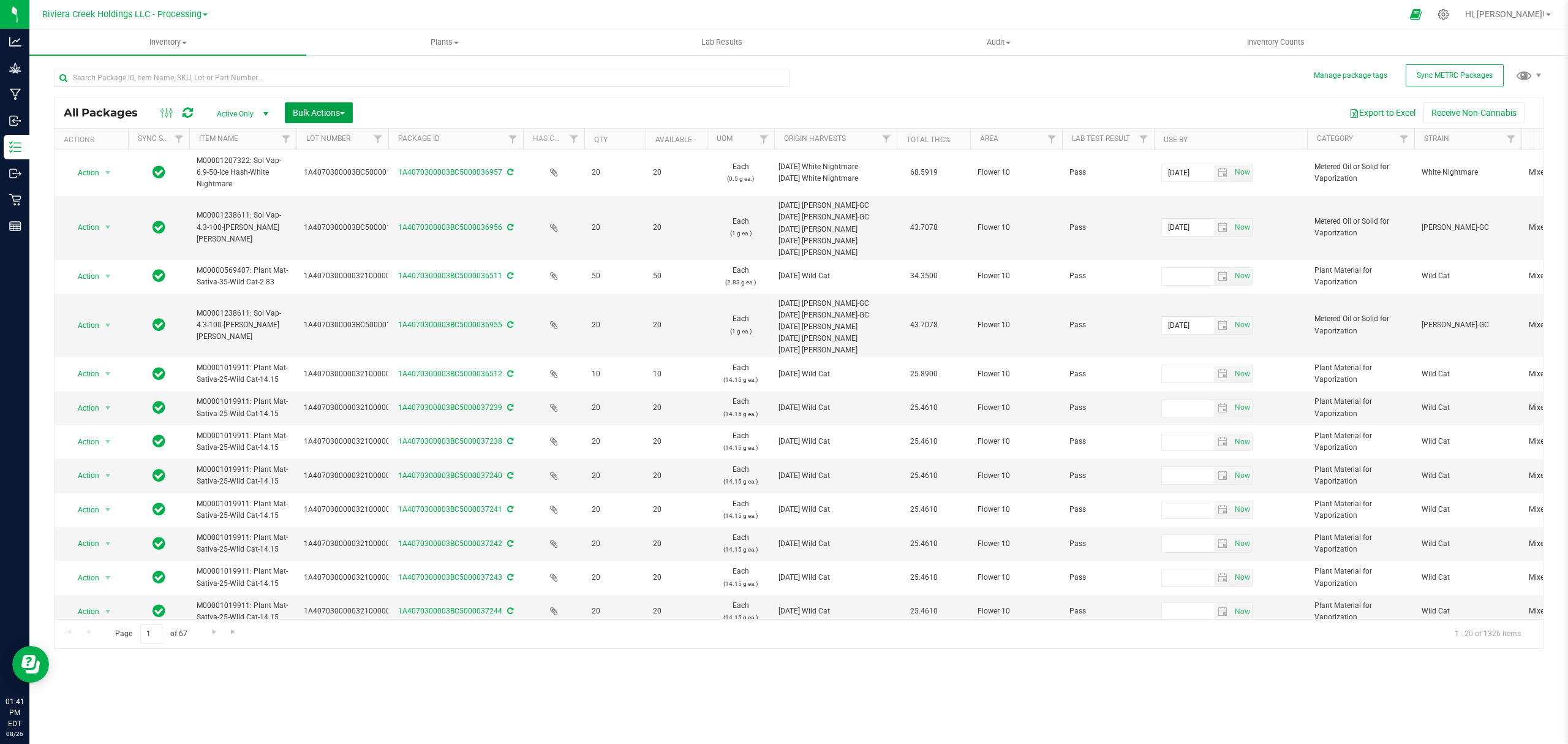
click at [316, 111] on span "Bulk Actions" at bounding box center [318, 112] width 52 height 10
click at [319, 231] on span "Lock/Unlock packages" at bounding box center [334, 231] width 84 height 10
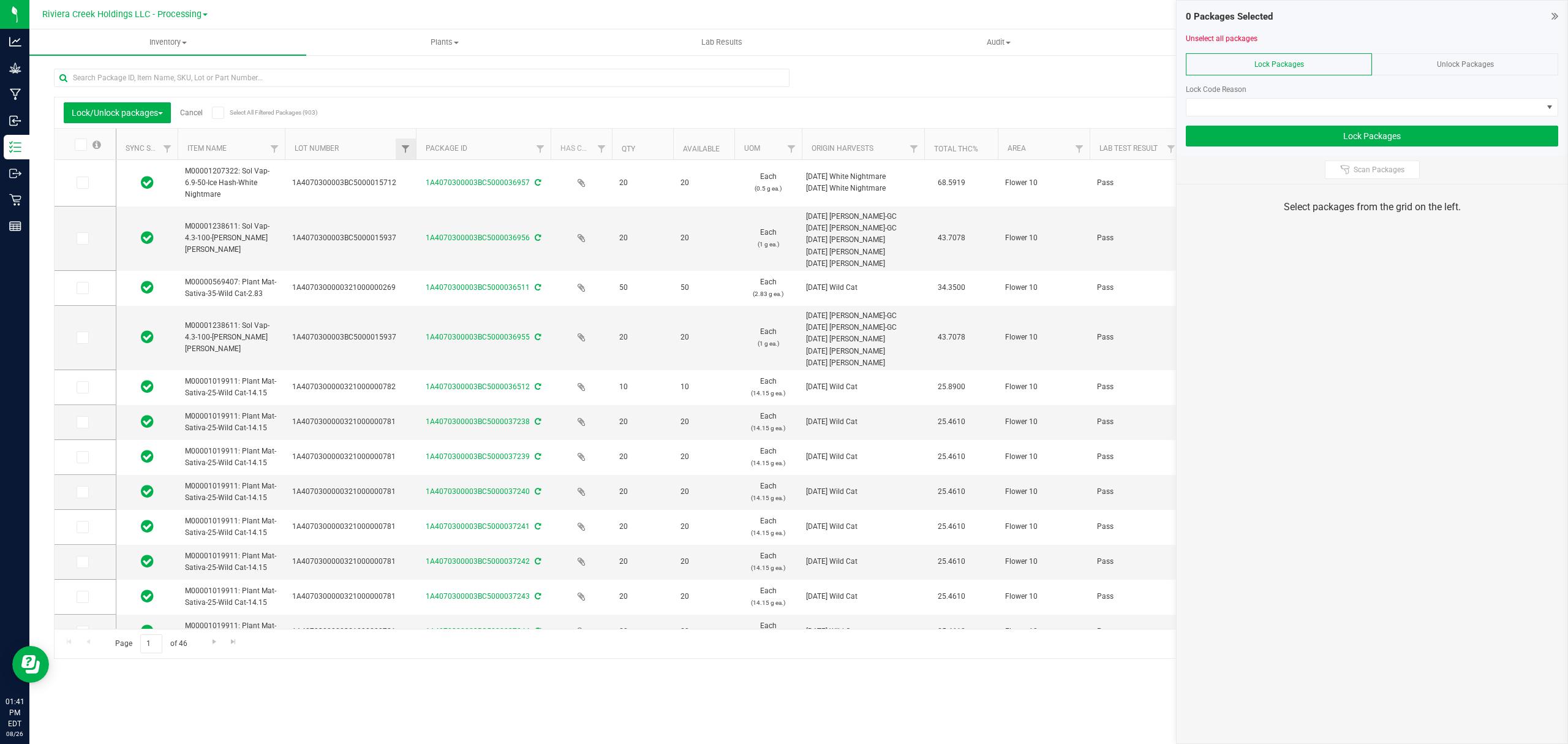
drag, startPoint x: 375, startPoint y: 151, endPoint x: 415, endPoint y: 151, distance: 40.0
click at [85, 422] on icon at bounding box center [82, 422] width 8 height 0
click at [0, 0] on input "checkbox" at bounding box center [0, 0] width 0 height 0
click at [81, 462] on span at bounding box center [82, 456] width 12 height 12
click at [0, 0] on input "checkbox" at bounding box center [0, 0] width 0 height 0
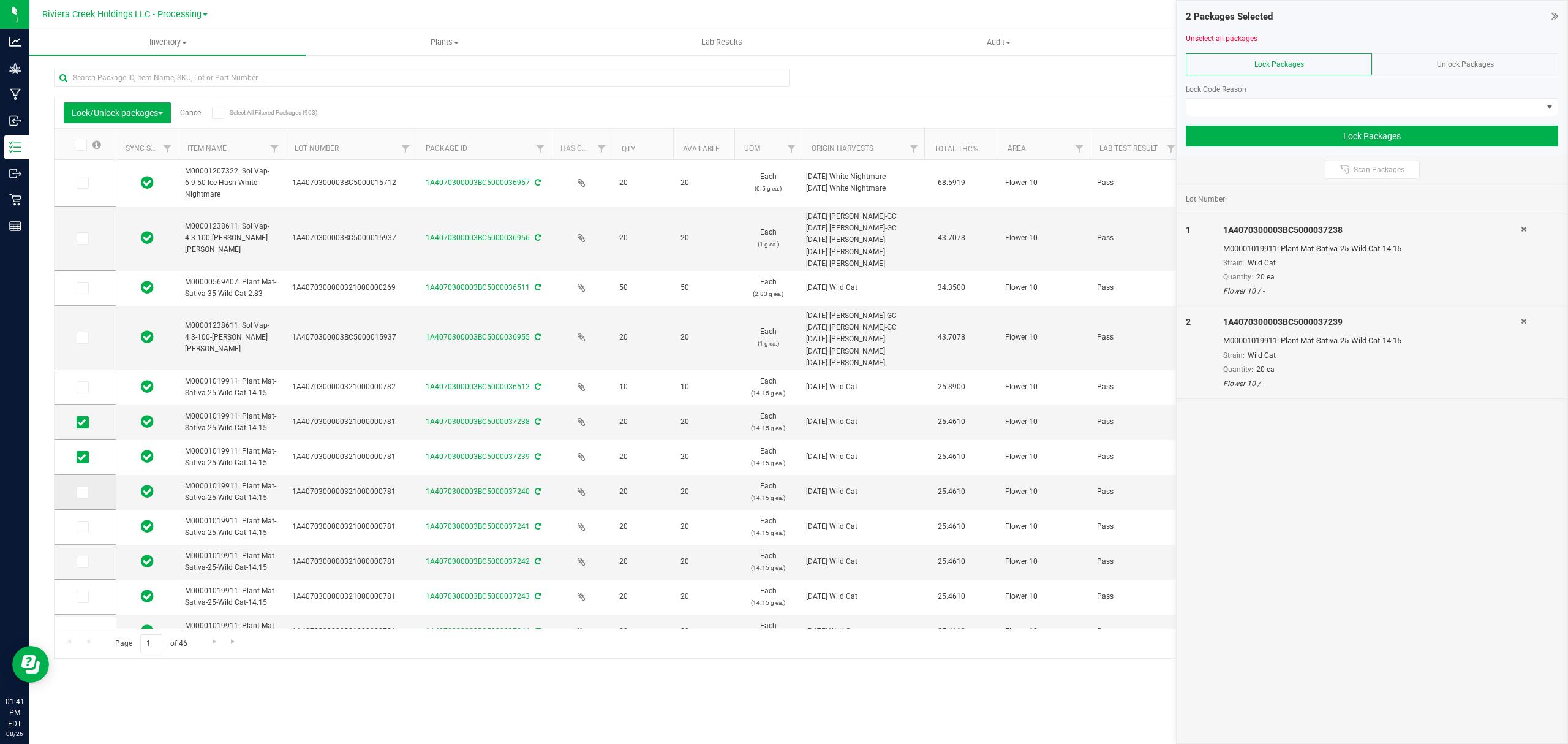
click at [89, 493] on label at bounding box center [85, 492] width 18 height 12
click at [0, 0] on input "checkbox" at bounding box center [0, 0] width 0 height 0
click at [82, 527] on icon at bounding box center [82, 527] width 8 height 0
click at [0, 0] on input "checkbox" at bounding box center [0, 0] width 0 height 0
click at [82, 567] on span at bounding box center [82, 561] width 12 height 12
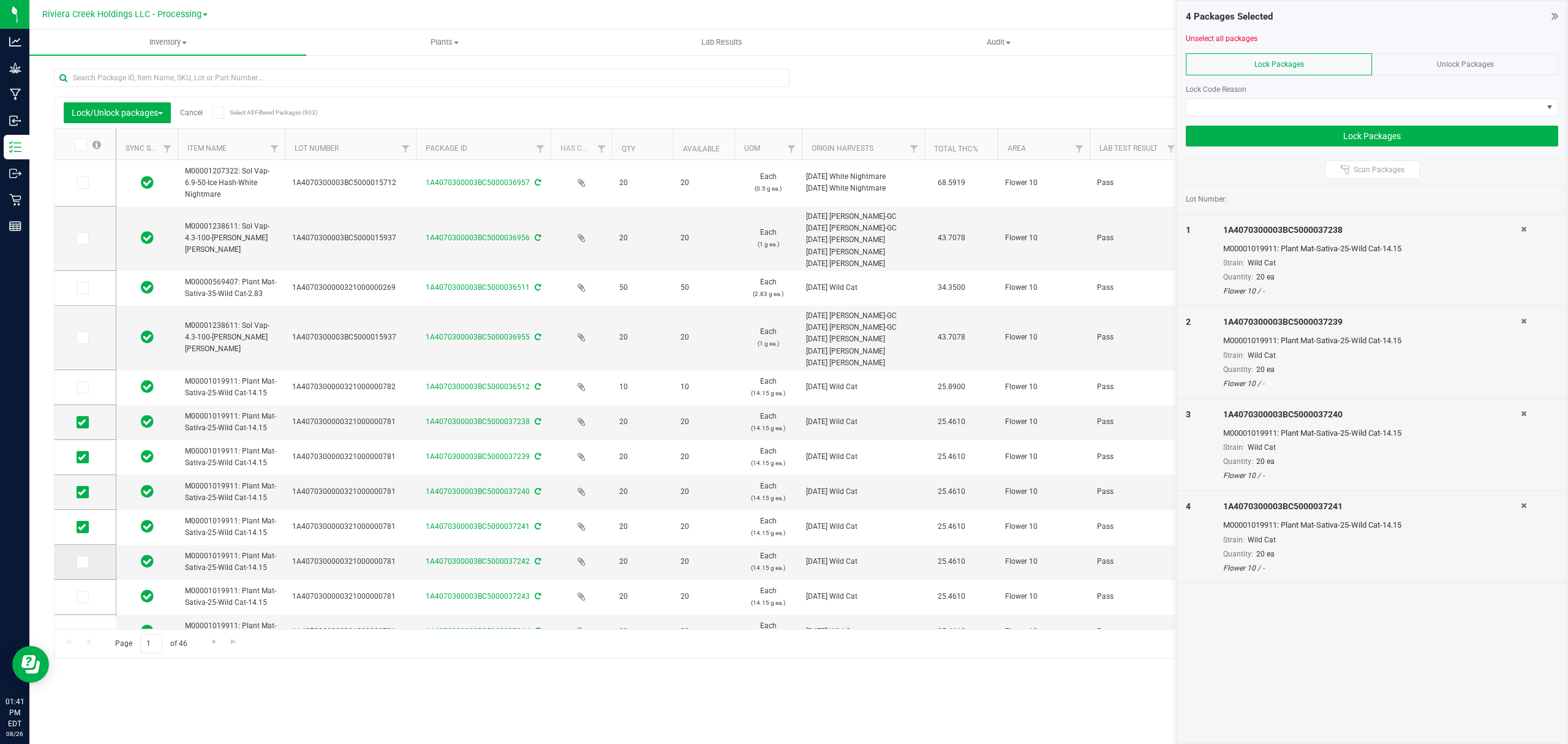
click at [0, 0] on input "checkbox" at bounding box center [0, 0] width 0 height 0
click at [86, 595] on span at bounding box center [82, 596] width 12 height 12
click at [0, 0] on input "checkbox" at bounding box center [0, 0] width 0 height 0
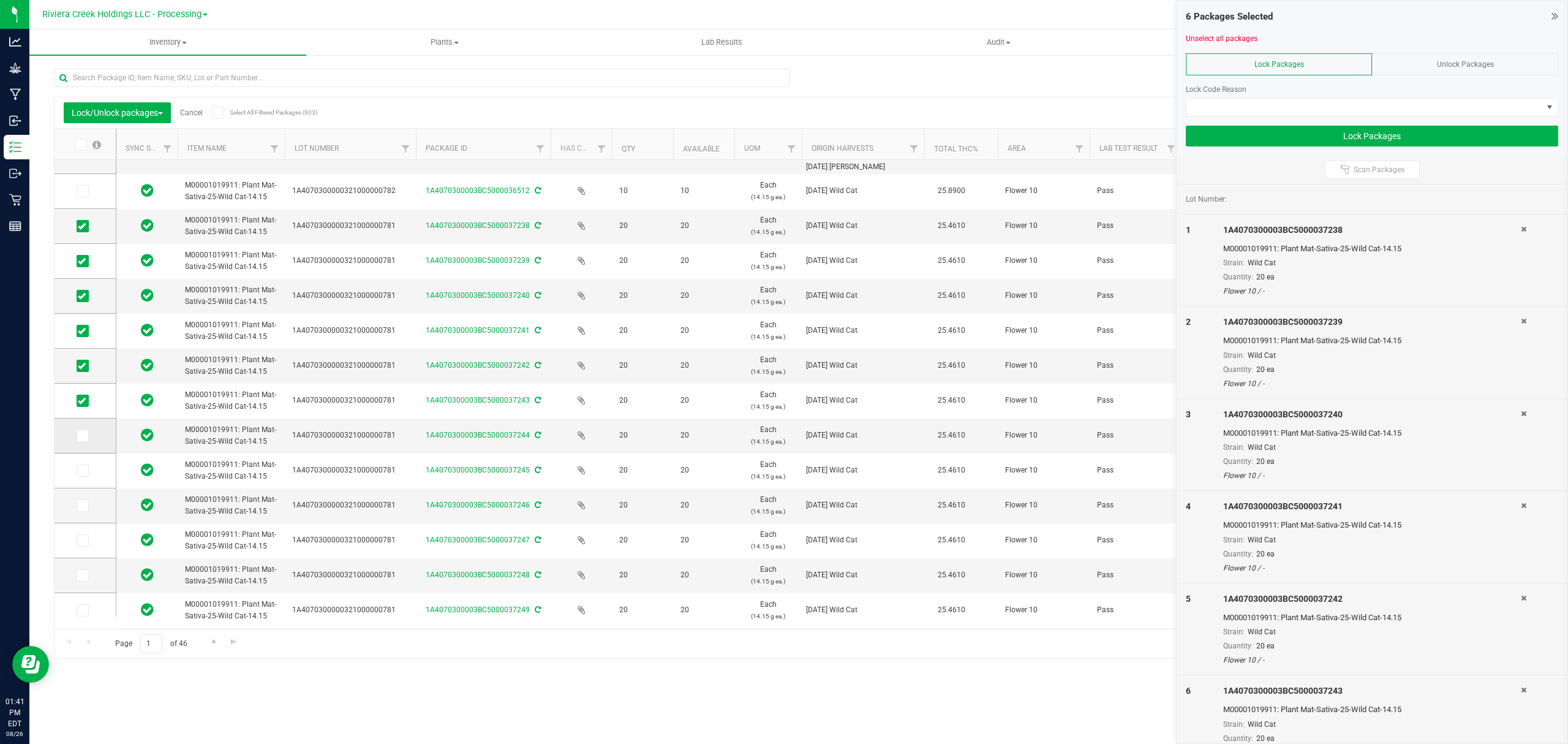
scroll to position [312, 0]
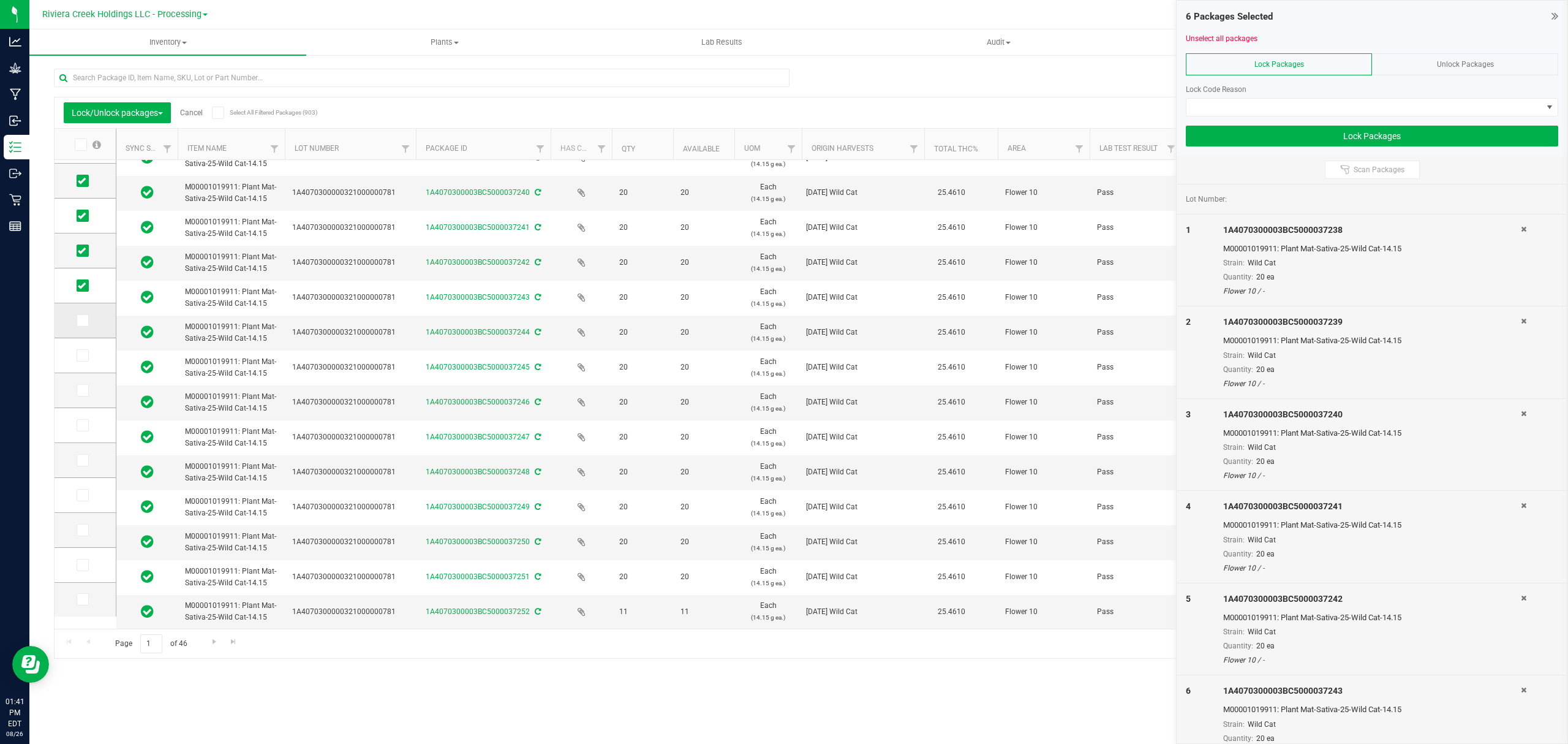
click at [74, 325] on td at bounding box center [85, 320] width 61 height 35
click at [78, 320] on icon at bounding box center [82, 320] width 8 height 0
click at [0, 0] on input "checkbox" at bounding box center [0, 0] width 0 height 0
click at [81, 370] on td at bounding box center [85, 355] width 61 height 35
click at [82, 355] on icon at bounding box center [82, 355] width 8 height 0
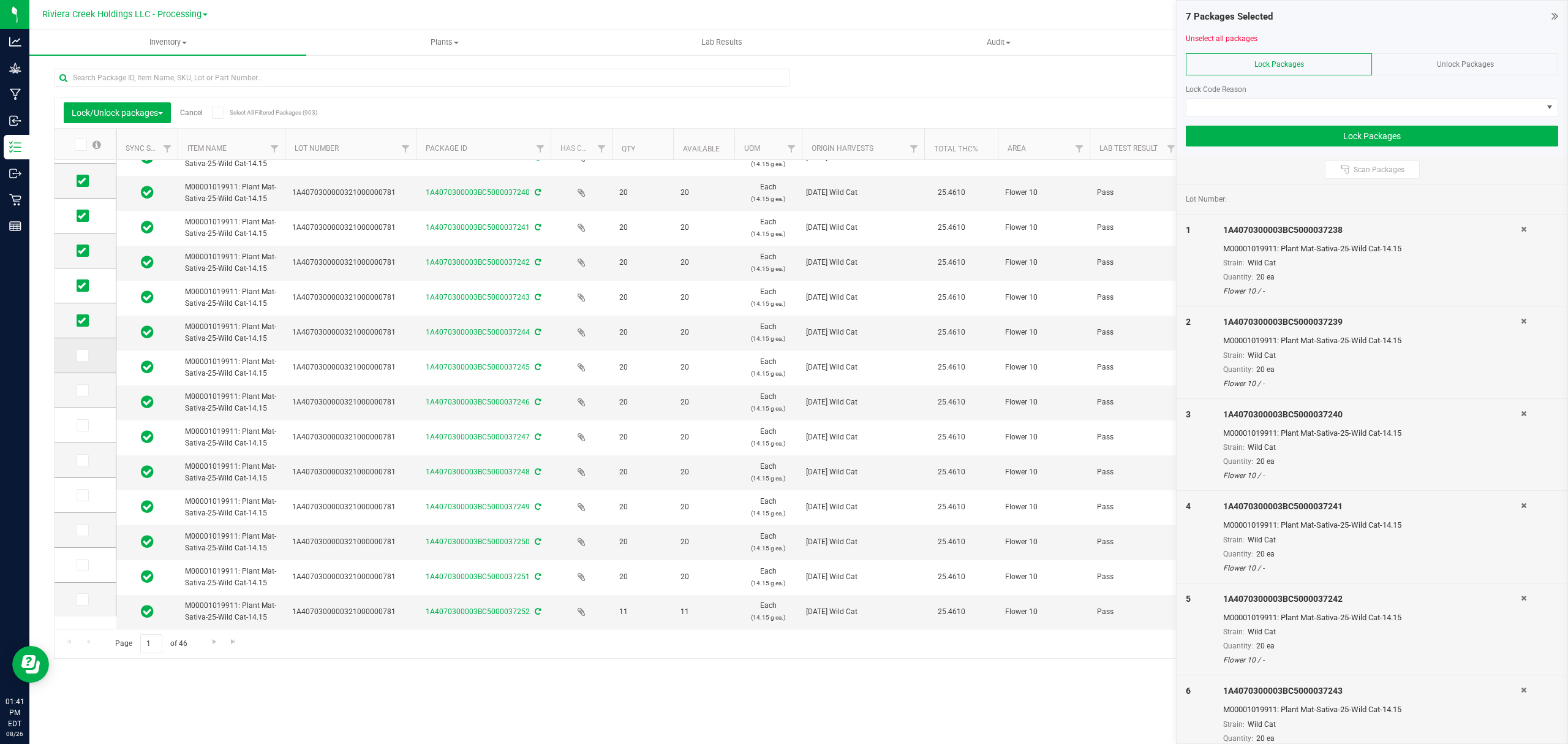
click at [0, 0] on input "checkbox" at bounding box center [0, 0] width 0 height 0
click at [84, 391] on icon at bounding box center [82, 391] width 8 height 0
click at [0, 0] on input "checkbox" at bounding box center [0, 0] width 0 height 0
click at [79, 425] on icon at bounding box center [82, 425] width 8 height 0
click at [0, 0] on input "checkbox" at bounding box center [0, 0] width 0 height 0
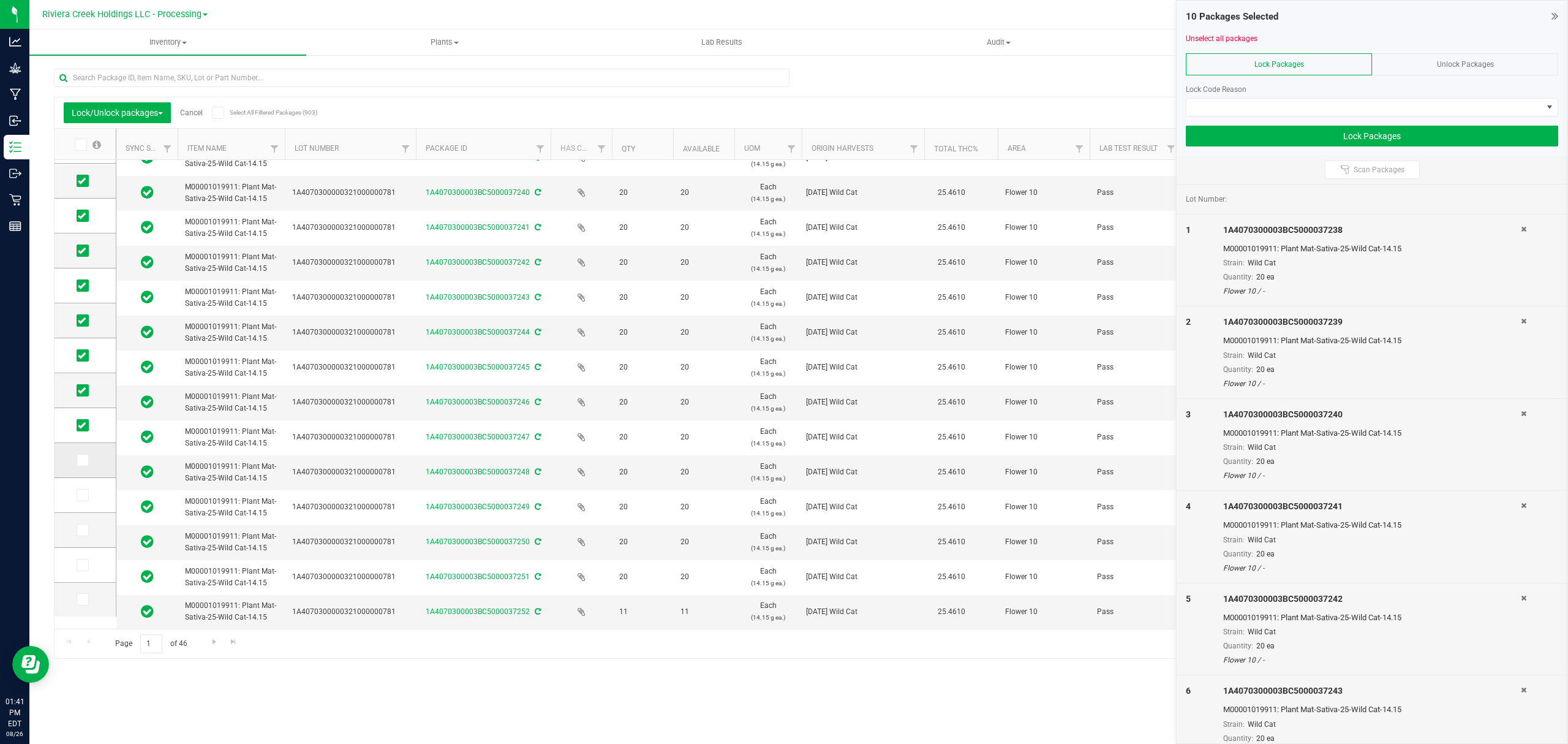
click at [82, 460] on icon at bounding box center [82, 460] width 8 height 0
click at [0, 0] on input "checkbox" at bounding box center [0, 0] width 0 height 0
click at [84, 495] on icon at bounding box center [82, 495] width 8 height 0
click at [0, 0] on input "checkbox" at bounding box center [0, 0] width 0 height 0
click at [82, 530] on icon at bounding box center [82, 530] width 8 height 0
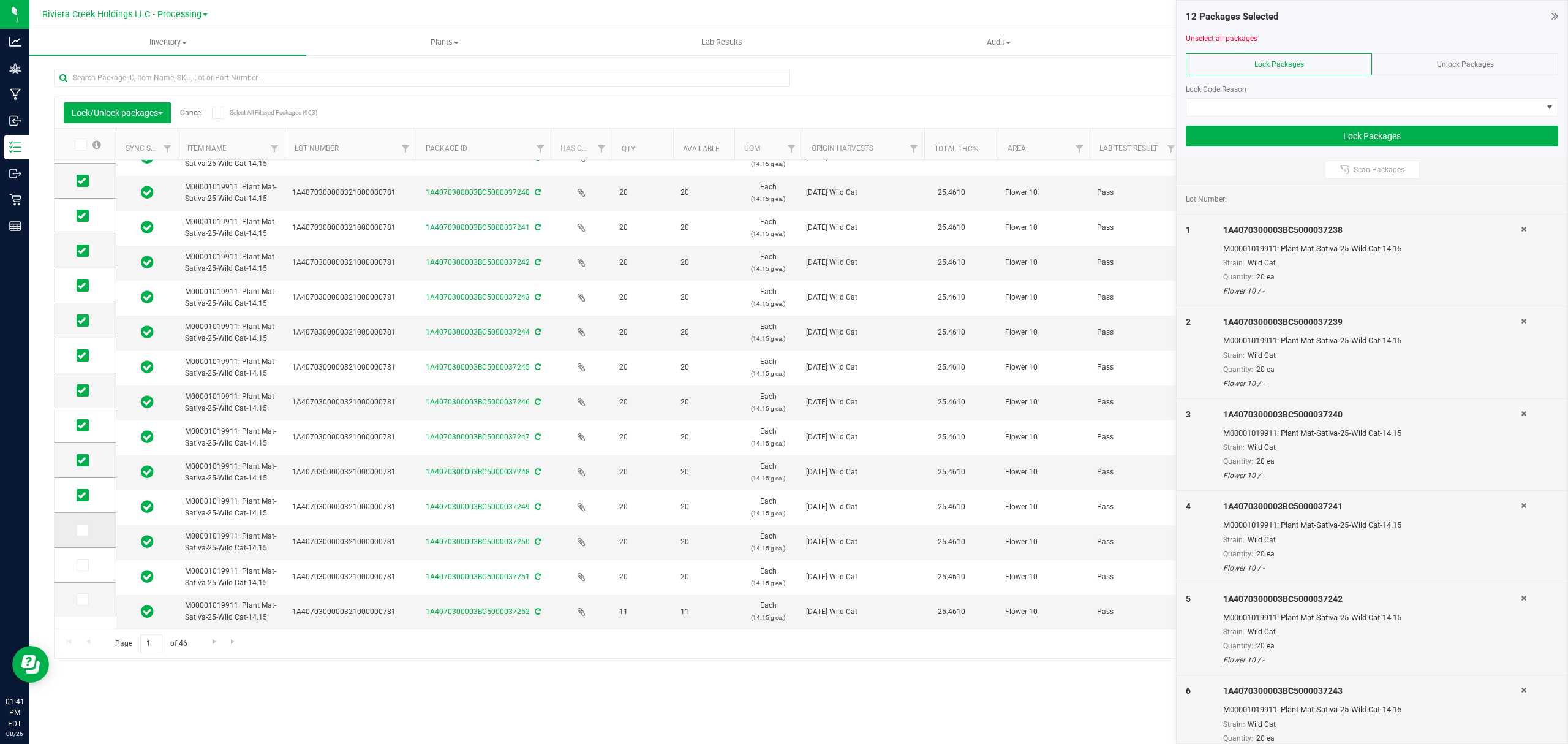
click at [0, 0] on input "checkbox" at bounding box center [0, 0] width 0 height 0
click at [83, 565] on icon at bounding box center [82, 565] width 8 height 0
click at [0, 0] on input "checkbox" at bounding box center [0, 0] width 0 height 0
click at [82, 599] on icon at bounding box center [82, 599] width 8 height 0
click at [0, 0] on input "checkbox" at bounding box center [0, 0] width 0 height 0
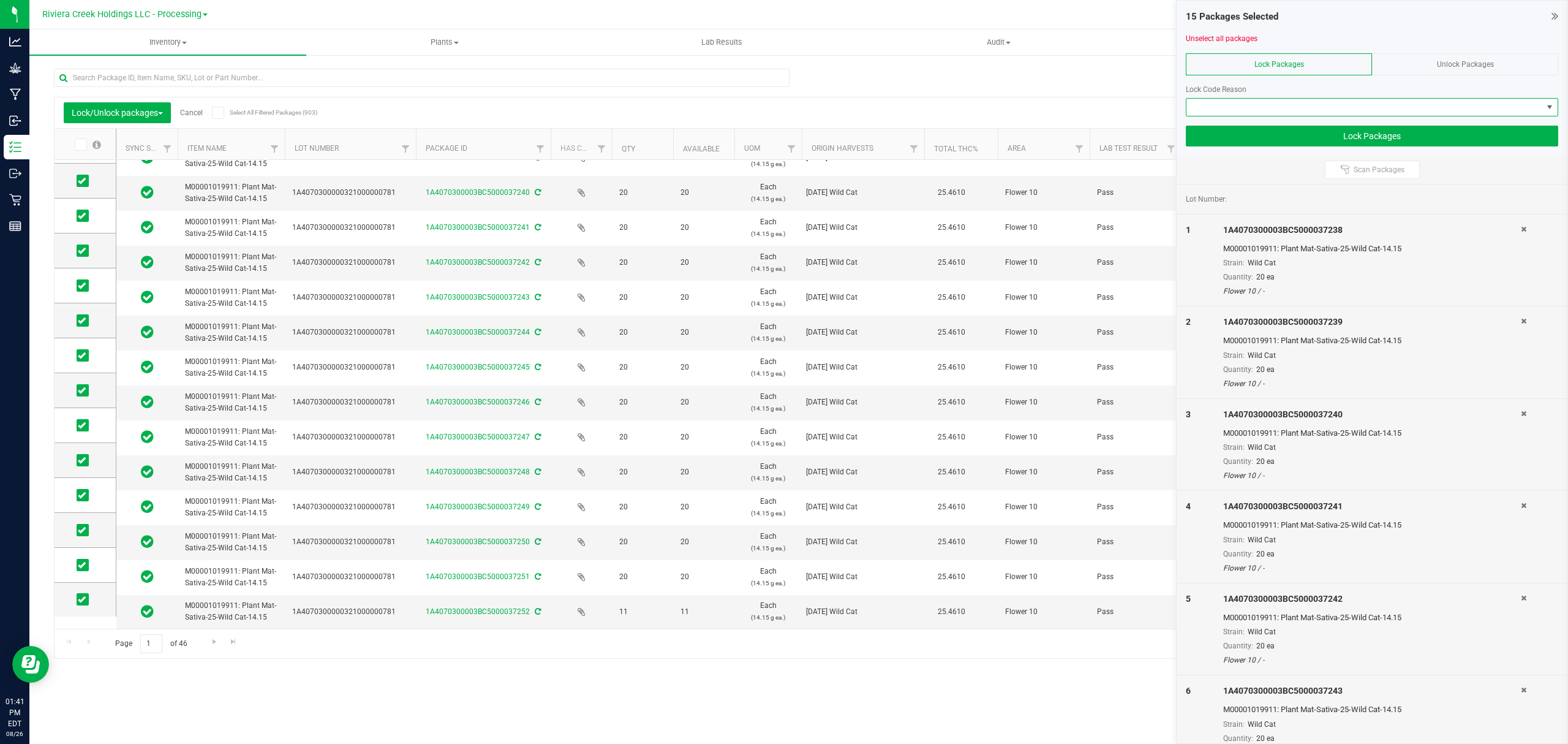
click at [1238, 99] on span at bounding box center [1365, 108] width 356 height 17
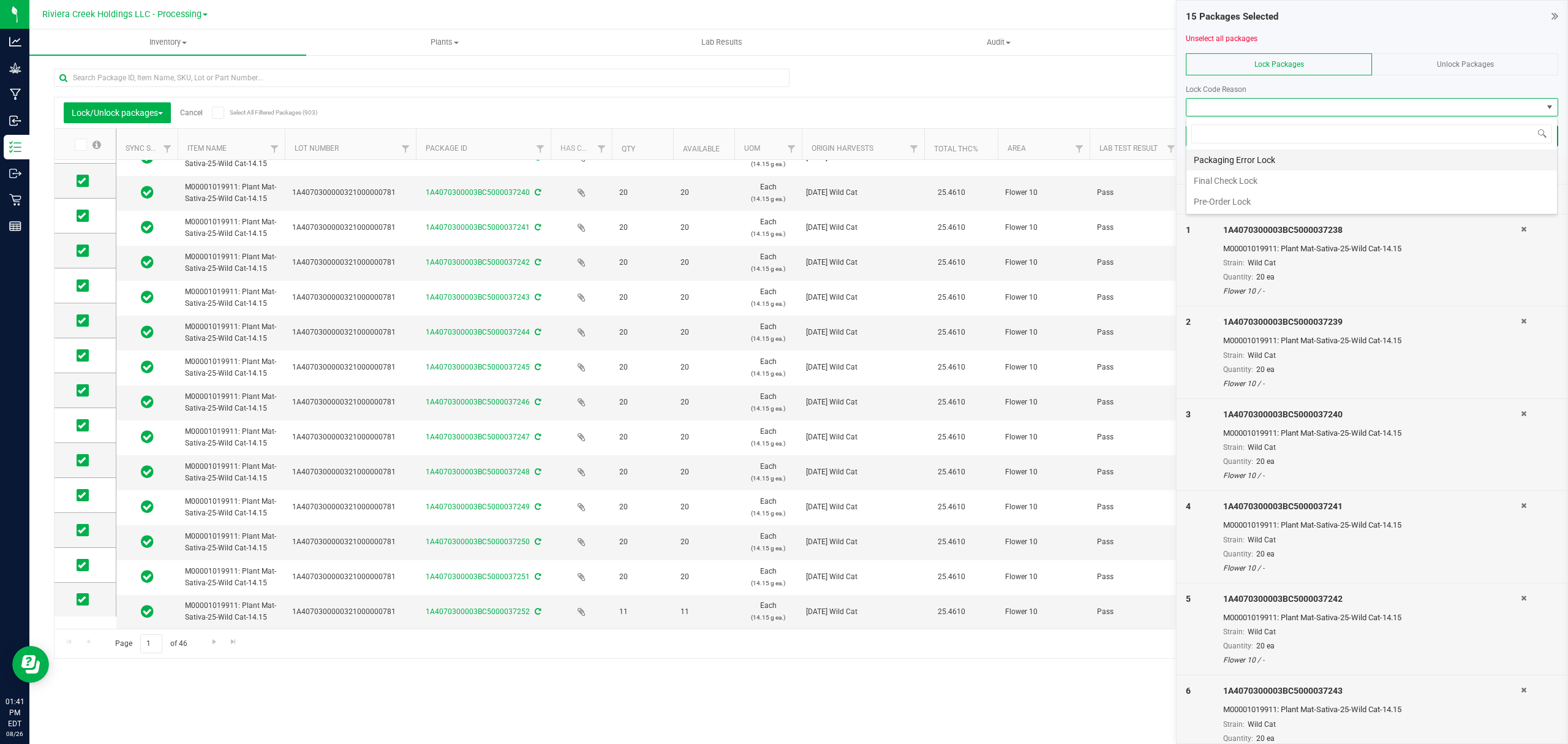
scroll to position [18, 372]
click at [1224, 175] on li "Final Check Lock" at bounding box center [1372, 181] width 371 height 21
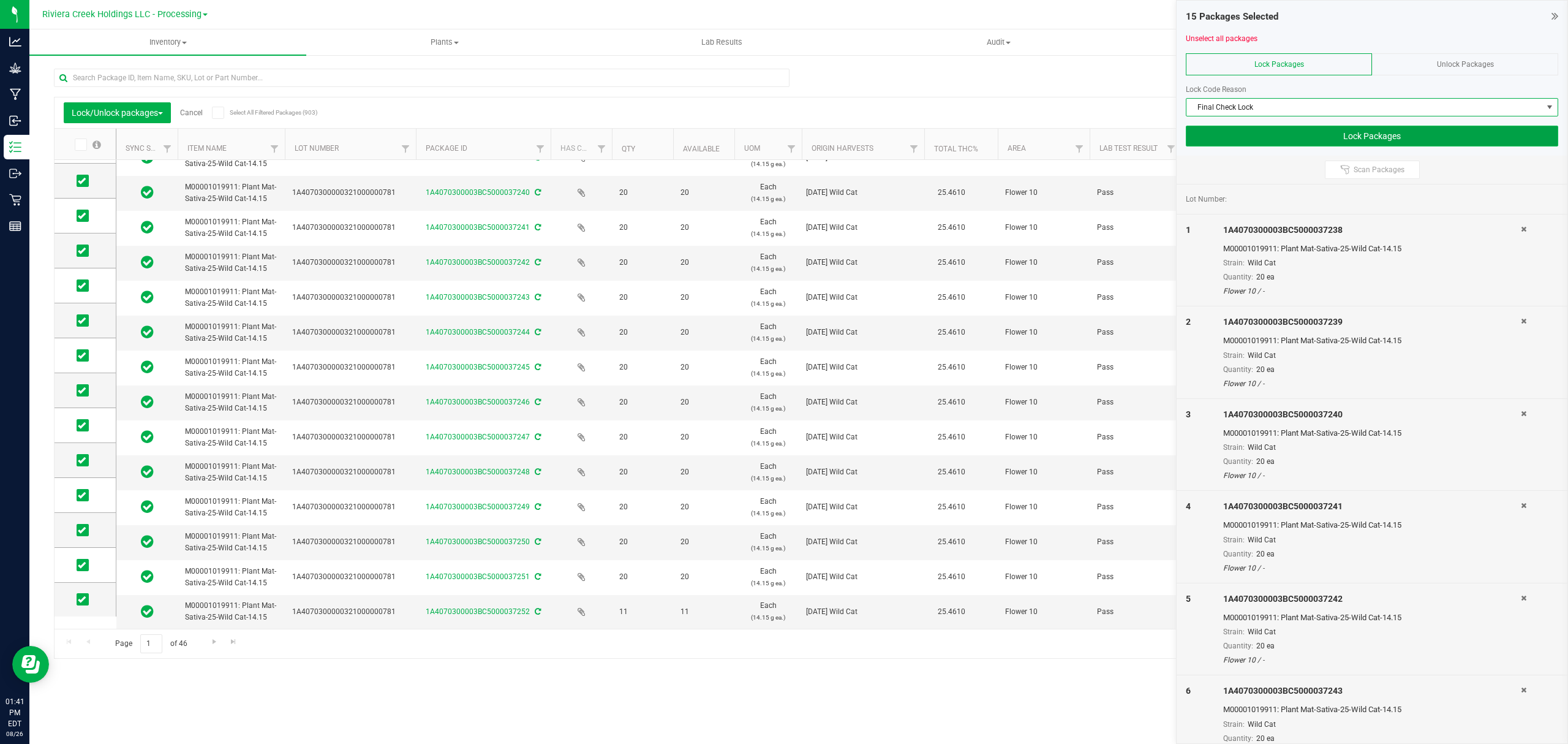
click at [1233, 134] on button "Lock Packages" at bounding box center [1372, 136] width 372 height 21
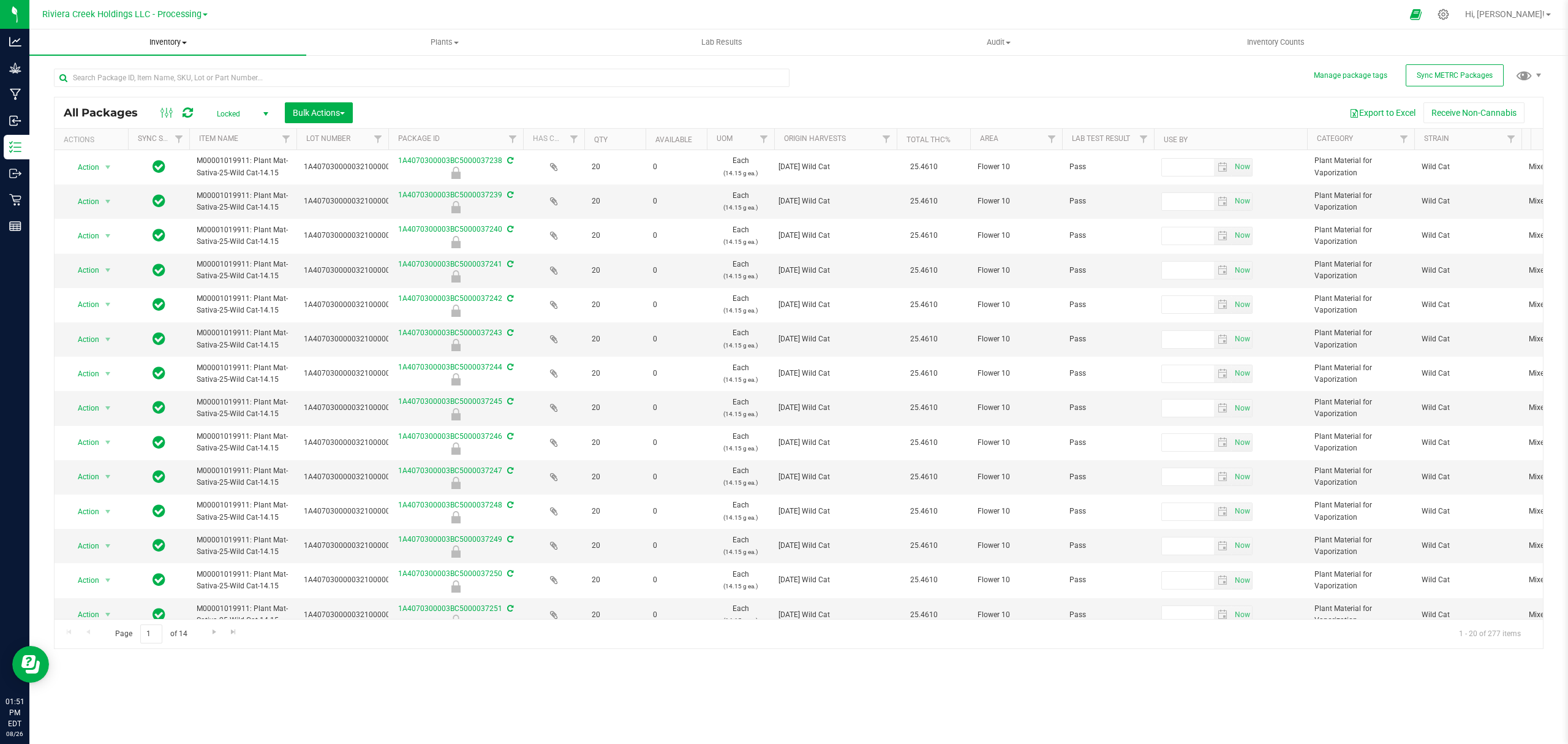
drag, startPoint x: 168, startPoint y: 40, endPoint x: 146, endPoint y: 59, distance: 29.1
click at [168, 40] on span "Inventory" at bounding box center [168, 43] width 277 height 11
click at [114, 147] on span "From bill of materials" at bounding box center [85, 147] width 111 height 10
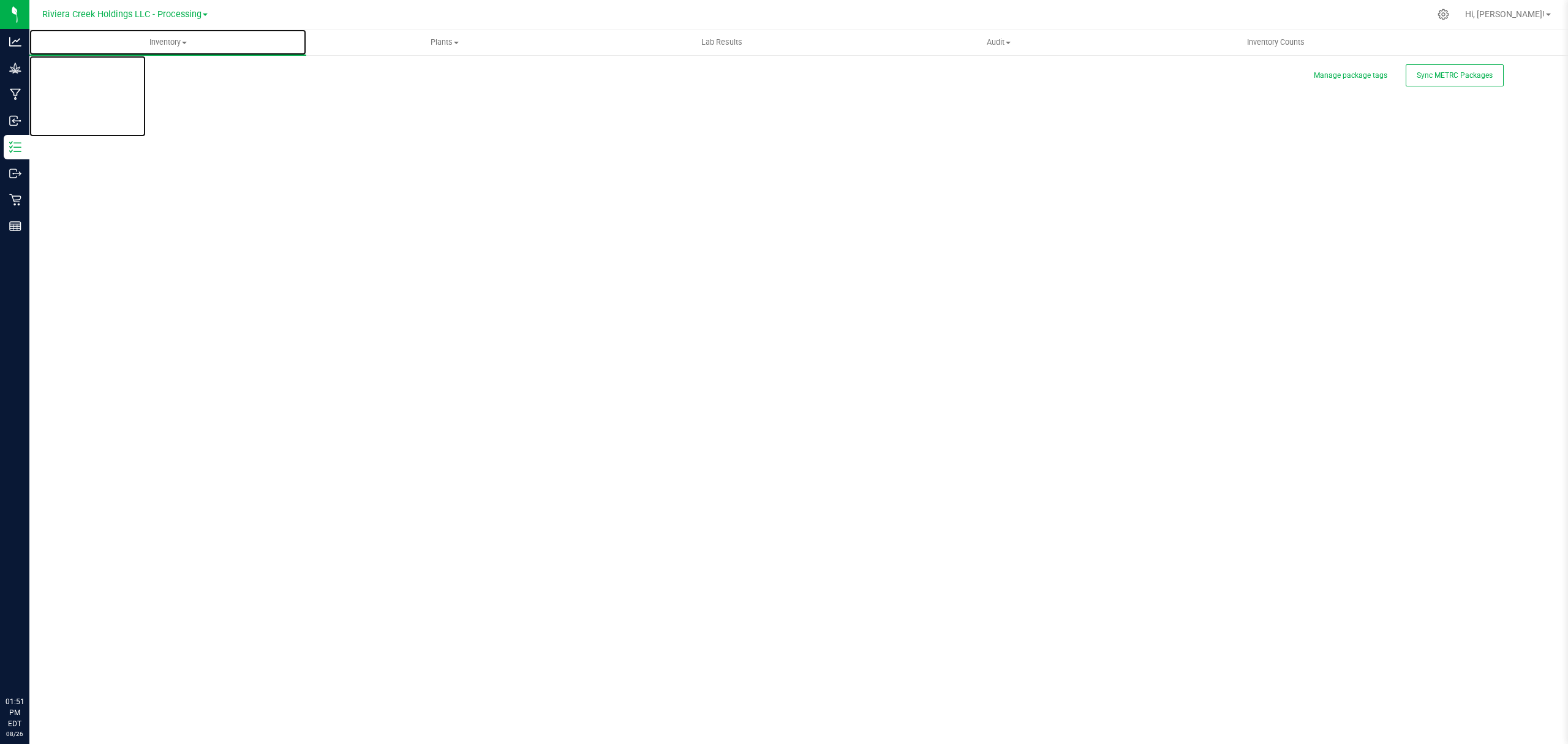
click at [168, 43] on span "Inventory" at bounding box center [168, 43] width 277 height 11
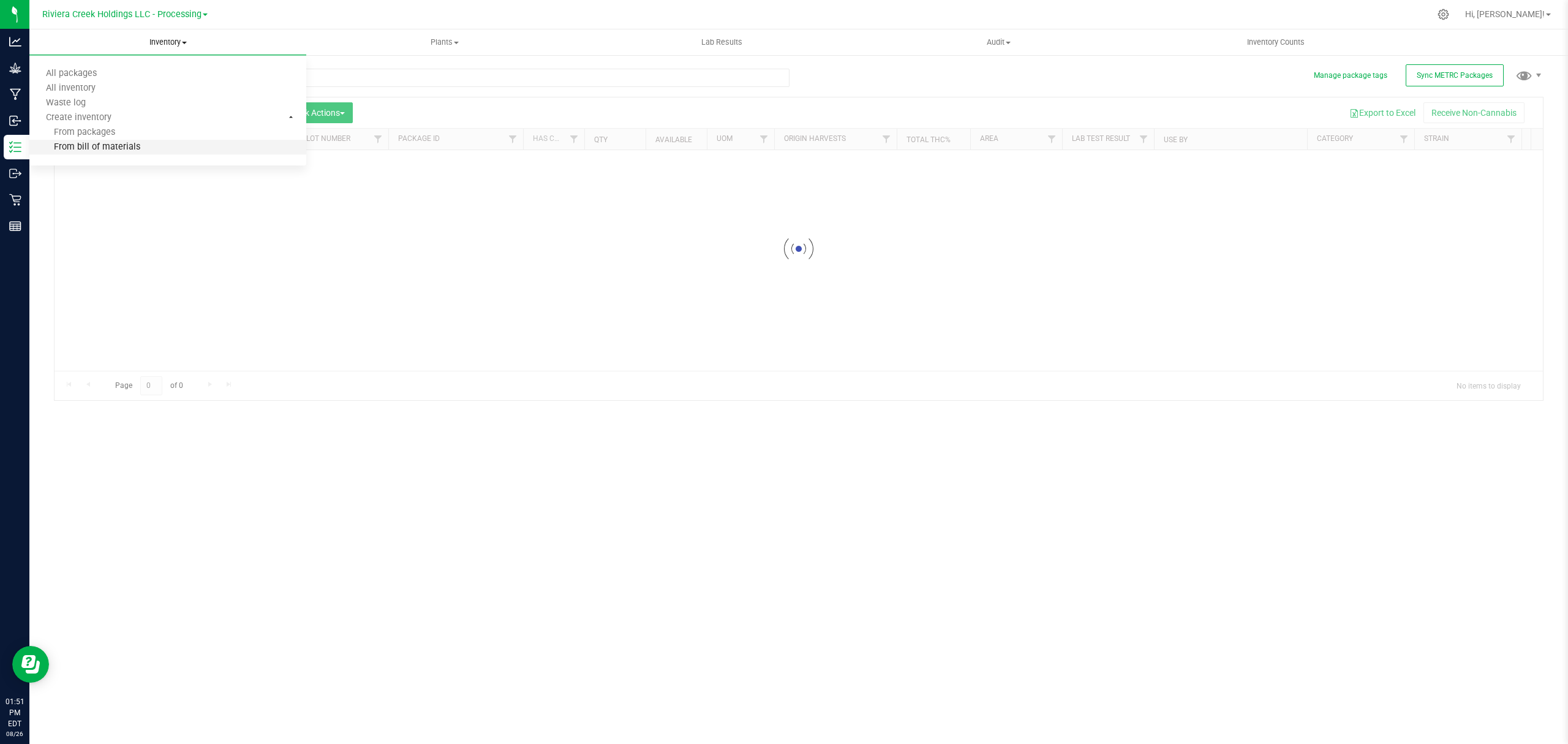
click at [123, 143] on span "From bill of materials" at bounding box center [85, 147] width 111 height 10
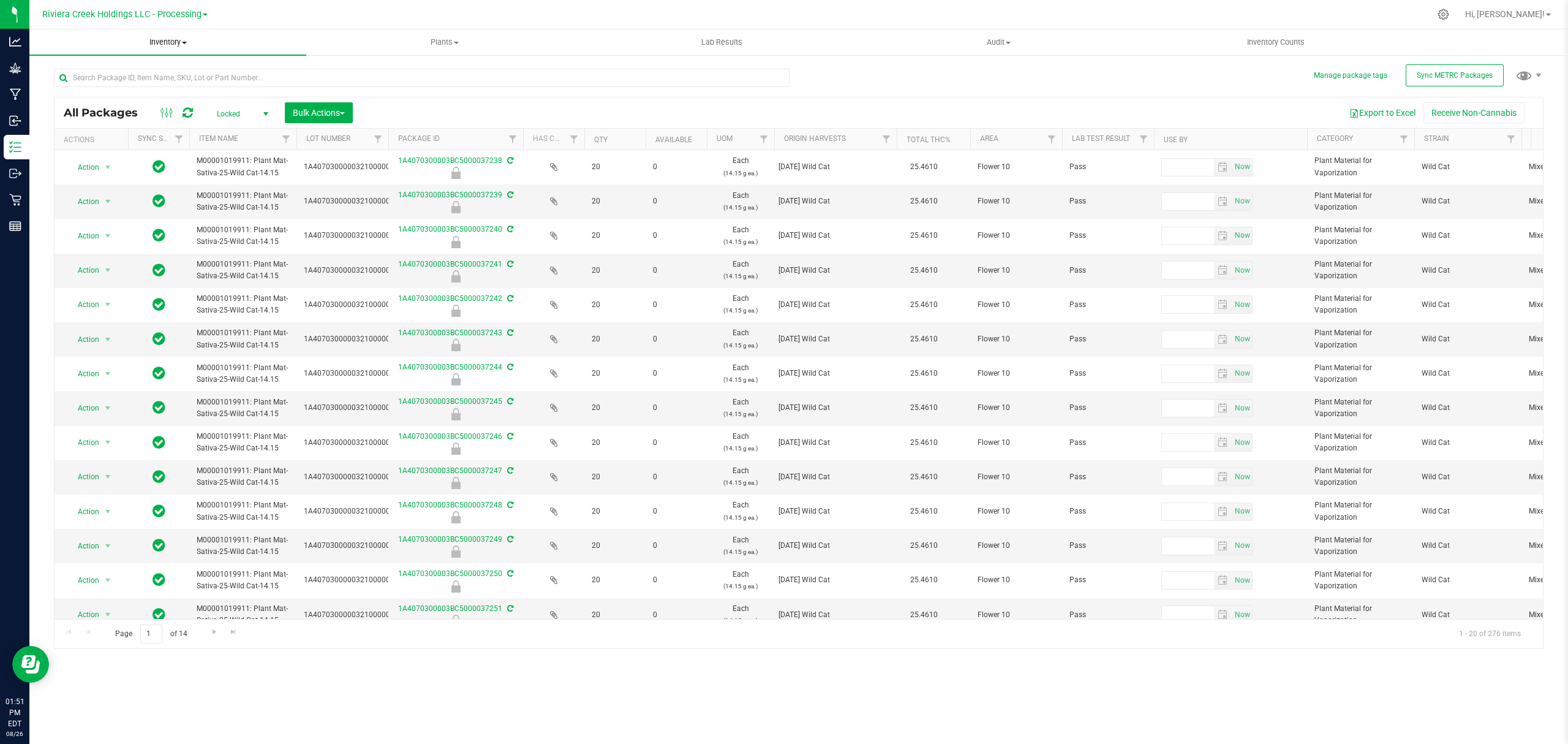
click at [167, 44] on span "Inventory" at bounding box center [168, 43] width 277 height 11
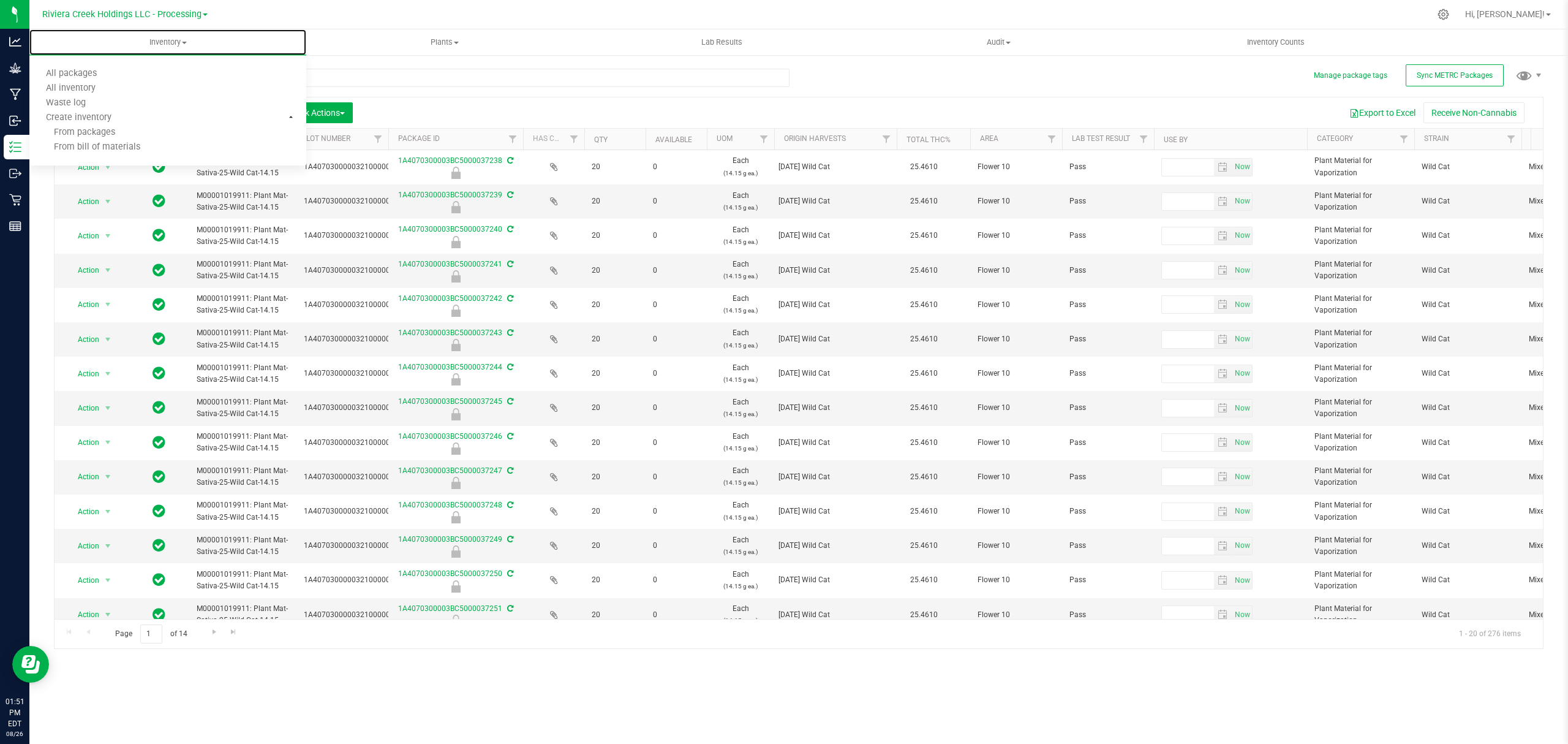
click at [128, 147] on span "From bill of materials" at bounding box center [85, 147] width 111 height 10
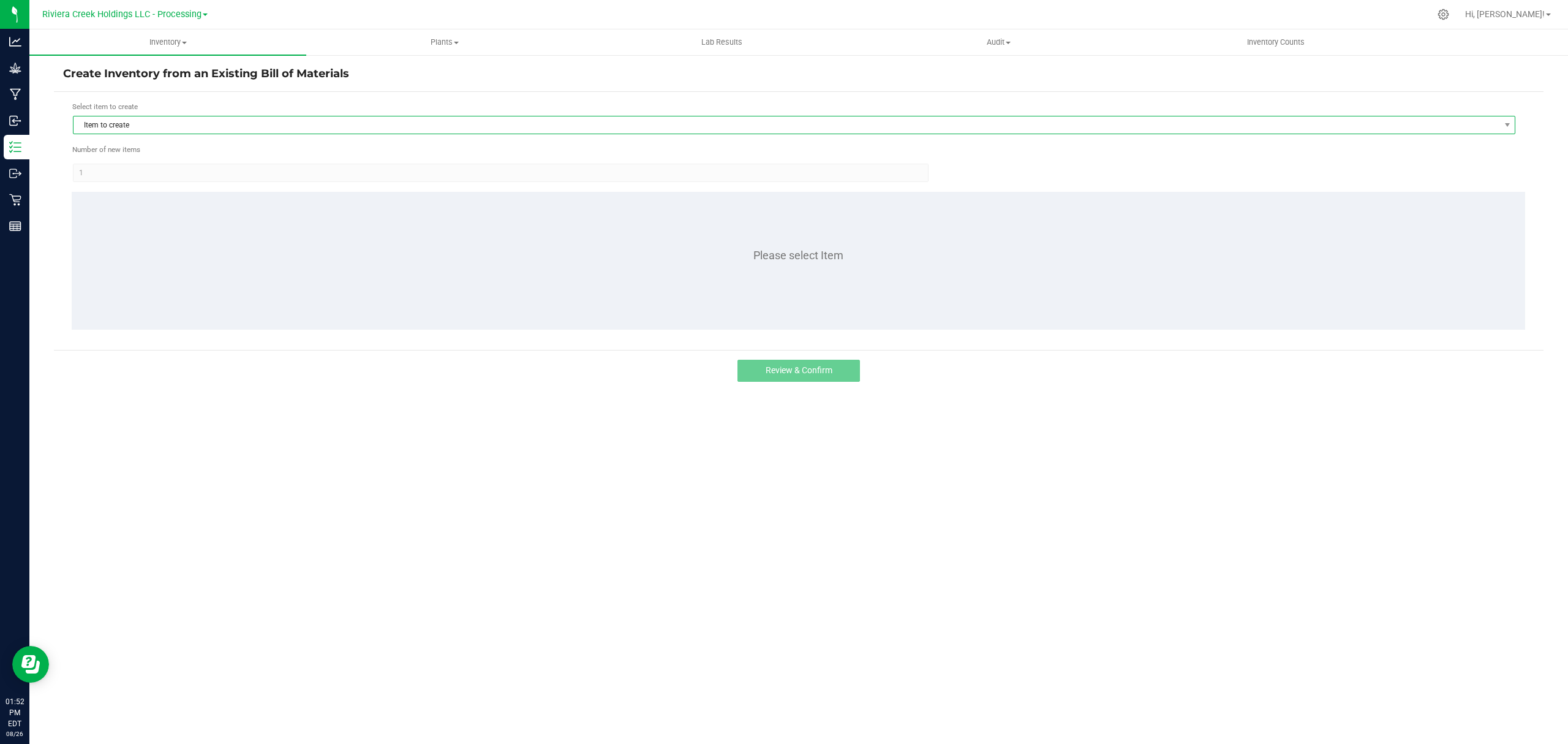
click at [172, 126] on span "Item to create" at bounding box center [786, 125] width 1426 height 17
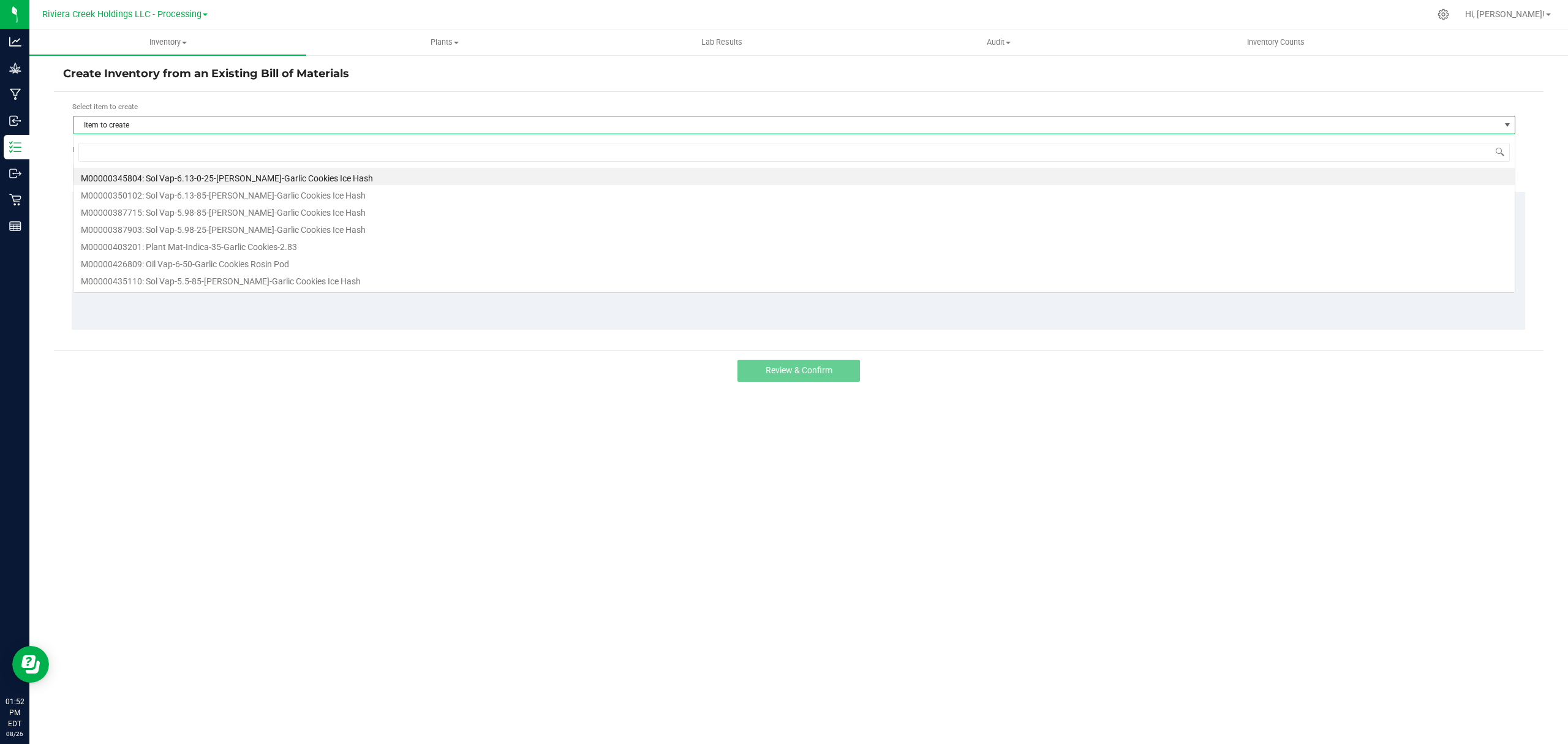
scroll to position [18, 1443]
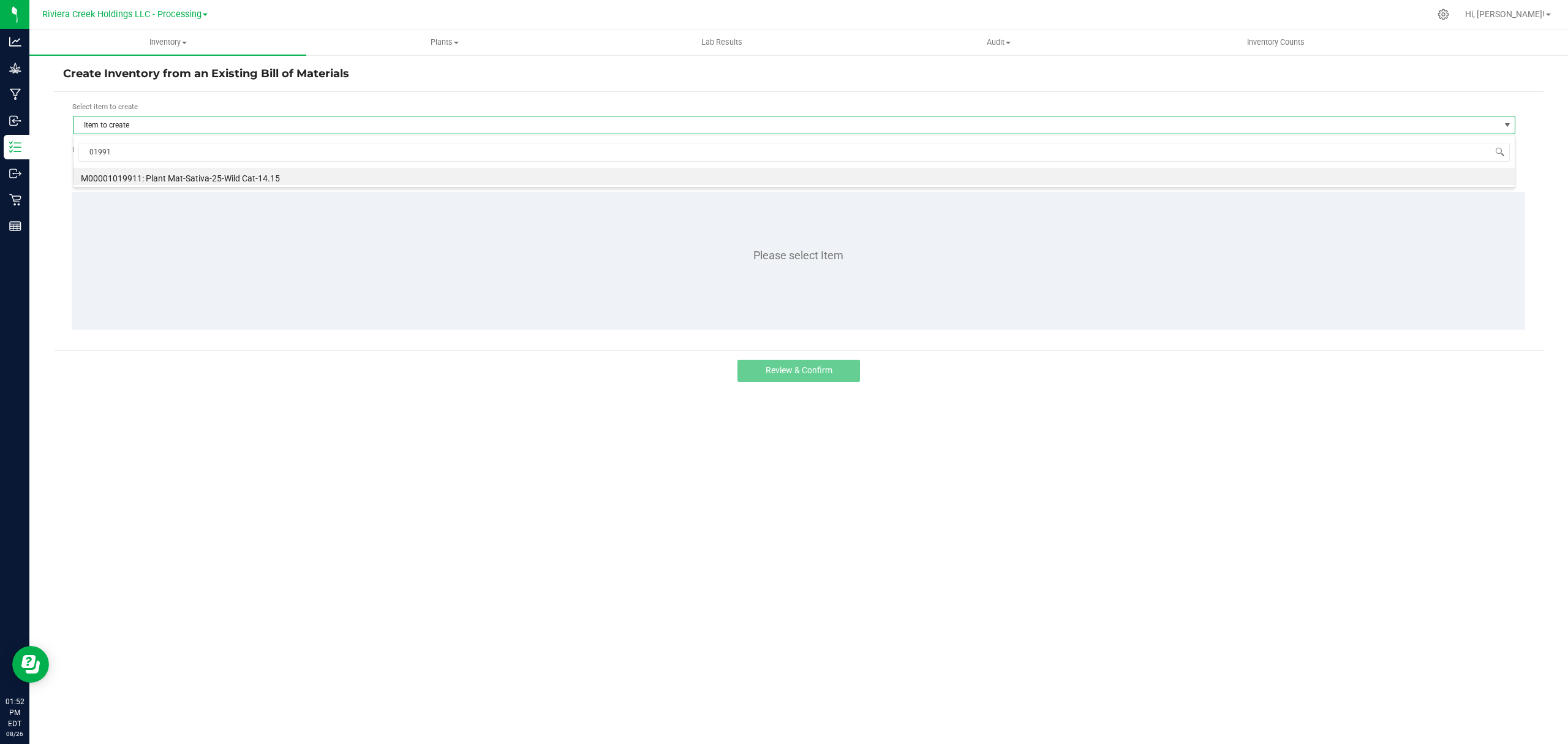
type input "019911"
click at [211, 177] on li "M00001019911: Plant Mat-Sativa-25-Wild Cat-14.15" at bounding box center [794, 176] width 1441 height 17
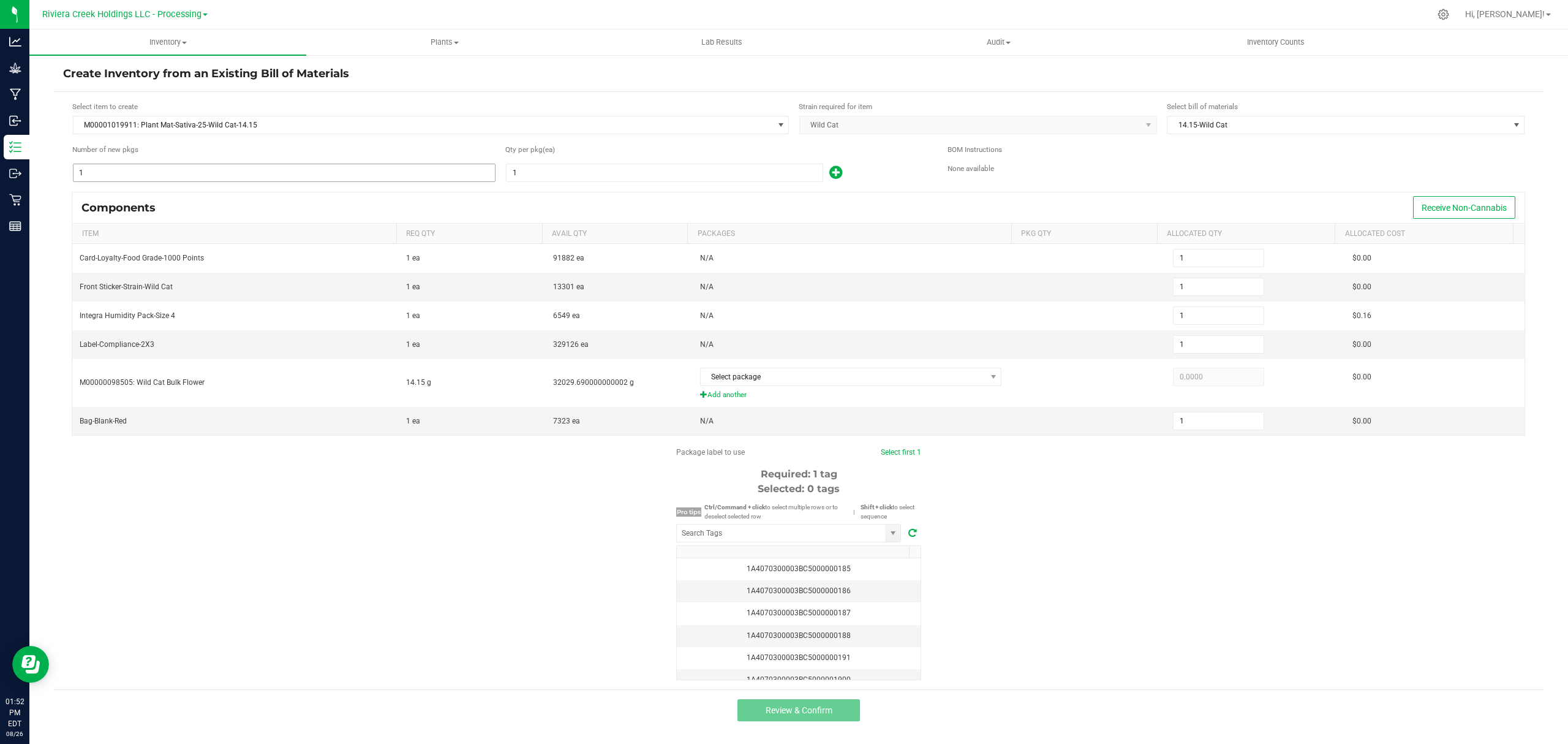
click at [213, 176] on input "1" at bounding box center [284, 172] width 421 height 17
click at [553, 160] on div "Qty per pkg (ea) 1" at bounding box center [717, 163] width 424 height 39
click at [552, 171] on input "1" at bounding box center [665, 172] width 316 height 17
type input "2"
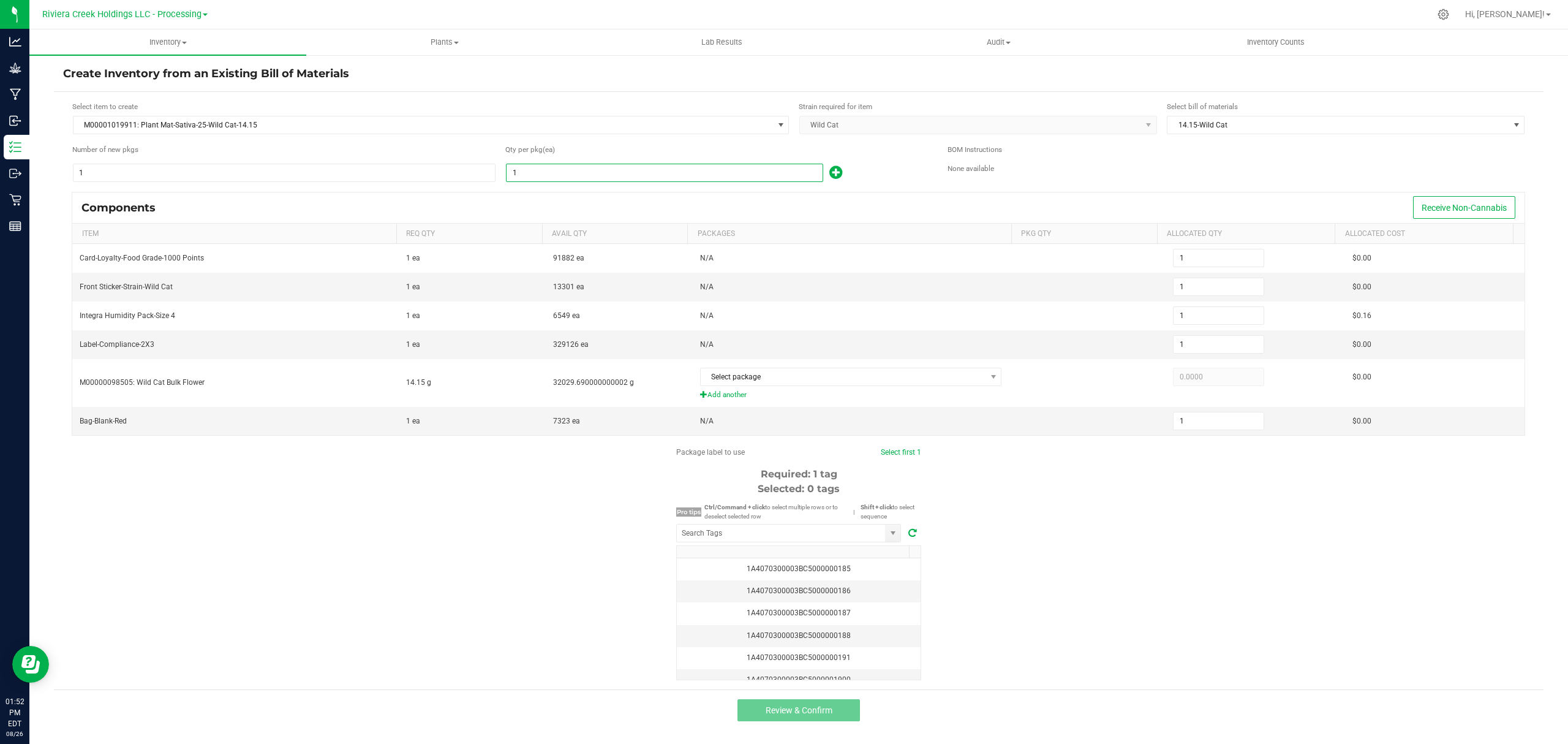
type input "2"
type input "20"
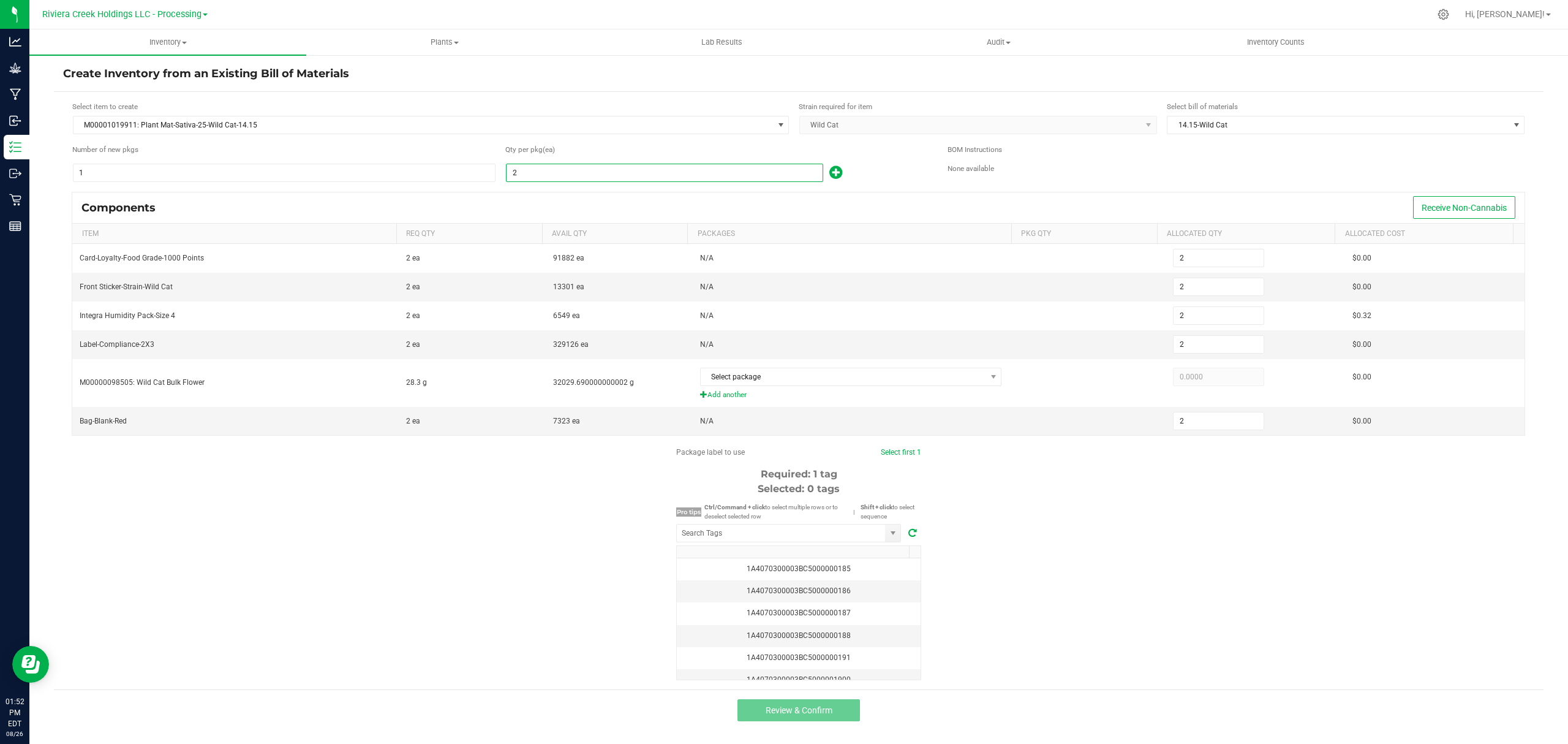
type input "20"
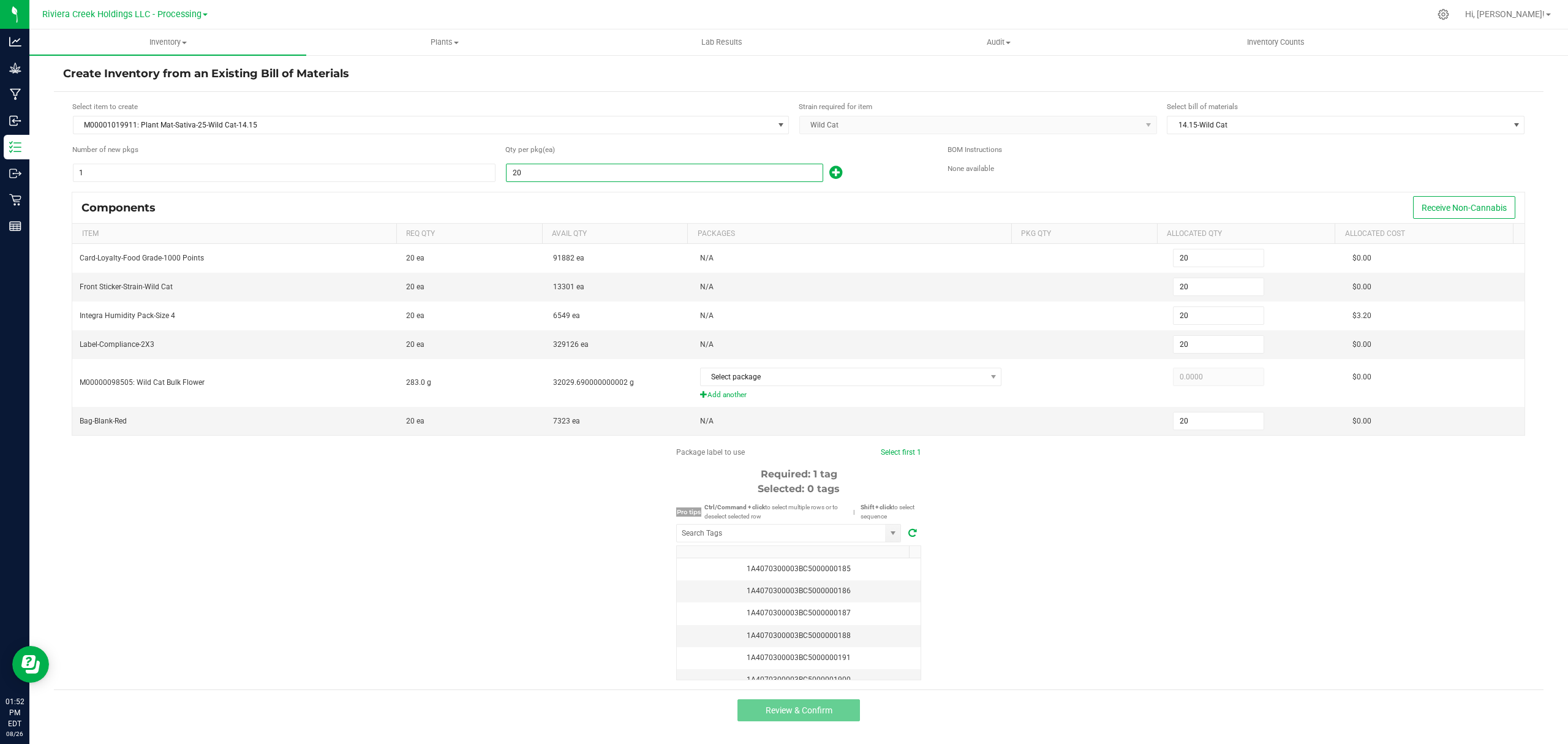
type input "20"
click at [896, 162] on div "Qty per pkg (ea) 20" at bounding box center [717, 163] width 424 height 39
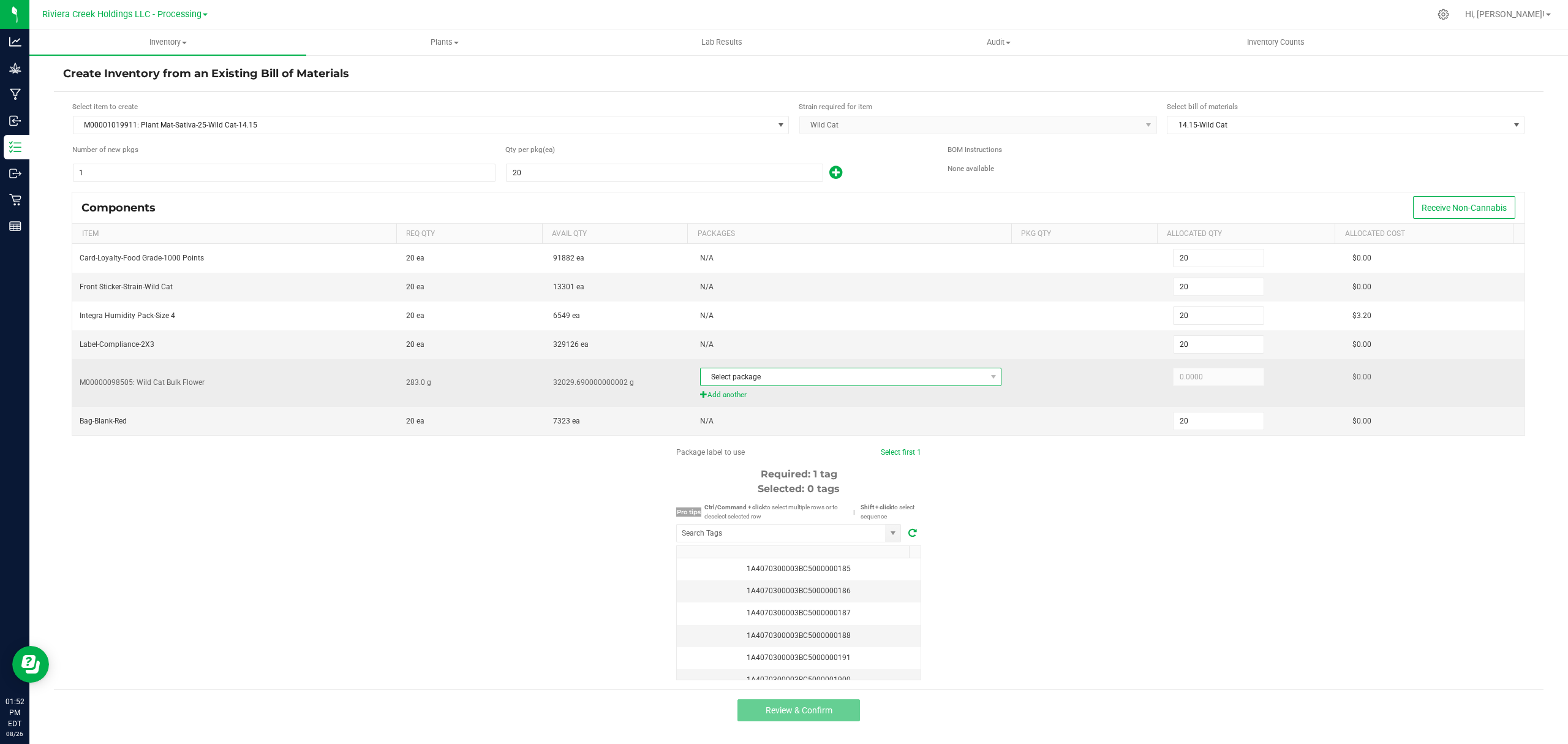
click at [834, 378] on span "Select package" at bounding box center [844, 376] width 286 height 17
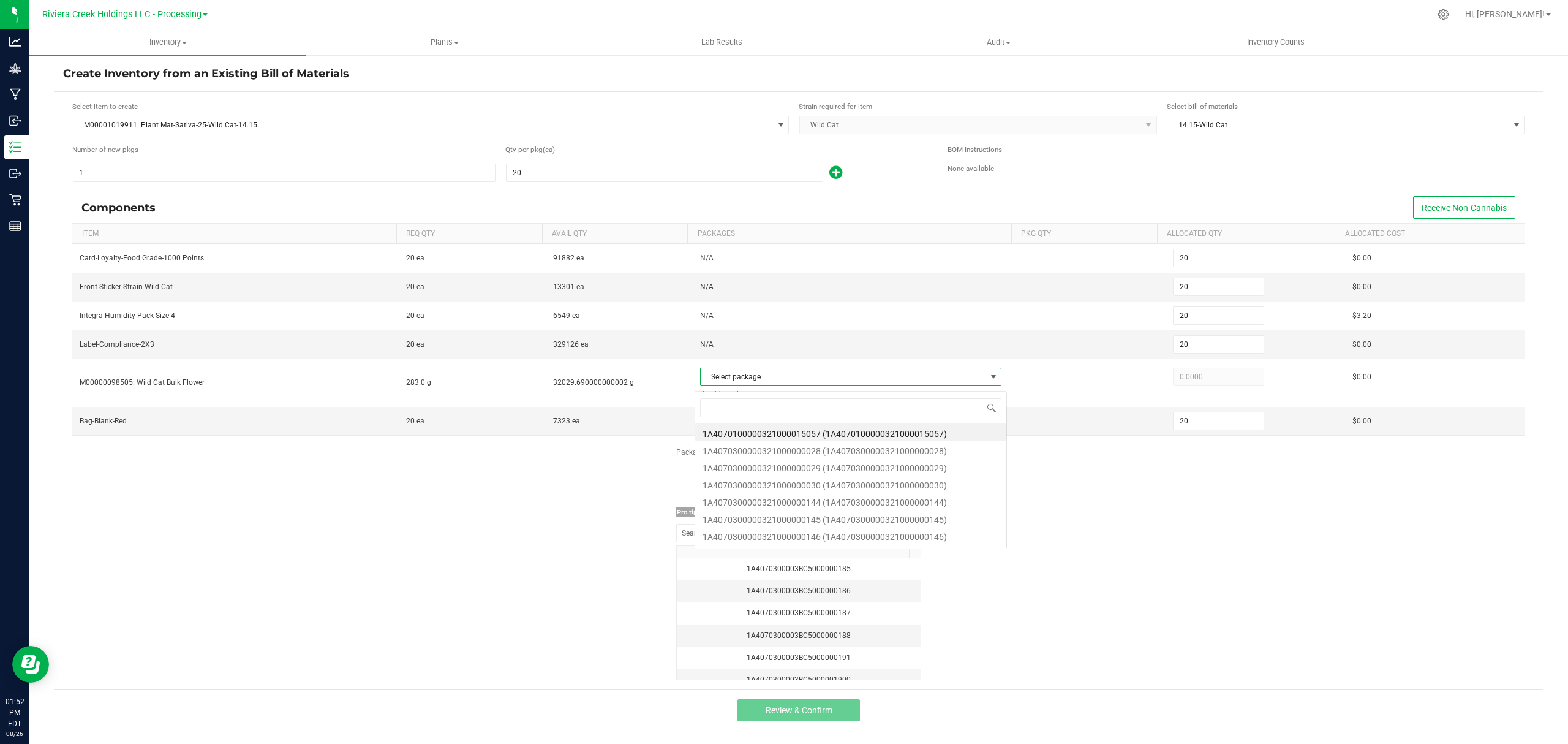
scroll to position [18, 299]
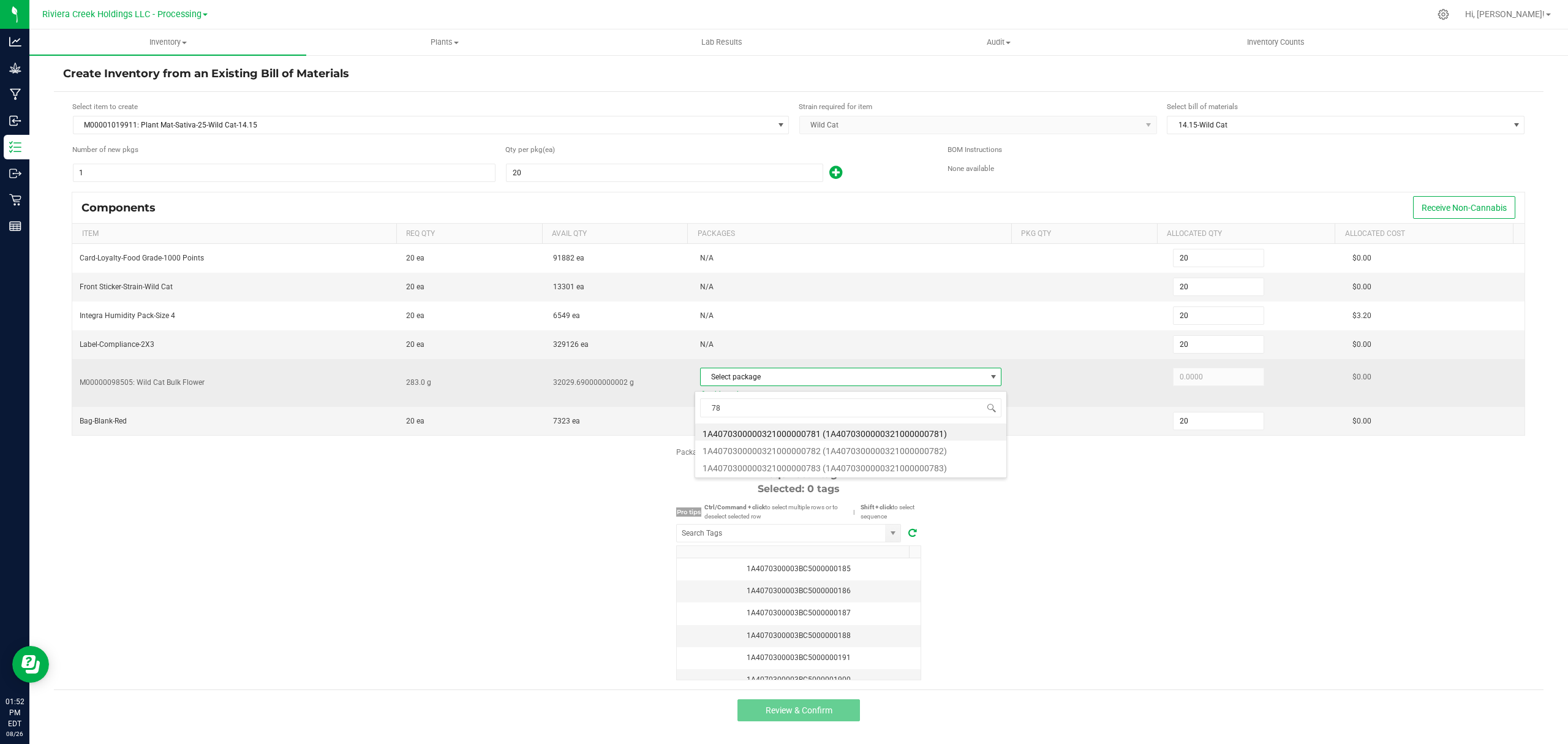
type input "781"
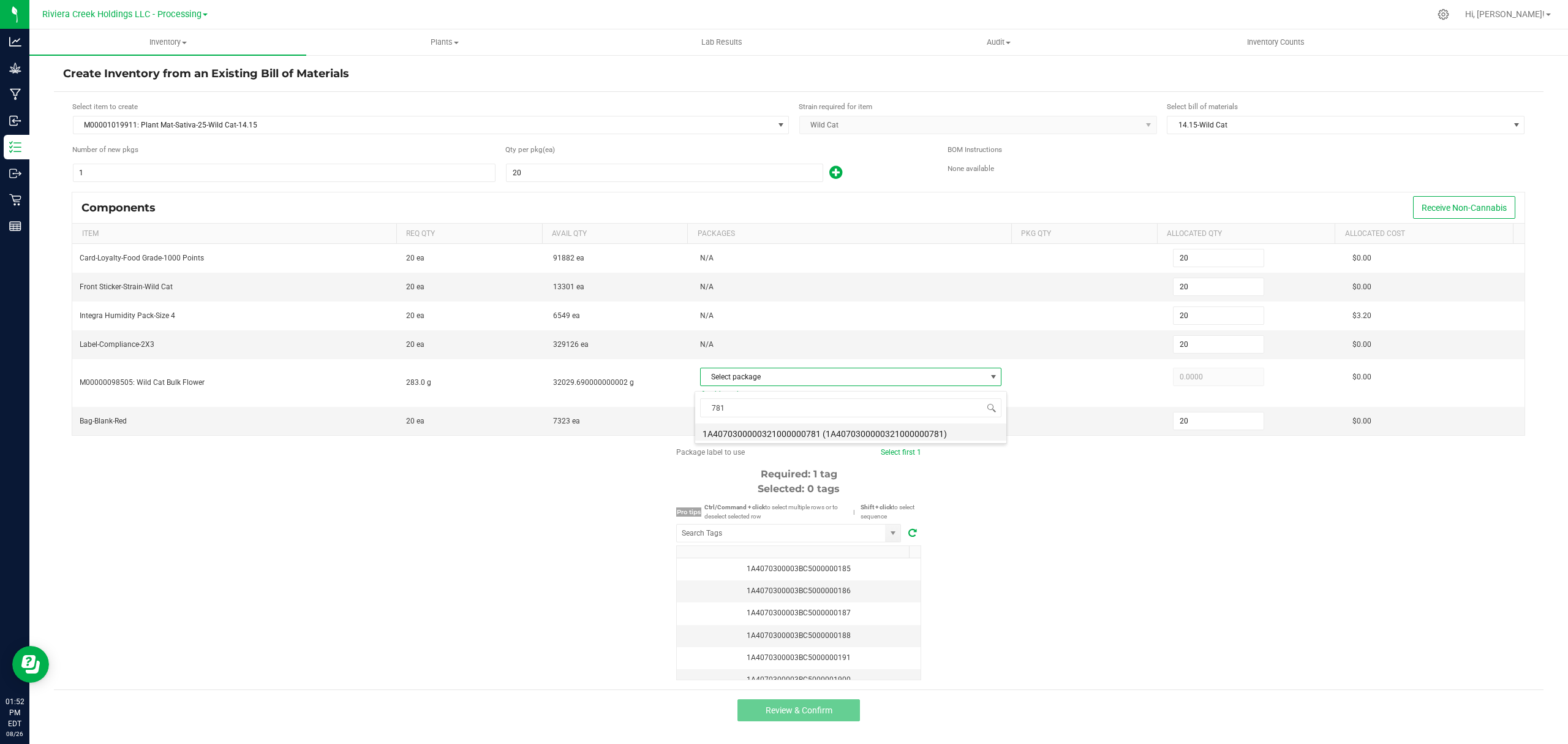
click at [861, 432] on li "1A4070300000321000000781 (1A4070300000321000000781)" at bounding box center [851, 432] width 312 height 17
type input "283.0000"
click at [1137, 530] on div "Package label to use Select first 1 Required: 1 tag Selected: 0 tags Pro tips C…" at bounding box center [799, 563] width 1490 height 233
click at [829, 538] on input "NO DATA FOUND" at bounding box center [781, 533] width 209 height 17
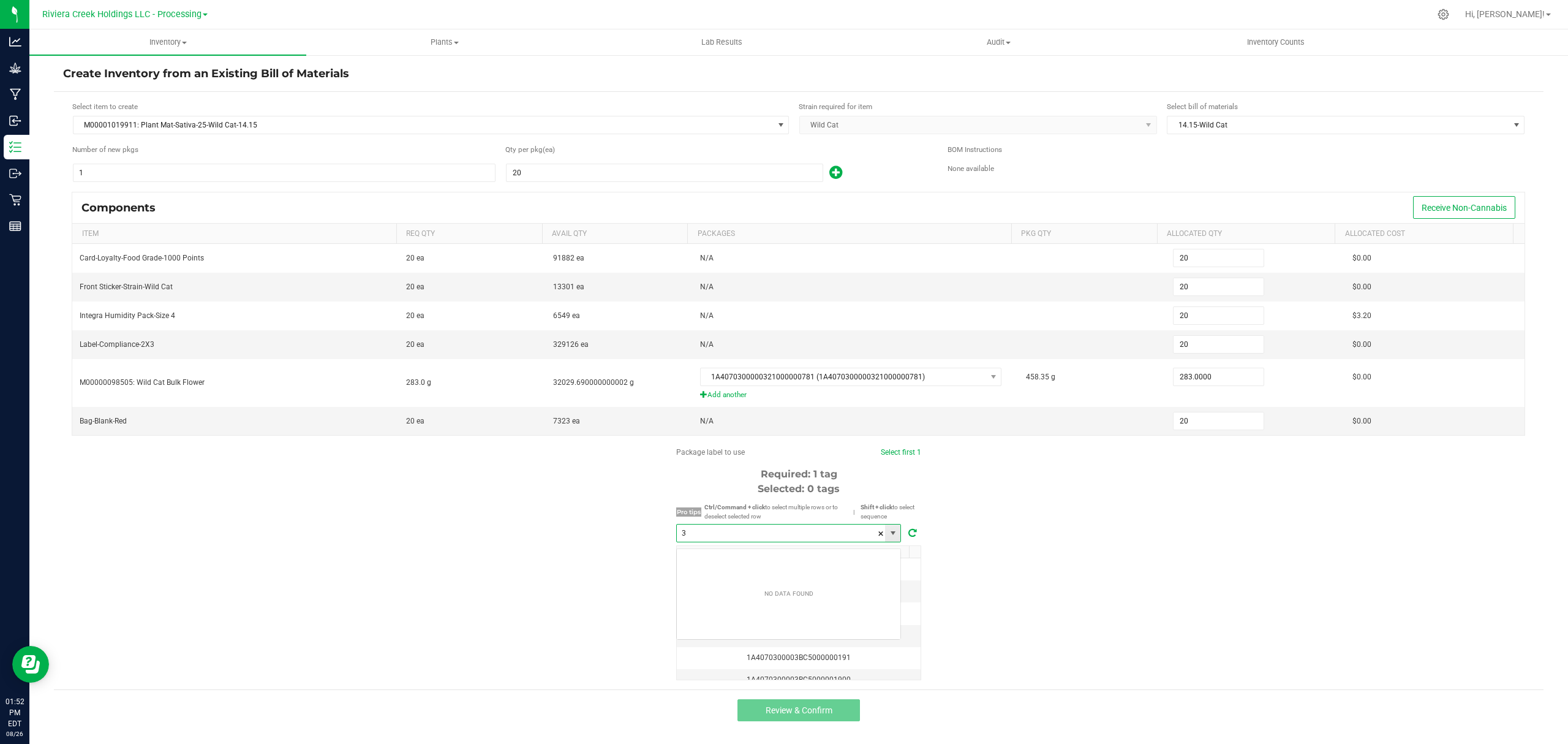
scroll to position [18, 224]
click at [814, 564] on li "1A4070300003BC5000037253" at bounding box center [789, 561] width 224 height 21
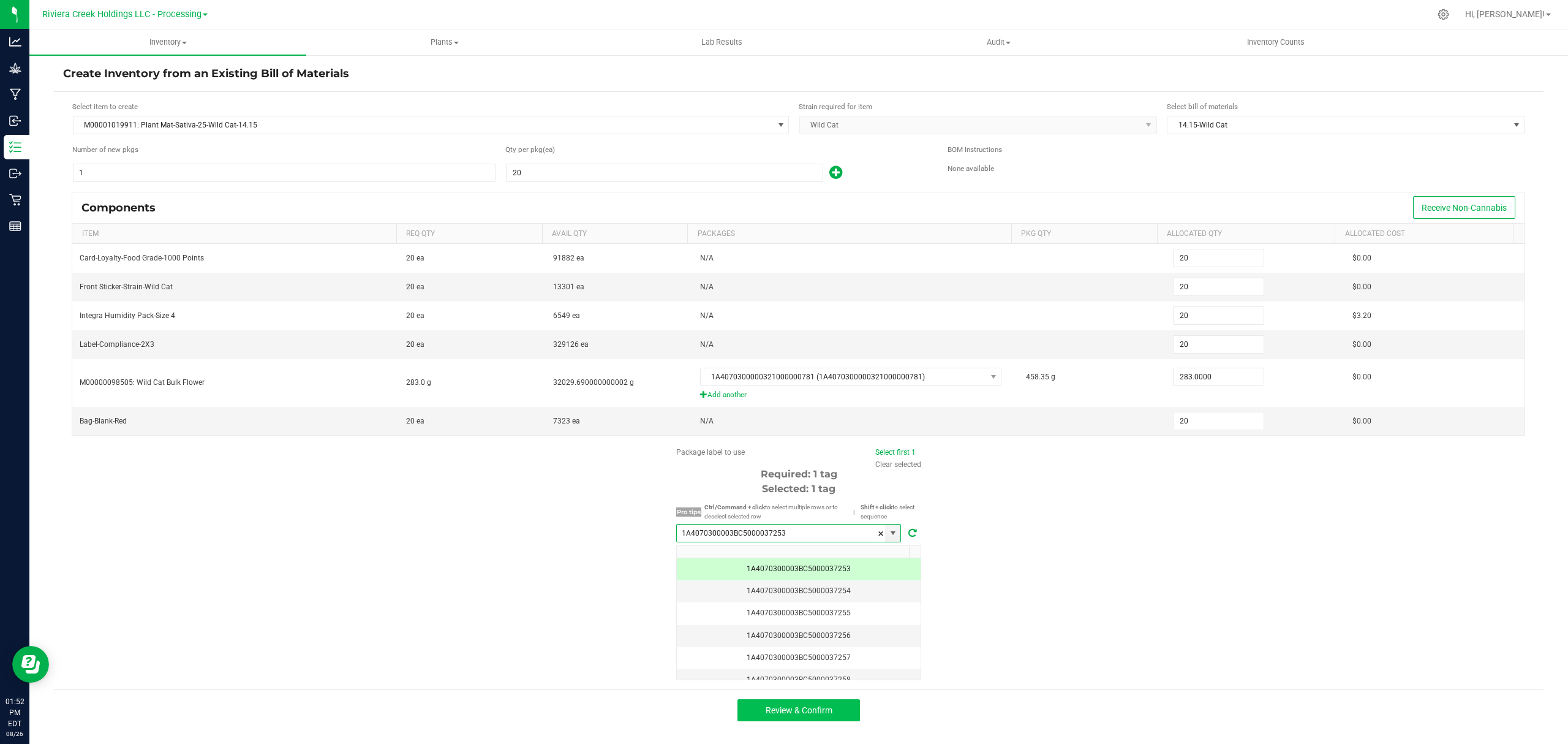
type input "1A4070300003BC5000037253"
click at [834, 720] on button "Review & Confirm" at bounding box center [798, 710] width 123 height 22
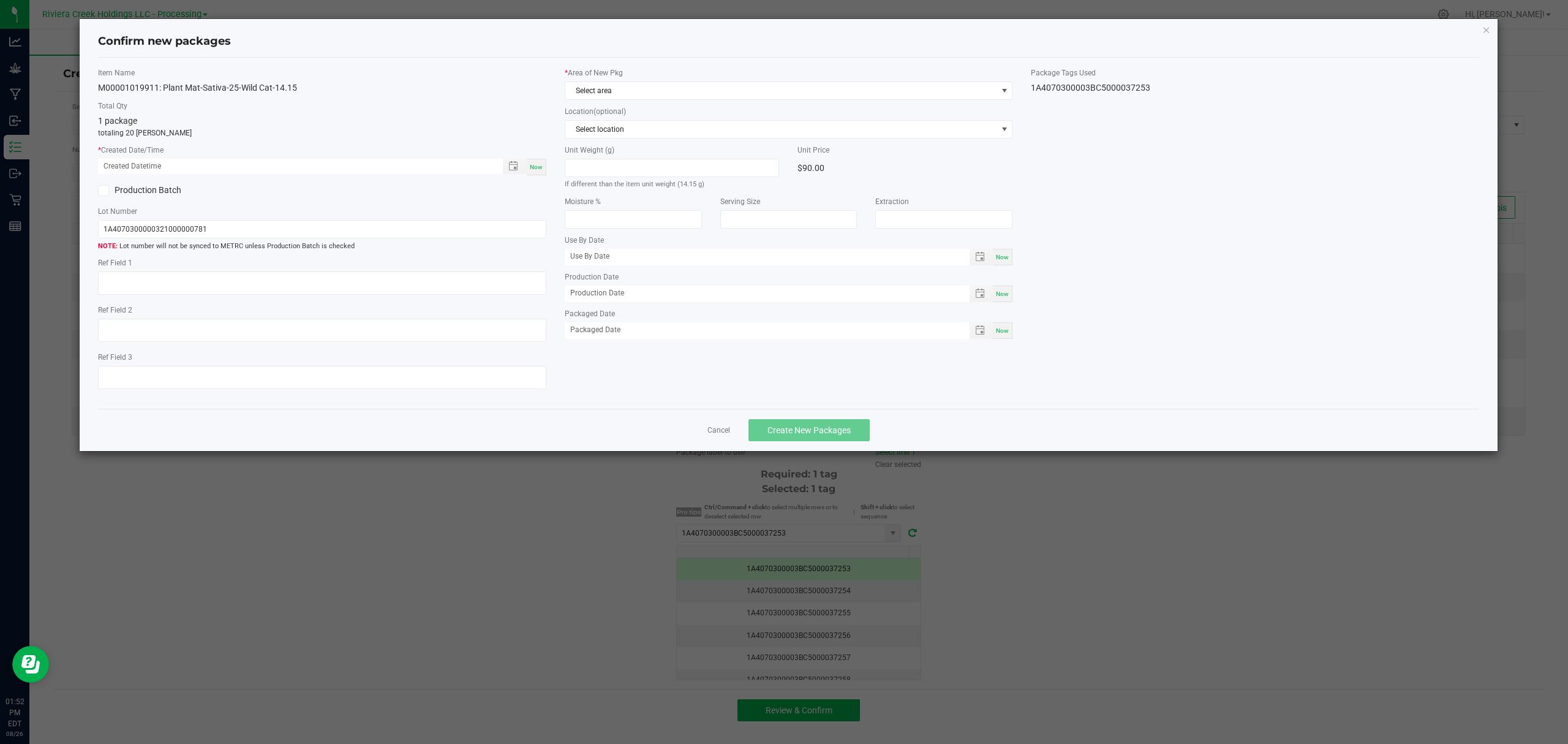
click at [544, 167] on div "Now" at bounding box center [536, 167] width 20 height 16
type input "[DATE] 01:52 PM"
click at [627, 81] on div "* Area of New Pkg Select area" at bounding box center [789, 84] width 449 height 32
click at [623, 93] on span "Select area" at bounding box center [781, 90] width 432 height 17
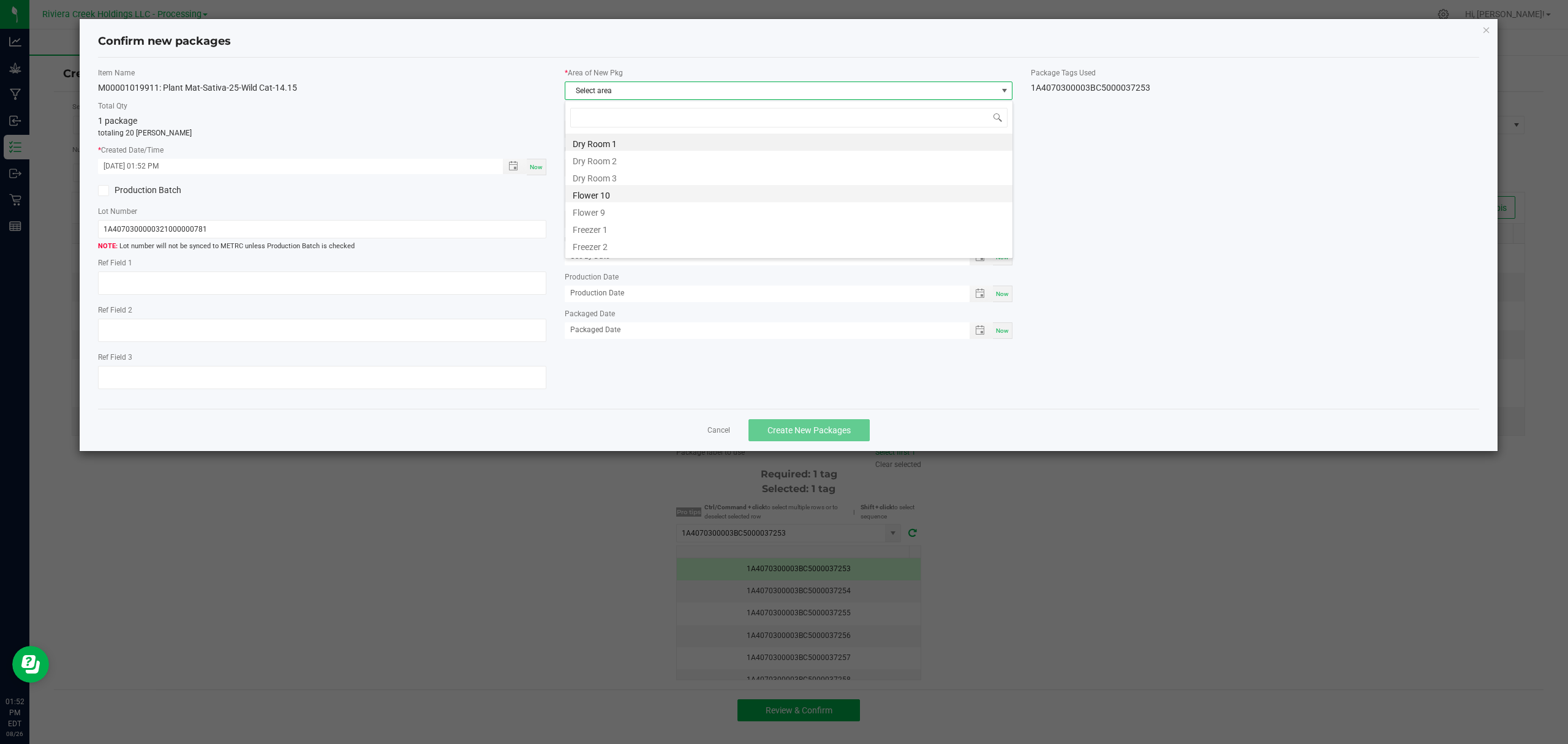
scroll to position [18, 447]
click at [607, 200] on li "Flower 10" at bounding box center [789, 193] width 447 height 17
click at [809, 429] on button "Create New Packages" at bounding box center [809, 430] width 121 height 22
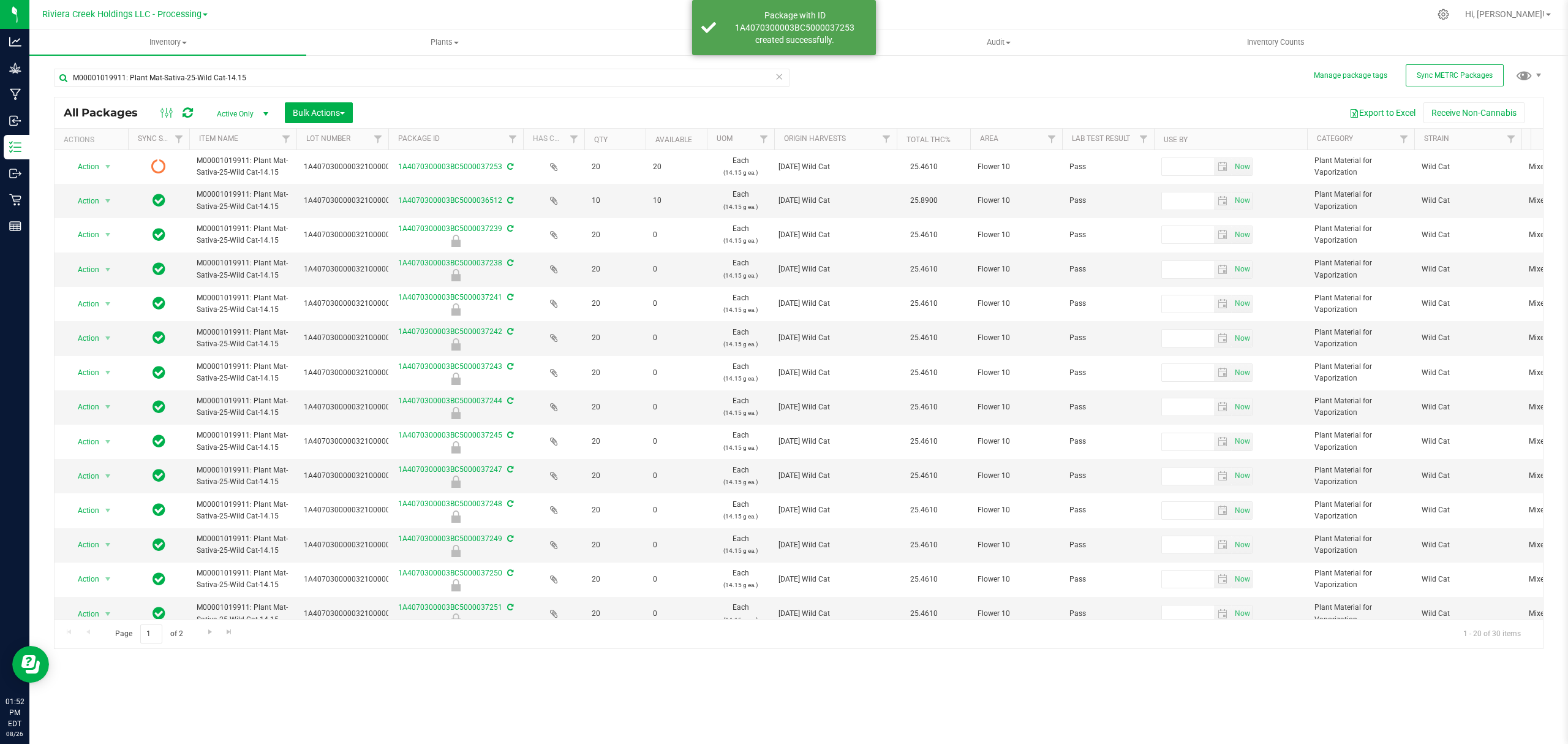
click at [191, 114] on icon at bounding box center [188, 112] width 10 height 12
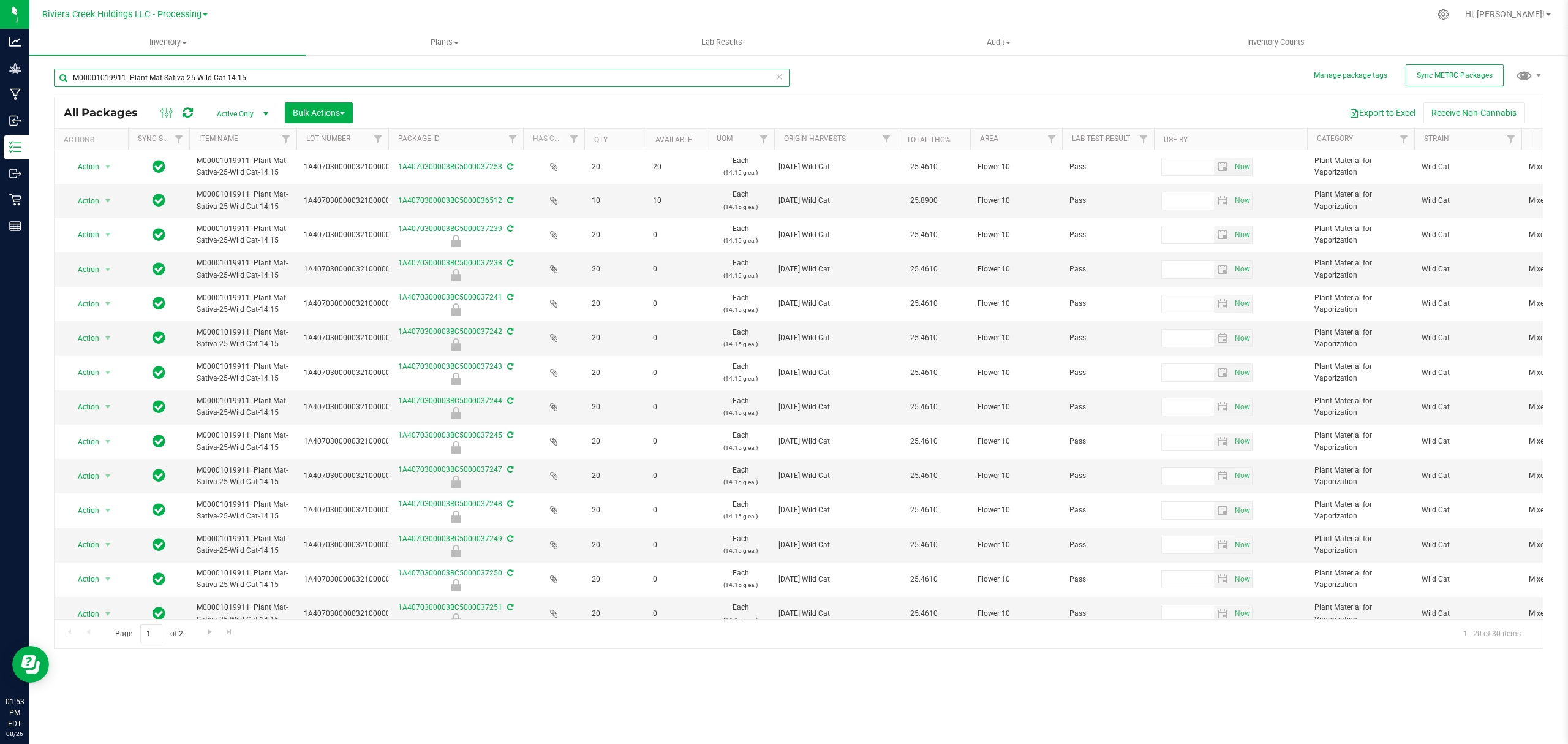
click at [392, 79] on input "M00001019911: Plant Mat-Sativa-25-Wild Cat-14.15" at bounding box center [422, 77] width 735 height 18
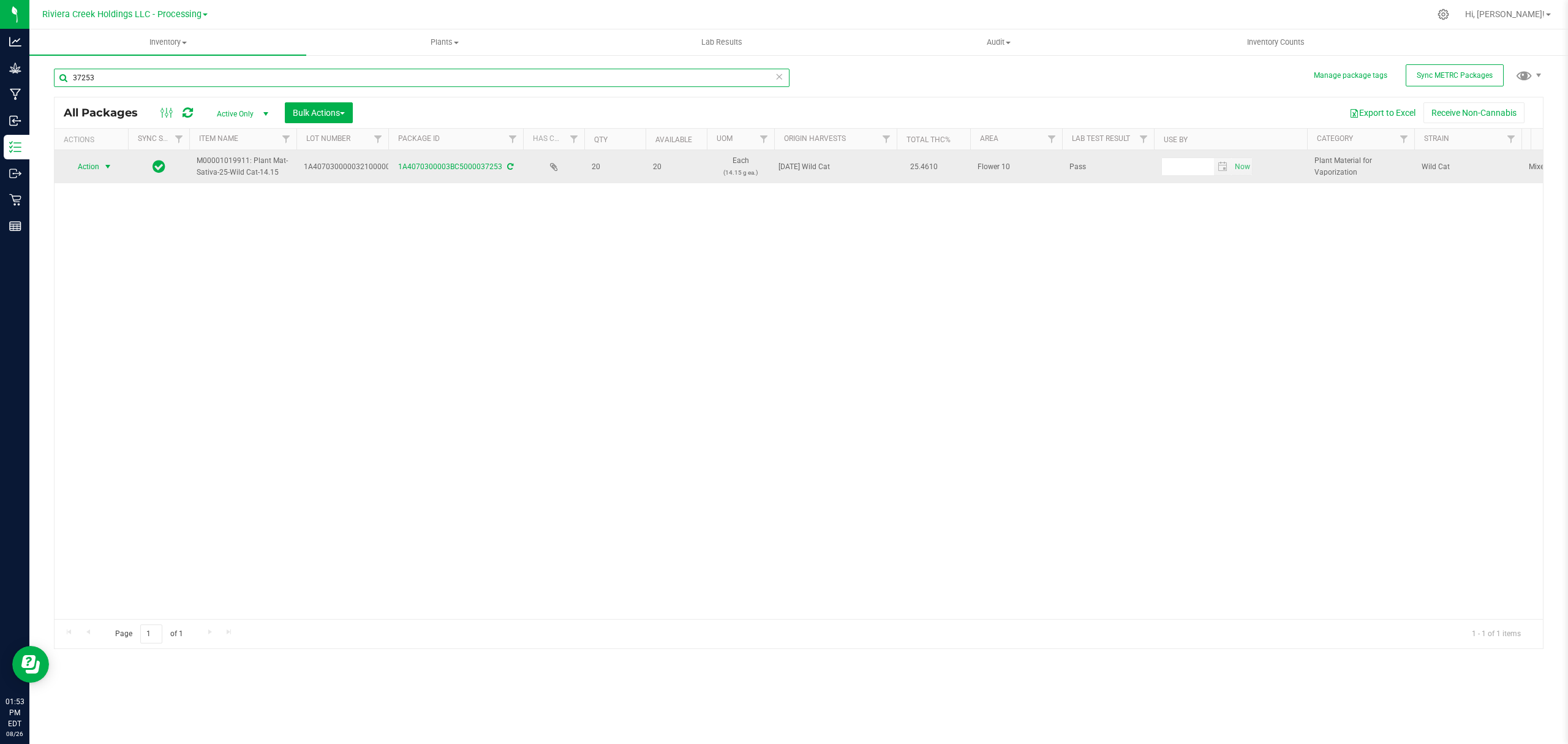
type input "37253"
click at [99, 169] on span "Action" at bounding box center [83, 167] width 33 height 17
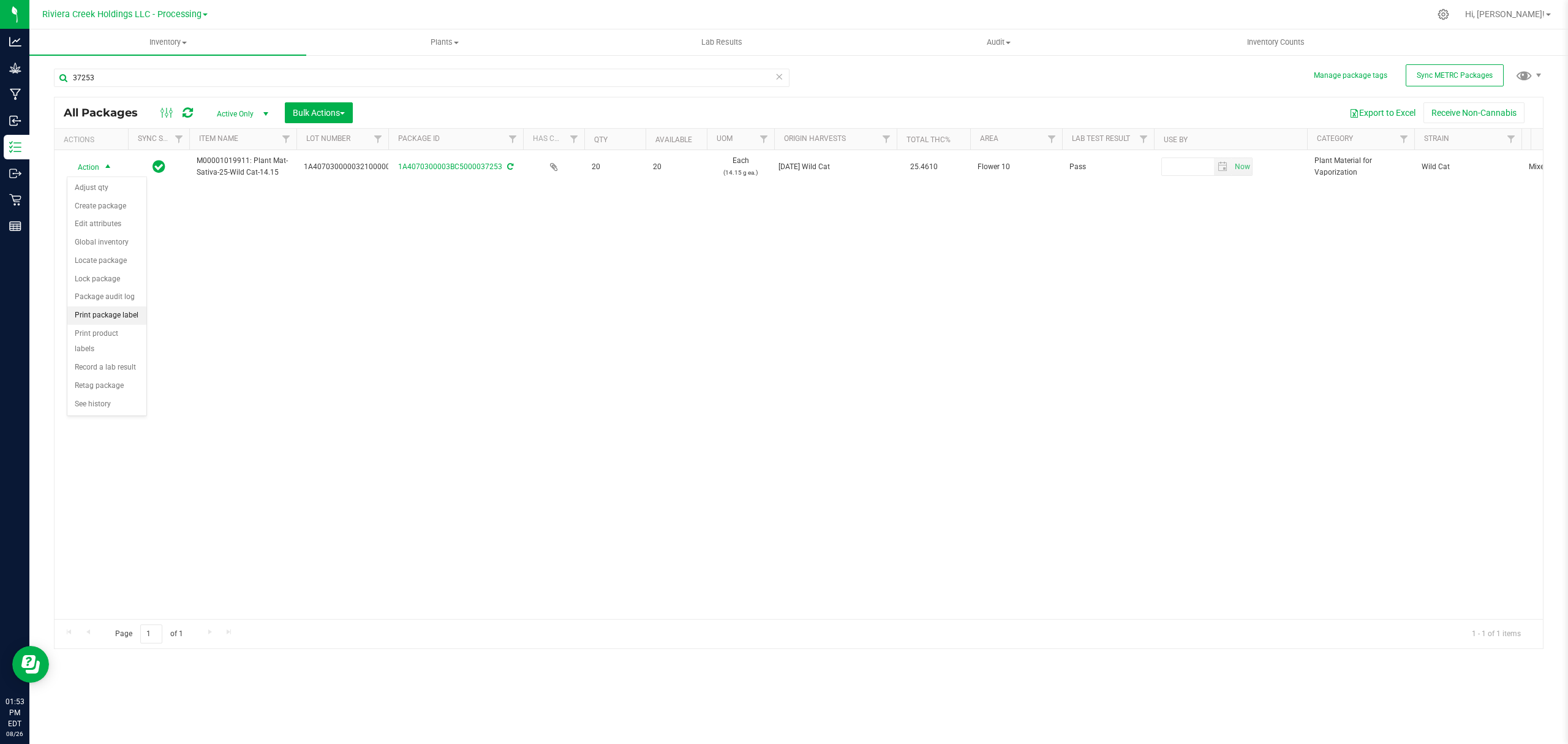
click at [97, 320] on li "Print package label" at bounding box center [107, 315] width 79 height 18
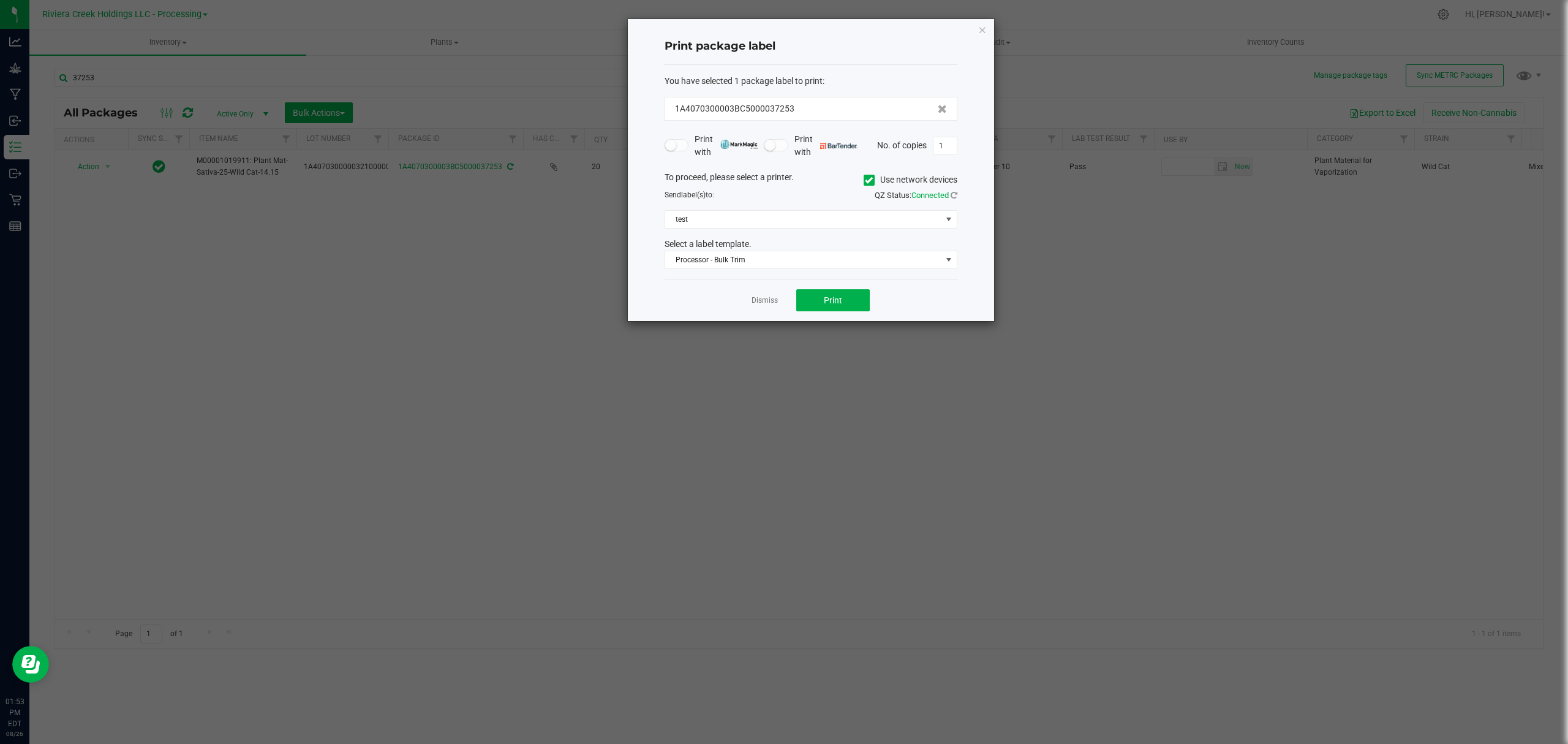
click at [858, 182] on div "To proceed, please select a printer. Use network devices" at bounding box center [811, 179] width 312 height 18
click at [869, 180] on icon at bounding box center [869, 180] width 8 height 0
click at [0, 0] on input "Use network devices" at bounding box center [0, 0] width 0 height 0
click at [832, 218] on span at bounding box center [803, 219] width 276 height 17
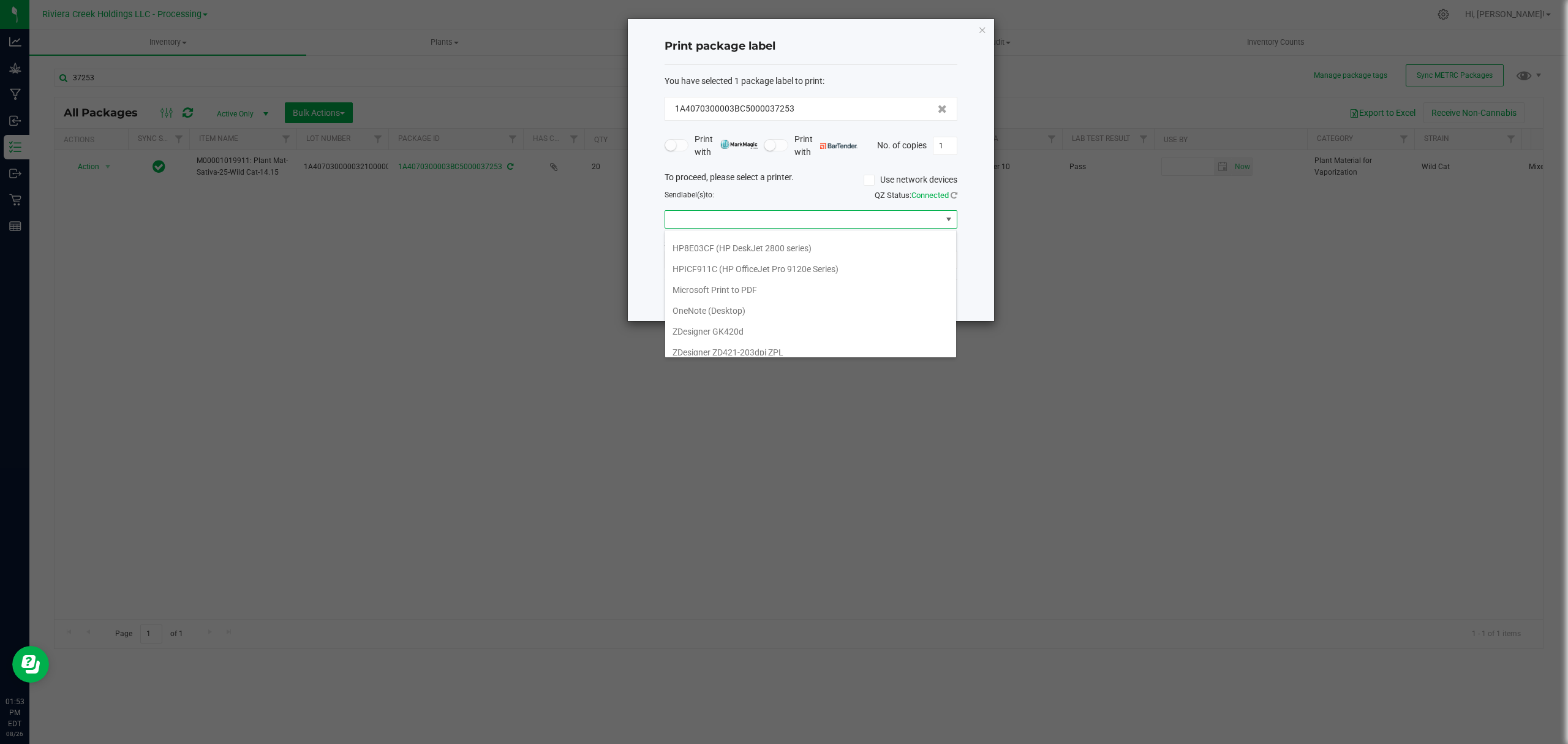
scroll to position [48, 0]
click at [755, 313] on GK420d "ZDesigner GK420d" at bounding box center [810, 324] width 291 height 21
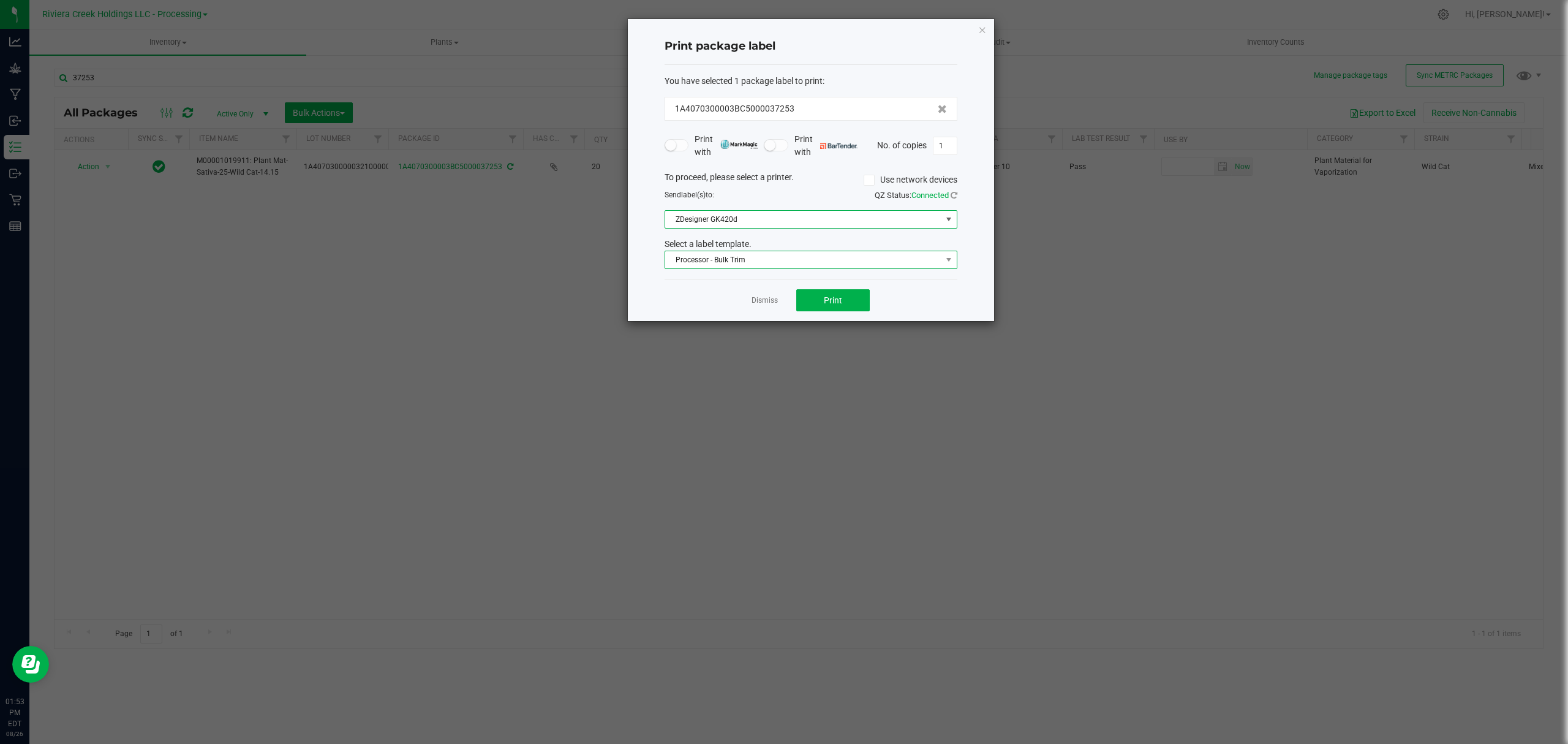
click at [763, 261] on span "Processor - Bulk Trim" at bounding box center [803, 260] width 276 height 17
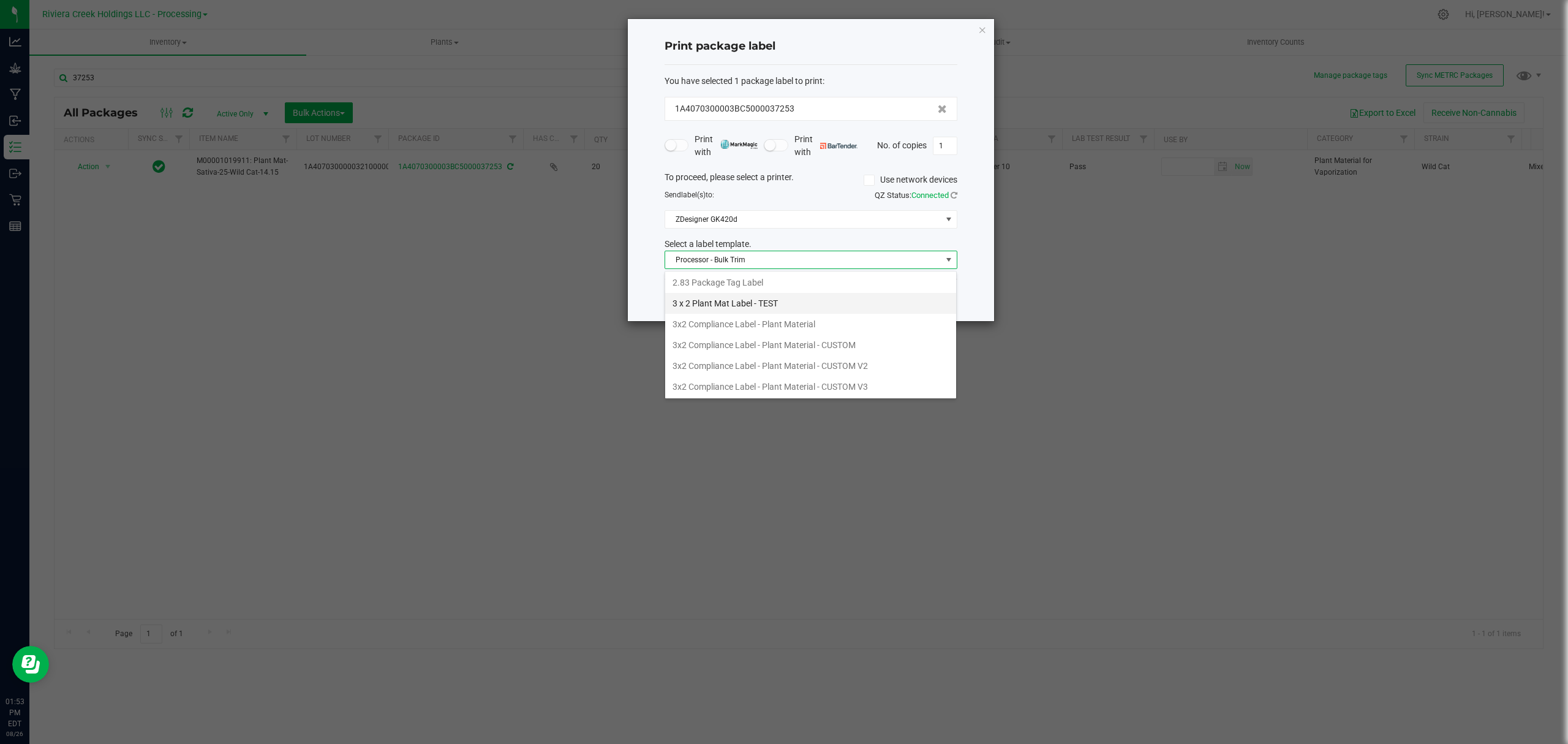
scroll to position [0, 0]
click at [750, 278] on li "1"x0.75" Package Label 14.15g" at bounding box center [810, 284] width 291 height 21
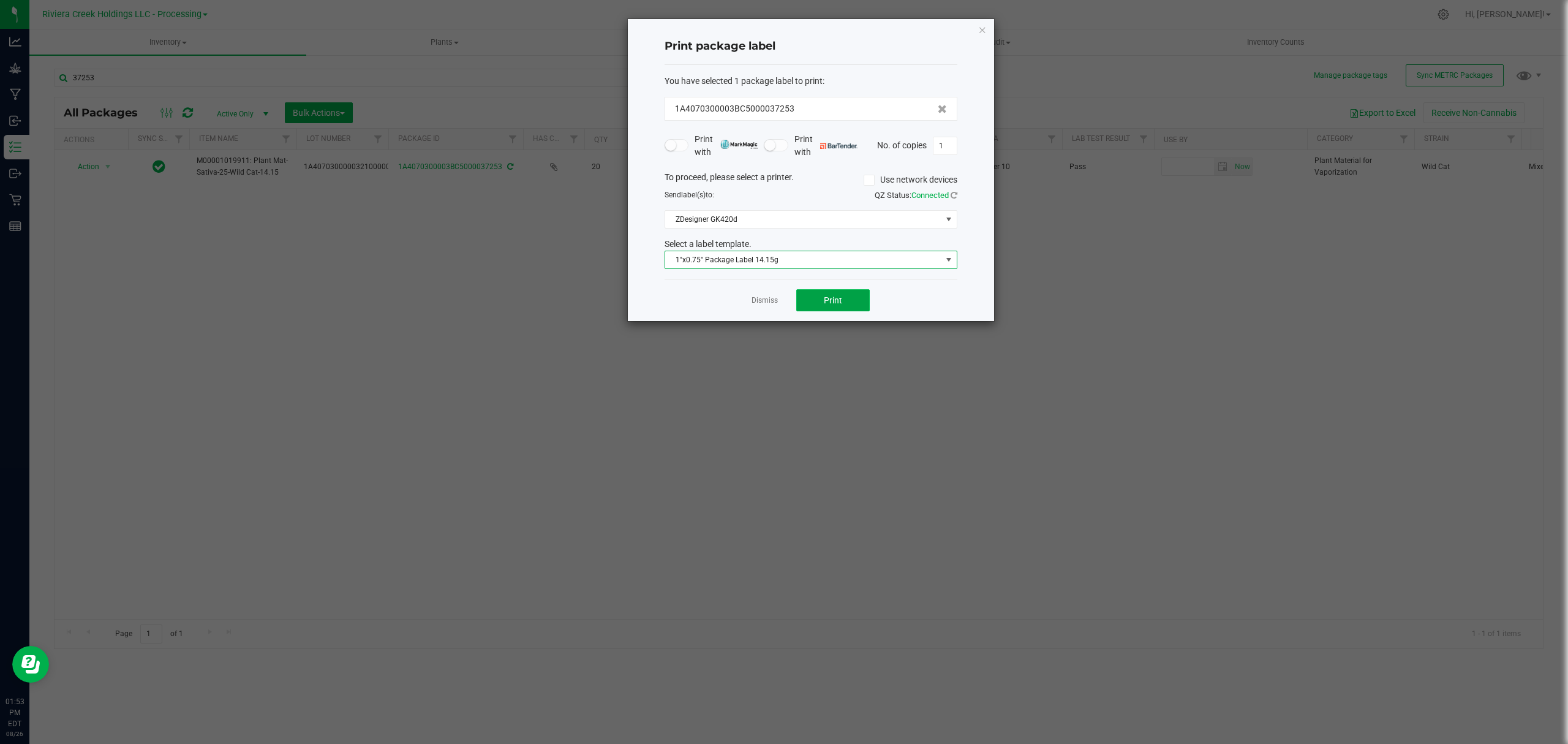
click at [829, 304] on span "Print" at bounding box center [833, 300] width 18 height 10
click at [979, 30] on icon "button" at bounding box center [982, 29] width 9 height 14
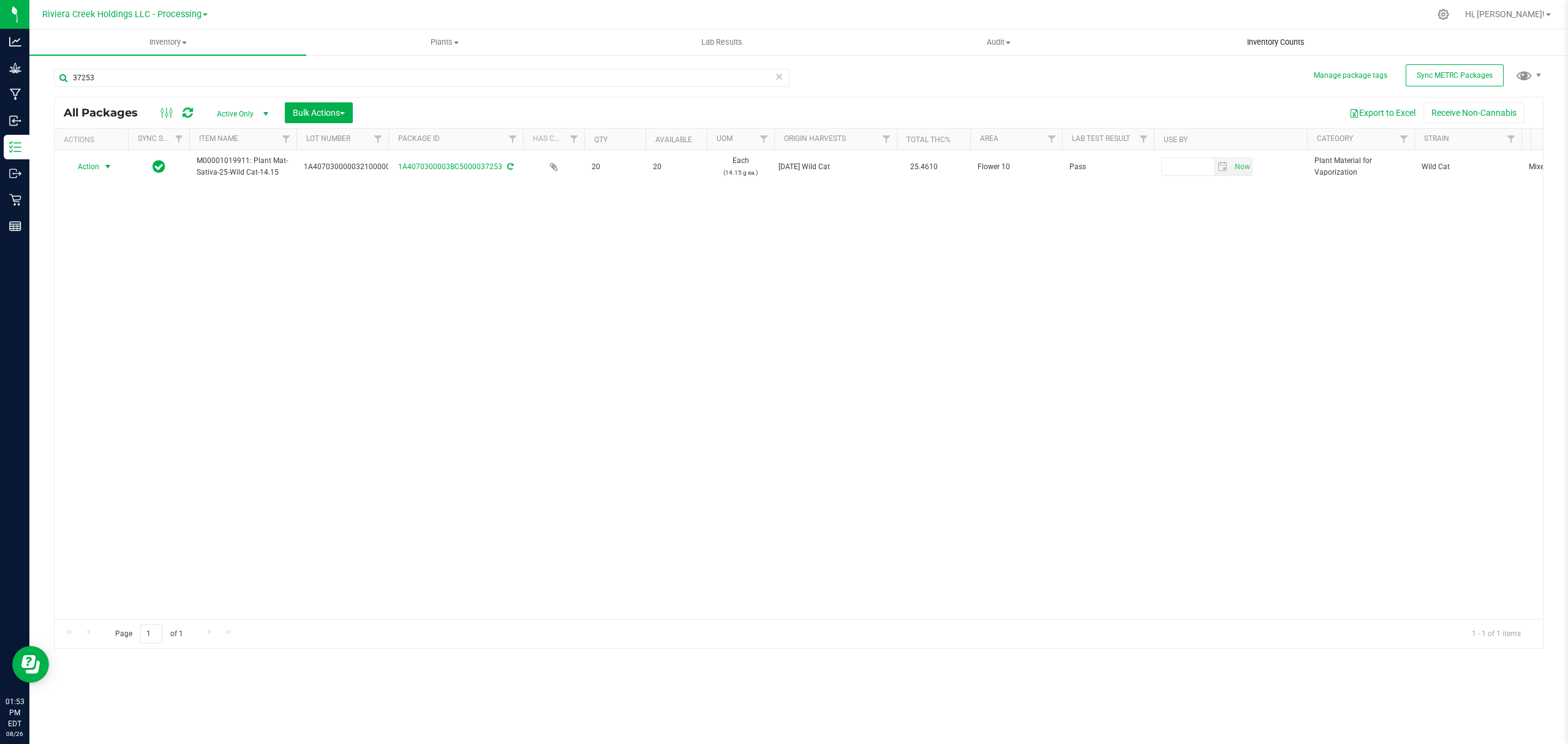
click at [1257, 42] on span "Inventory Counts" at bounding box center [1276, 43] width 90 height 11
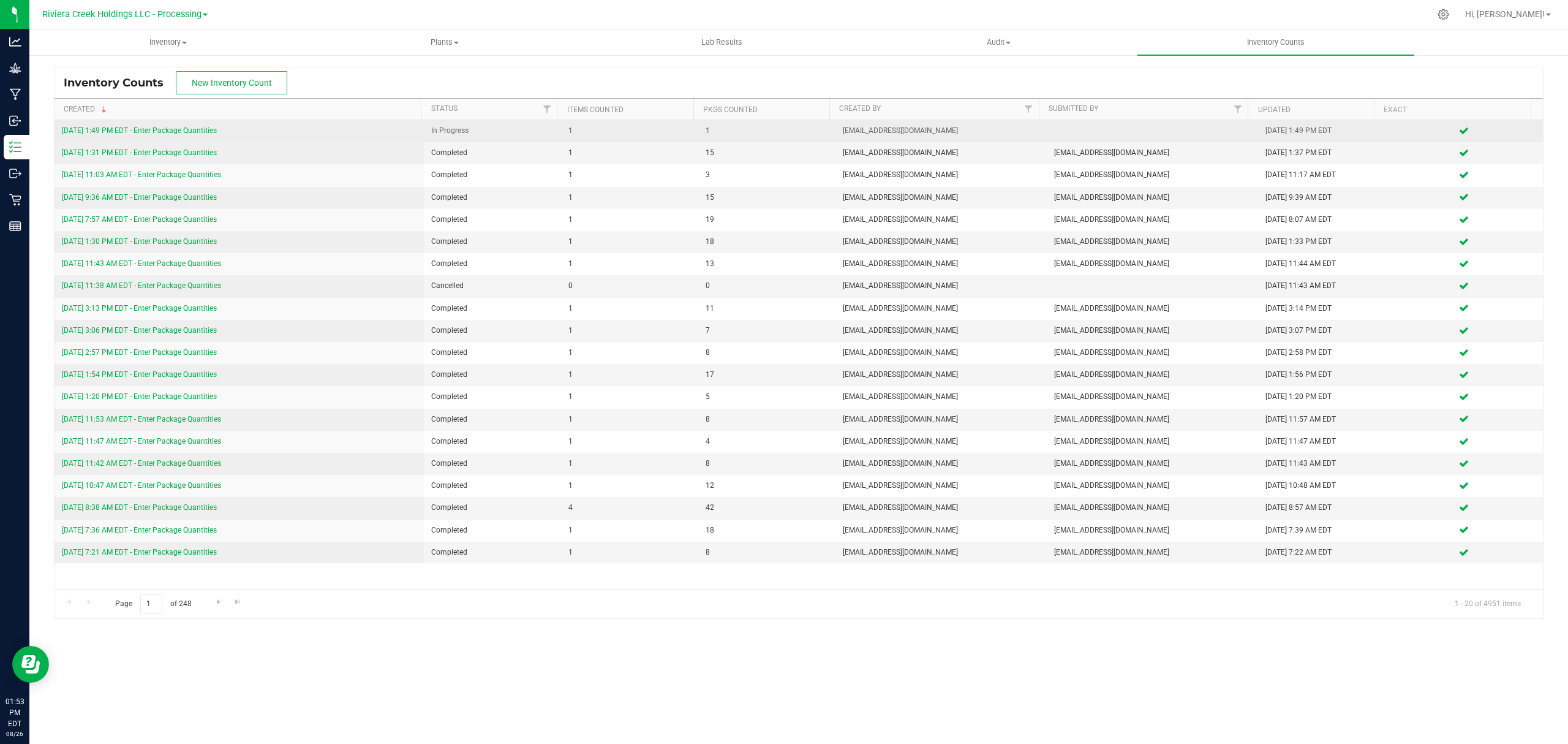
click at [186, 131] on link "[DATE] 1:49 PM EDT - Enter Package Quantities" at bounding box center [139, 130] width 155 height 9
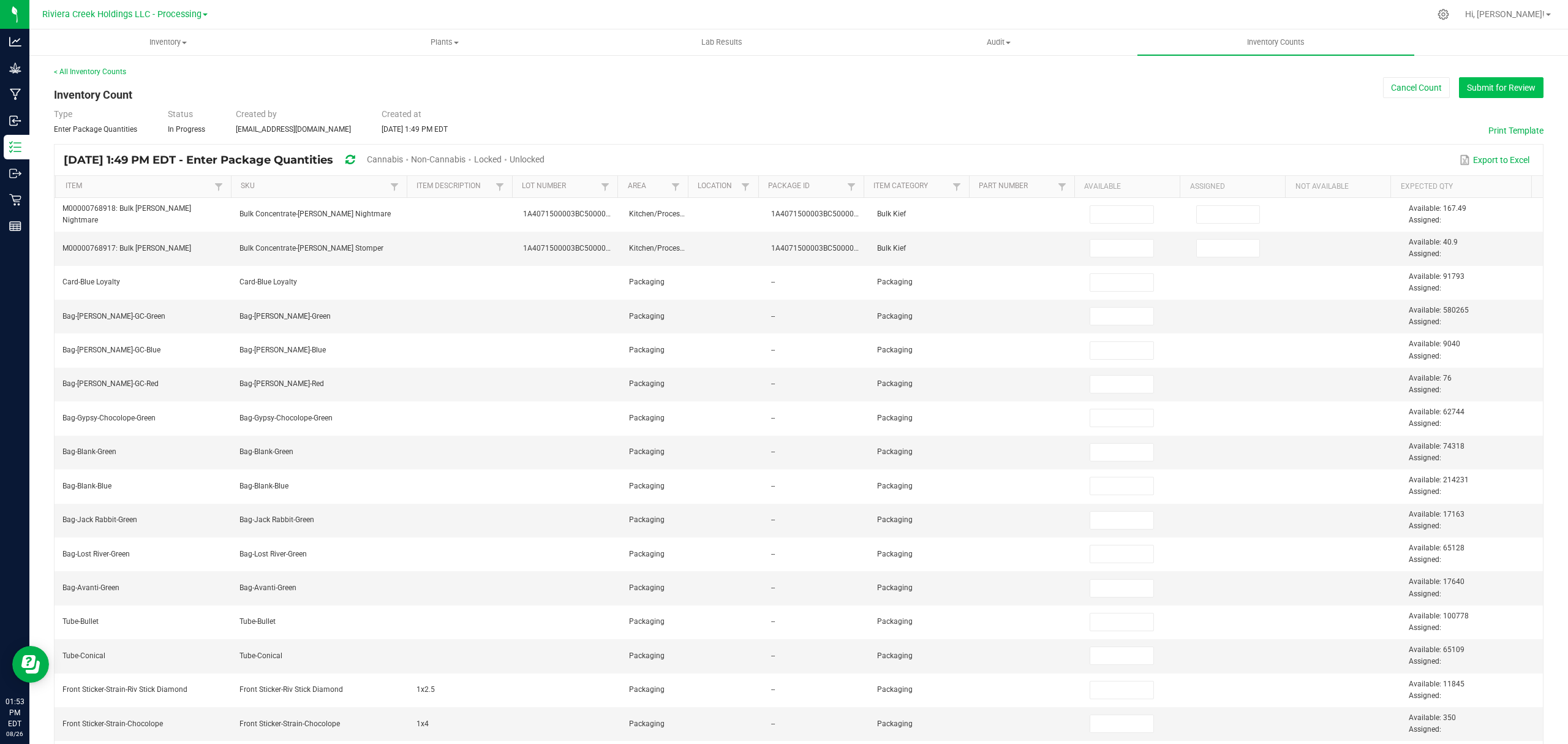
click at [1482, 91] on button "Submit for Review" at bounding box center [1501, 88] width 85 height 21
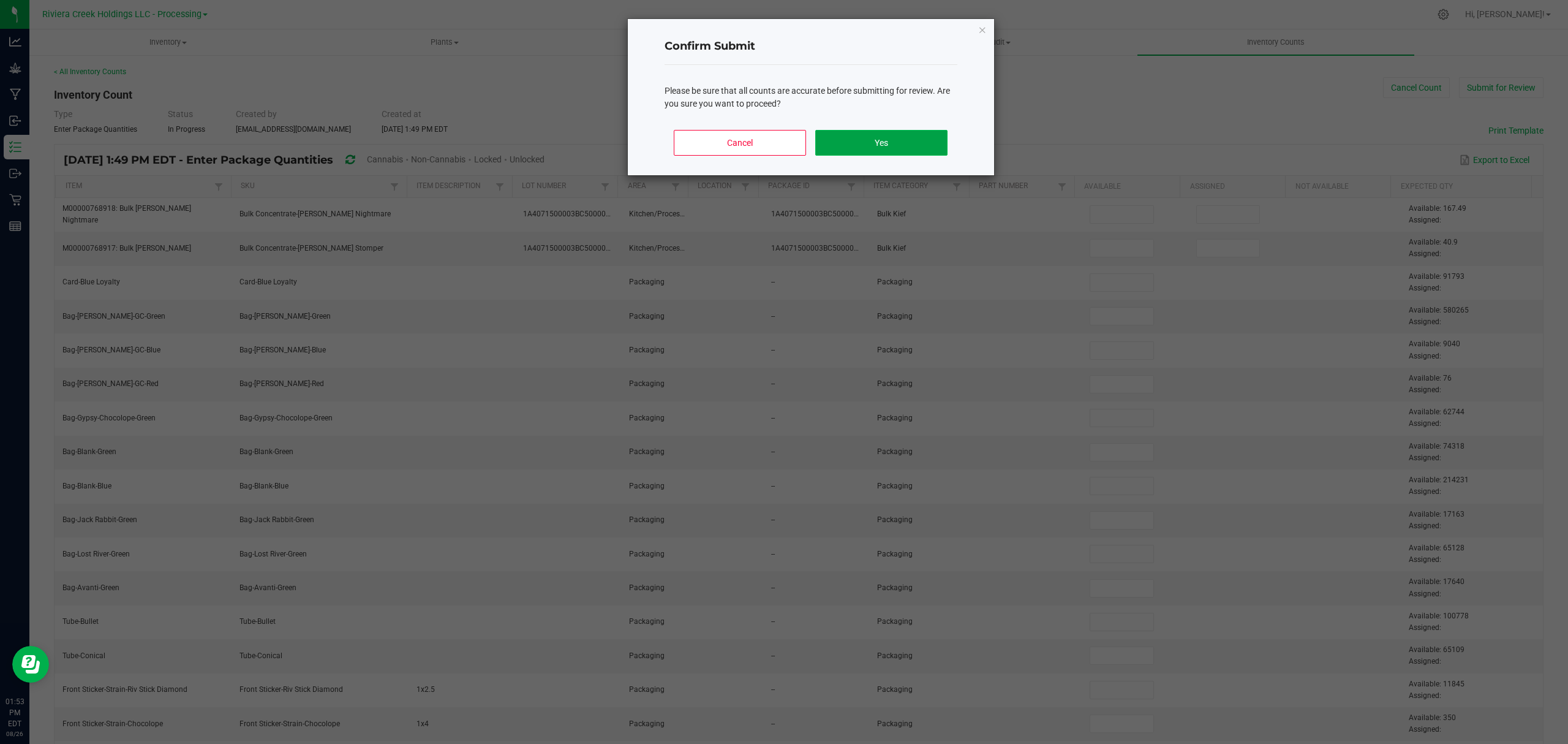
click at [878, 143] on button "Yes" at bounding box center [881, 142] width 131 height 26
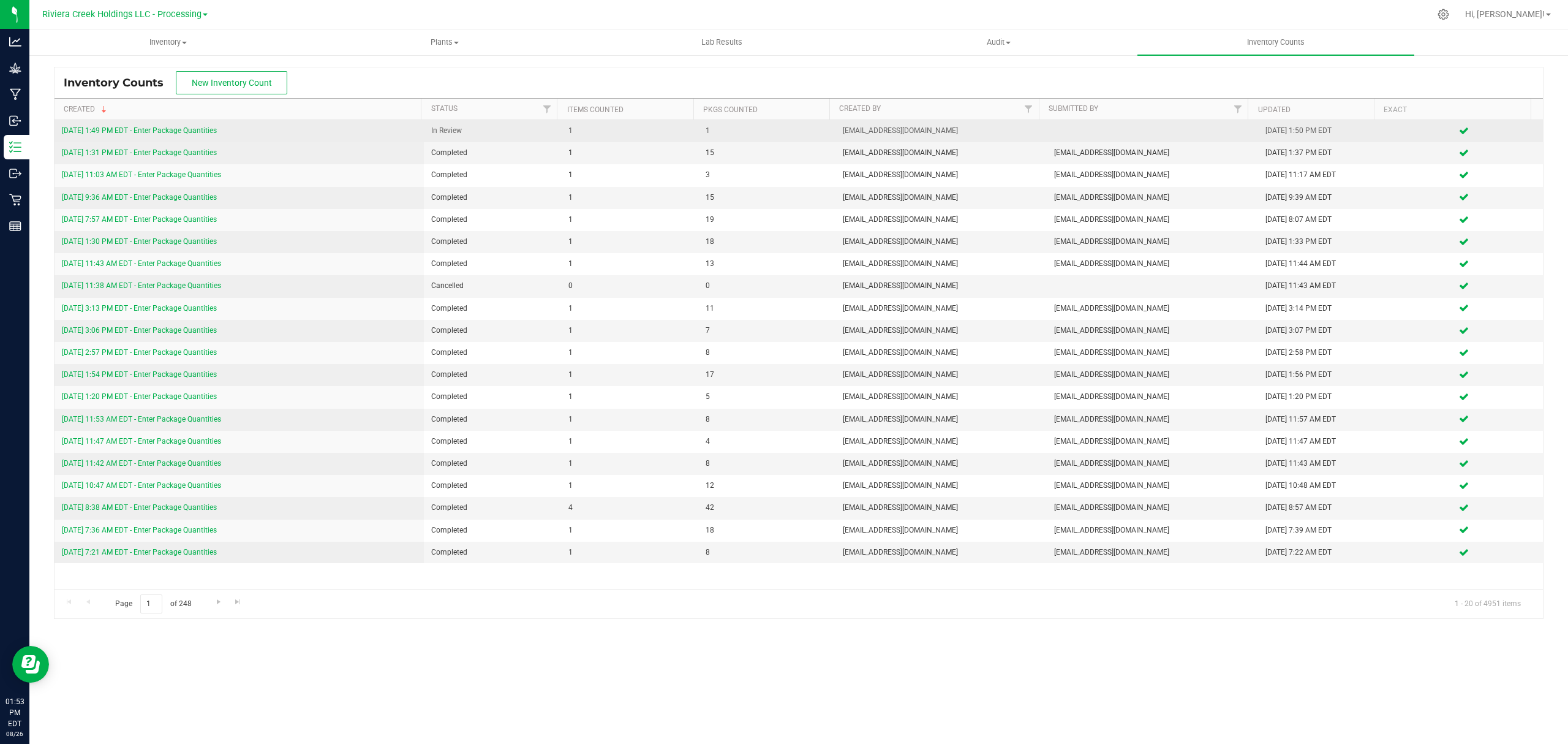
click at [177, 130] on link "[DATE] 1:49 PM EDT - Enter Package Quantities" at bounding box center [139, 130] width 155 height 9
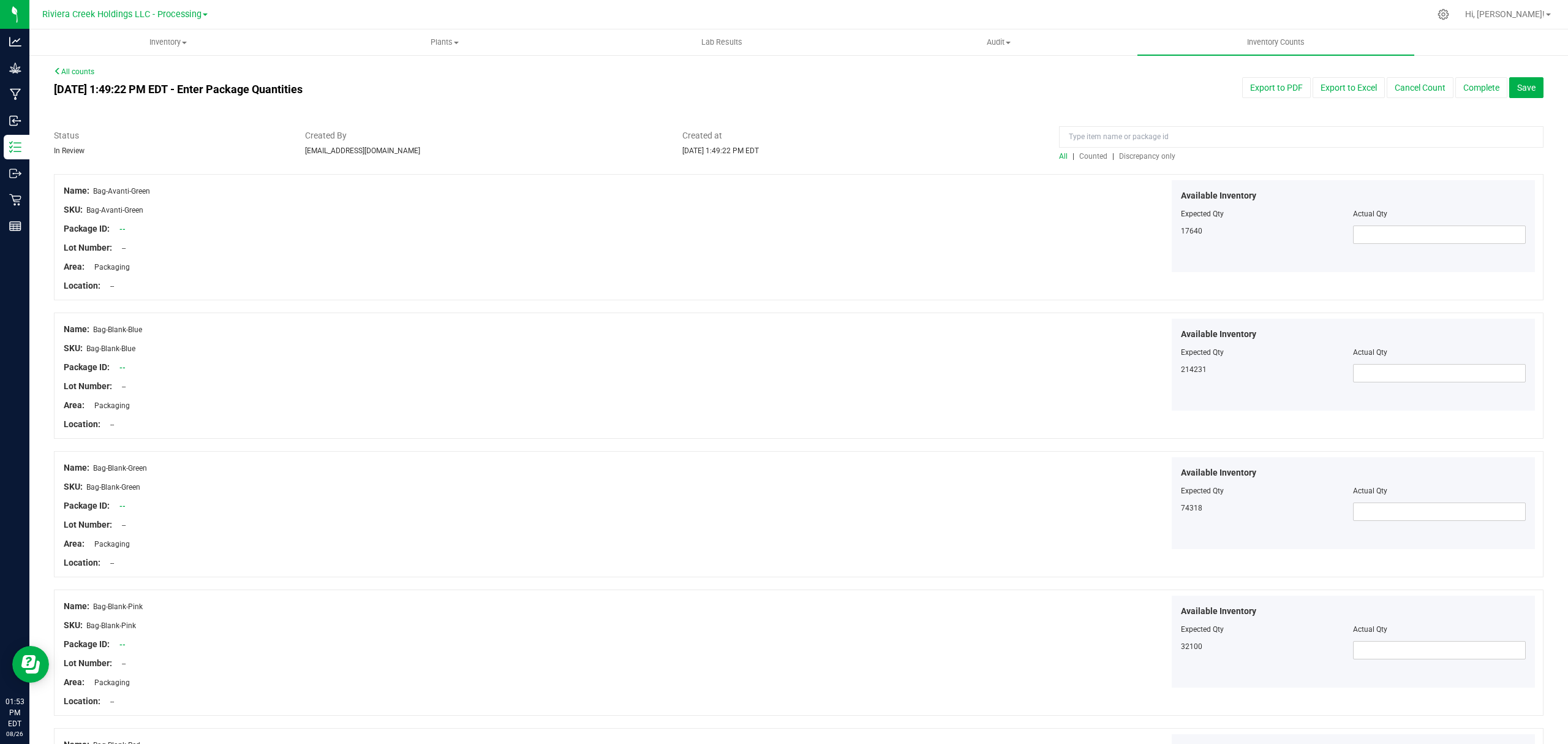
click at [1086, 155] on span "Counted" at bounding box center [1094, 155] width 29 height 9
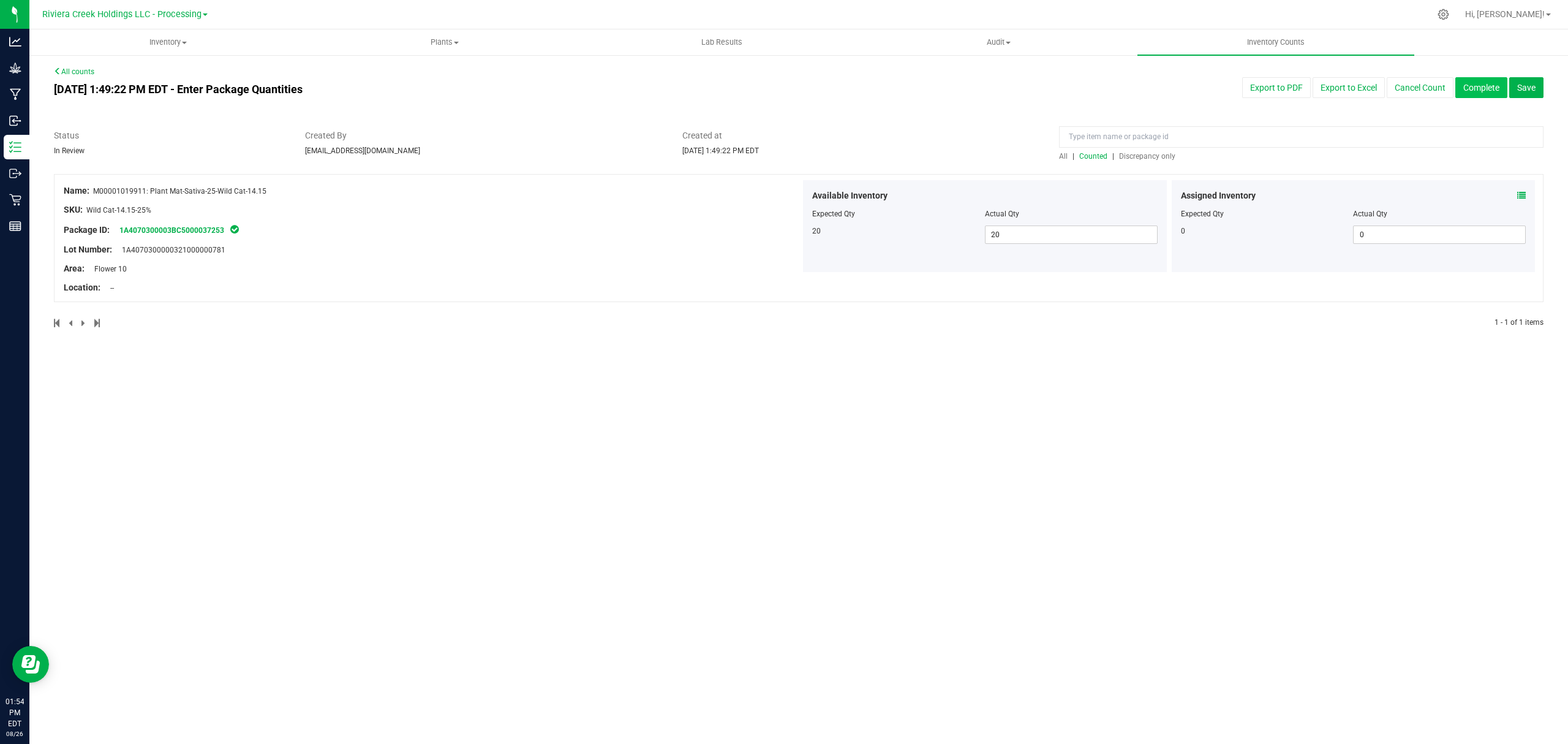
click at [1473, 87] on button "Complete" at bounding box center [1481, 88] width 52 height 21
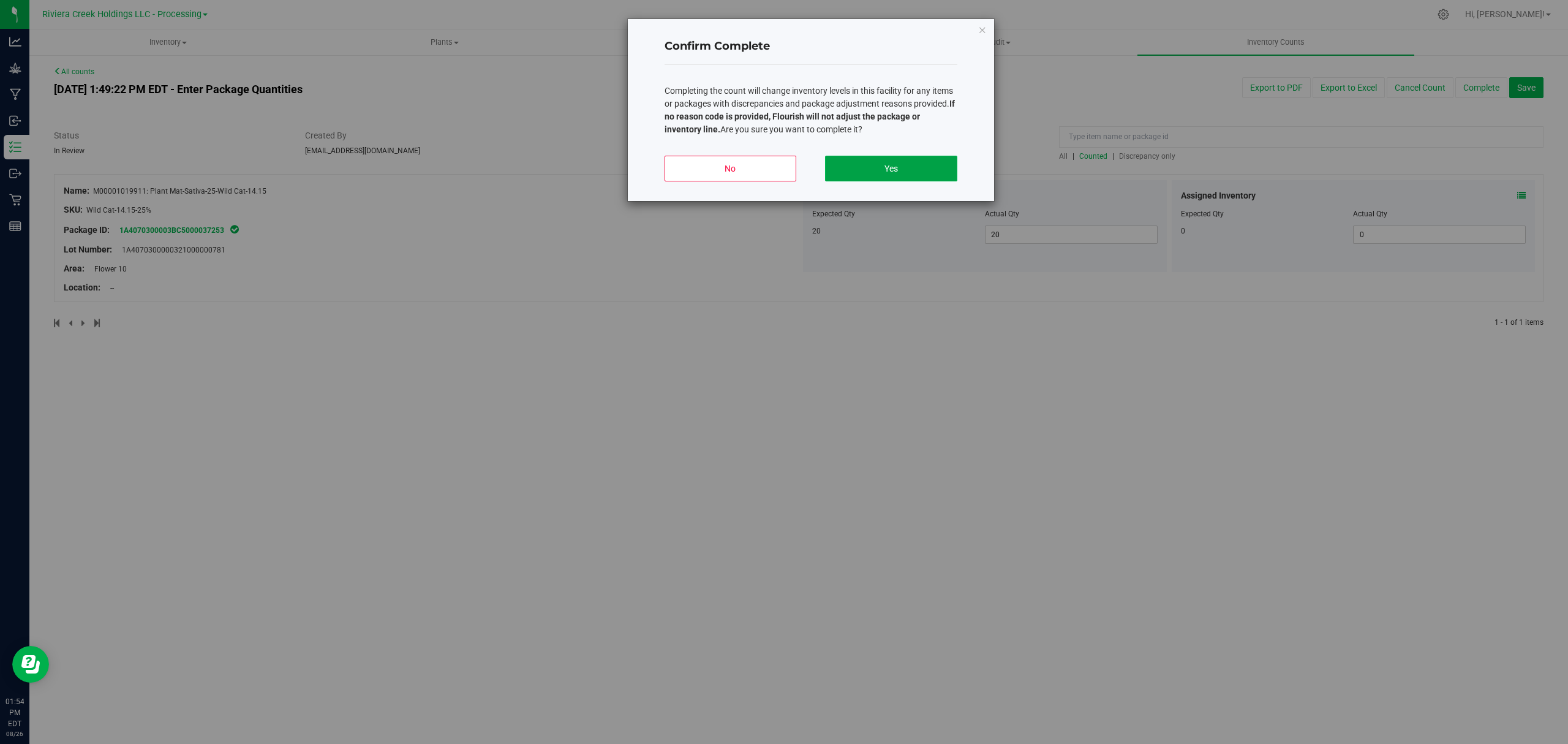
click at [890, 168] on button "Yes" at bounding box center [891, 168] width 131 height 26
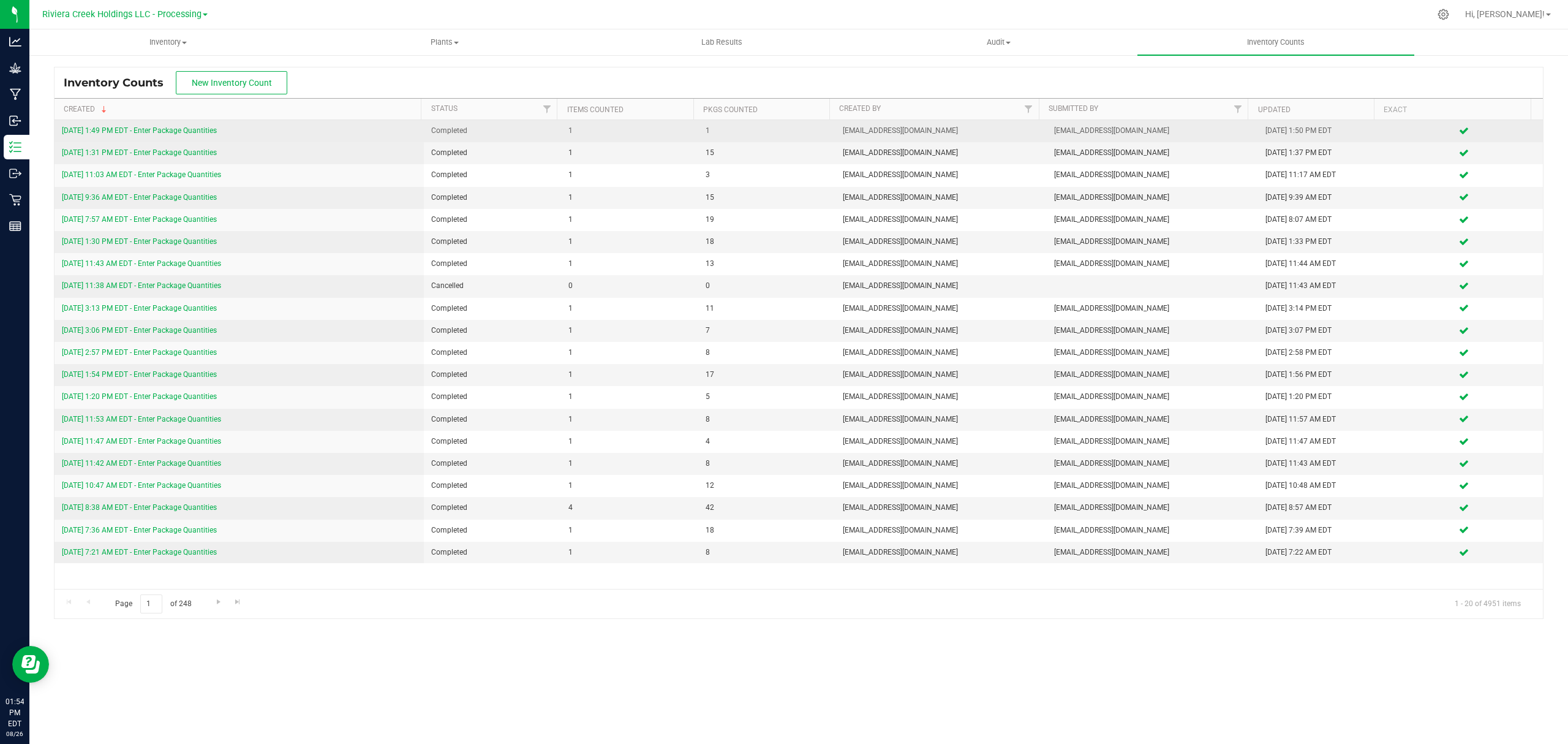
click at [143, 130] on link "[DATE] 1:49 PM EDT - Enter Package Quantities" at bounding box center [139, 130] width 155 height 9
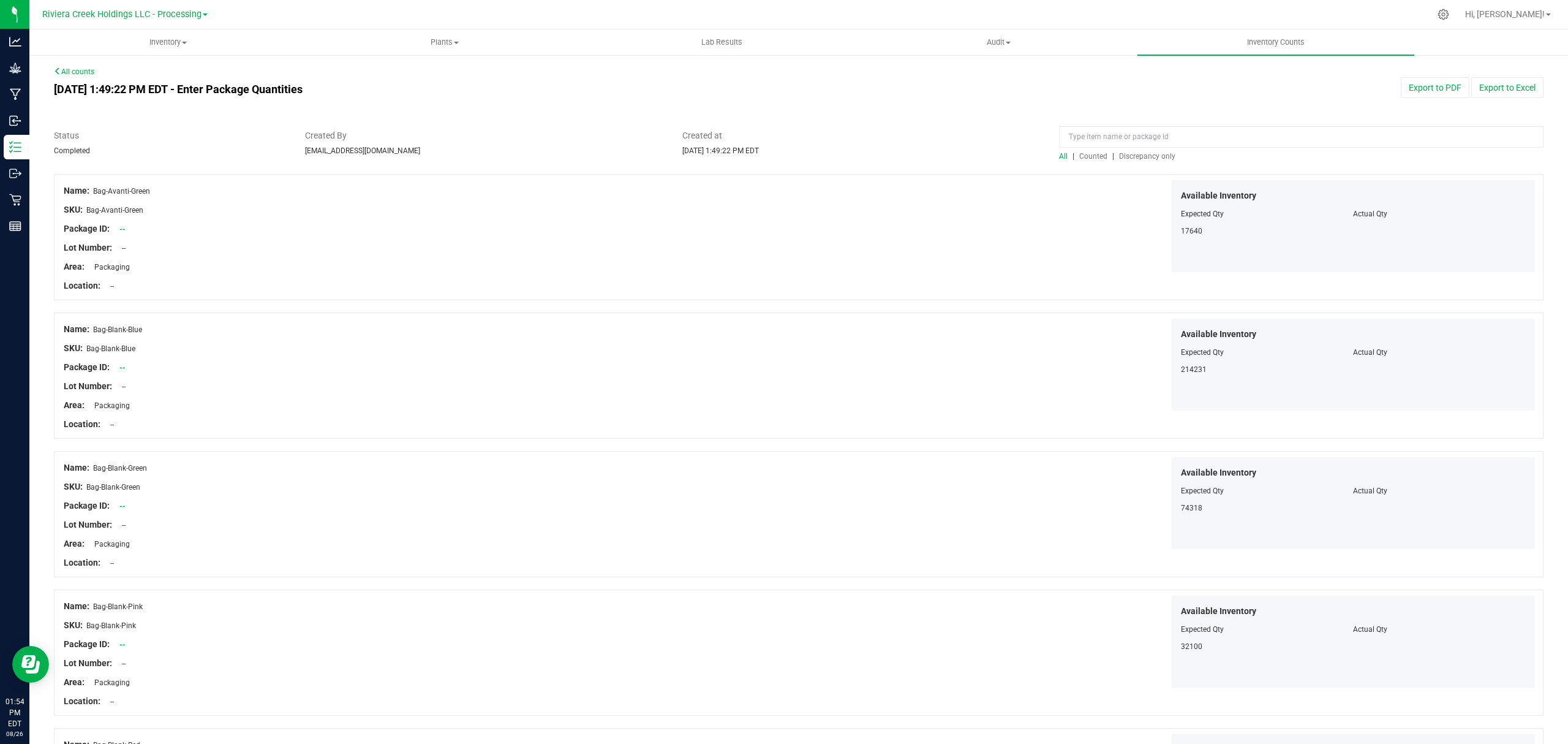
click at [1098, 153] on span "Counted" at bounding box center [1094, 155] width 29 height 9
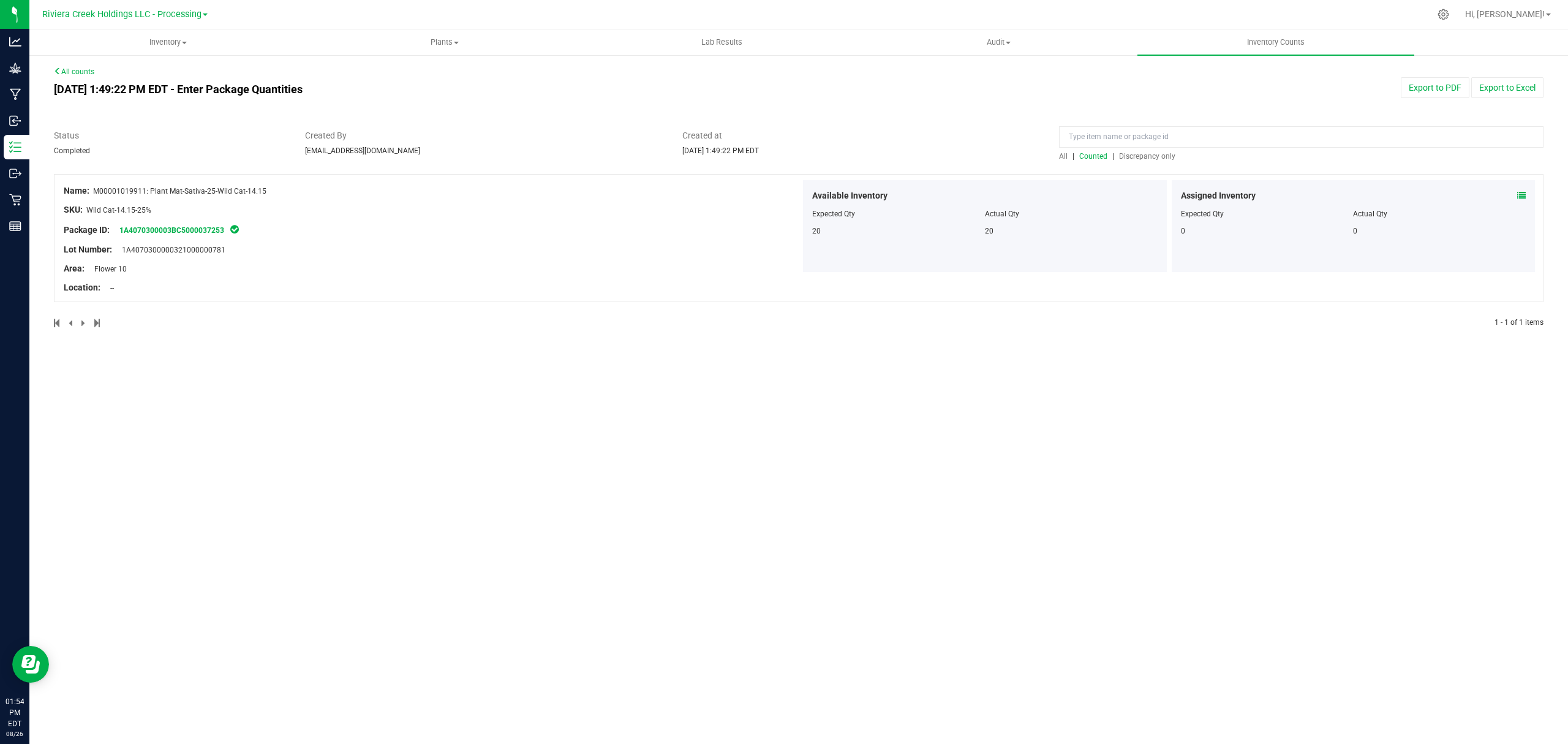
click at [1412, 89] on button "Export to PDF" at bounding box center [1436, 88] width 69 height 21
